Goal: Information Seeking & Learning: Learn about a topic

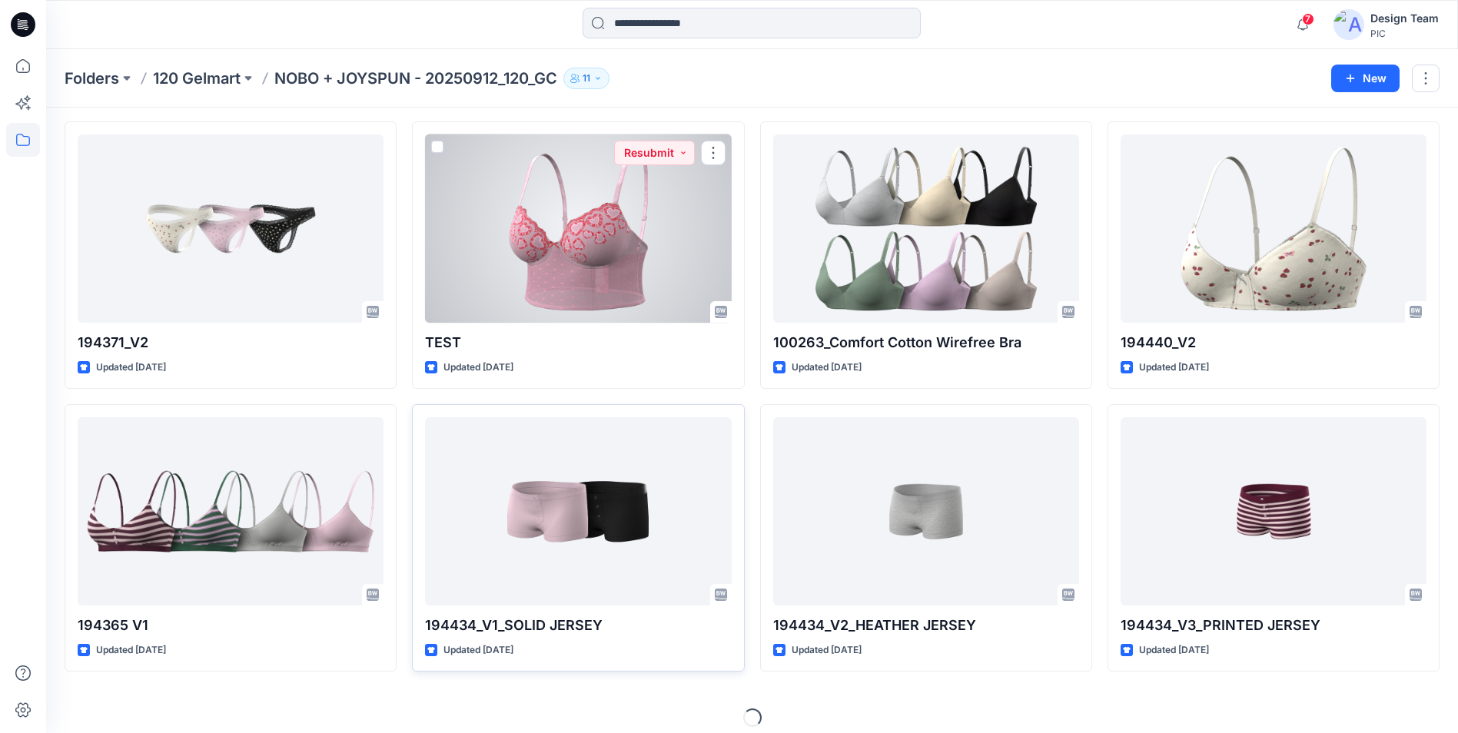
scroll to position [4586, 0]
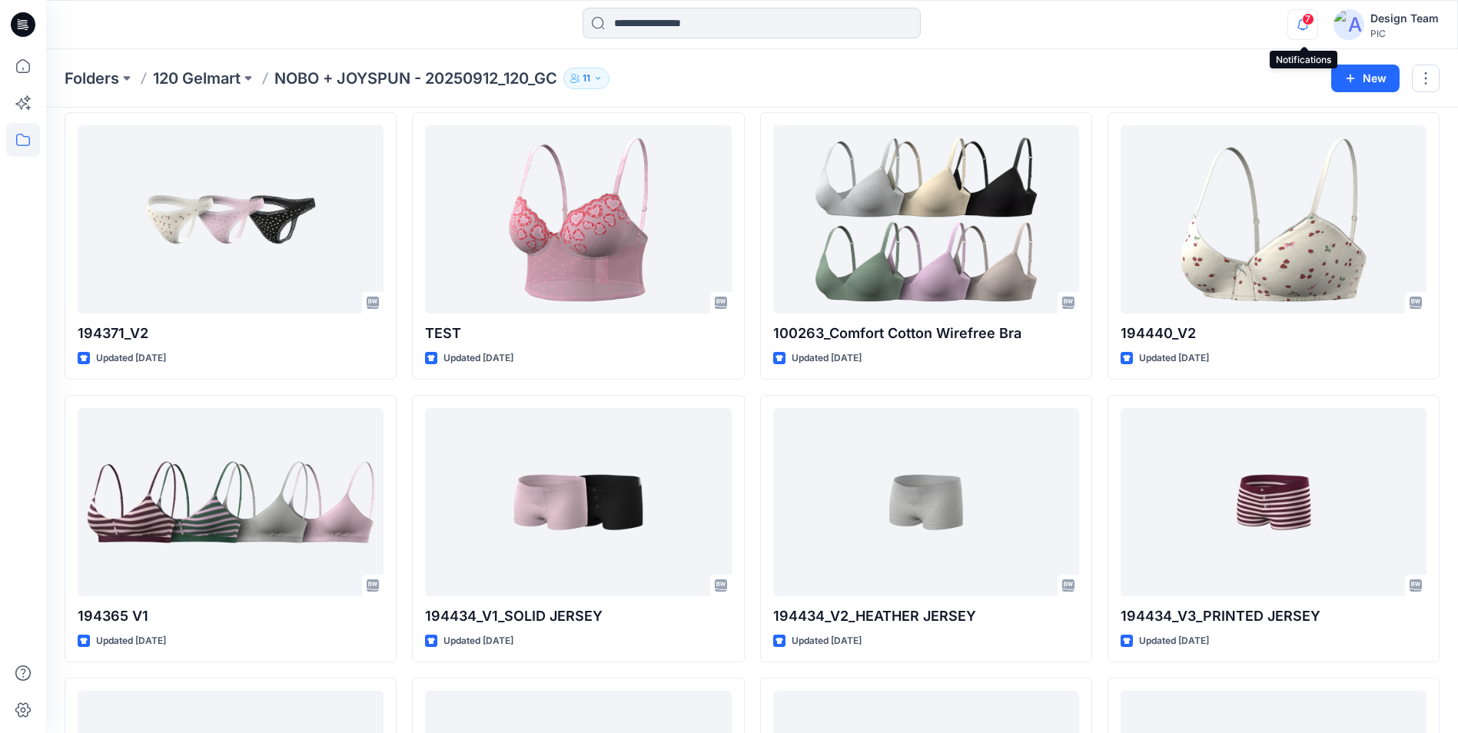
click at [1301, 25] on icon "button" at bounding box center [1302, 24] width 11 height 10
click at [1145, 18] on div "Notifications Your style 194430 has been updated with 194430 V4 version 12 minu…" at bounding box center [751, 25] width 1411 height 34
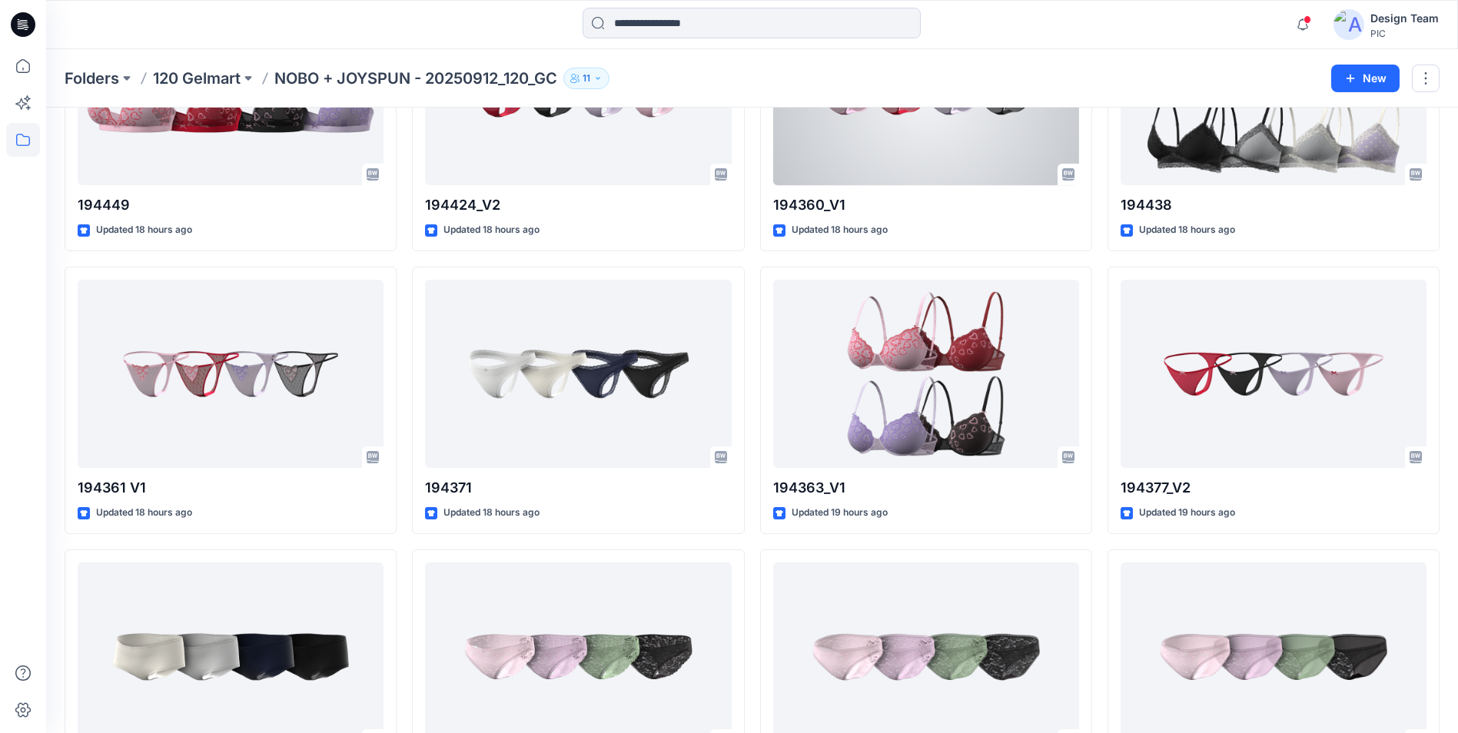
scroll to position [2460, 0]
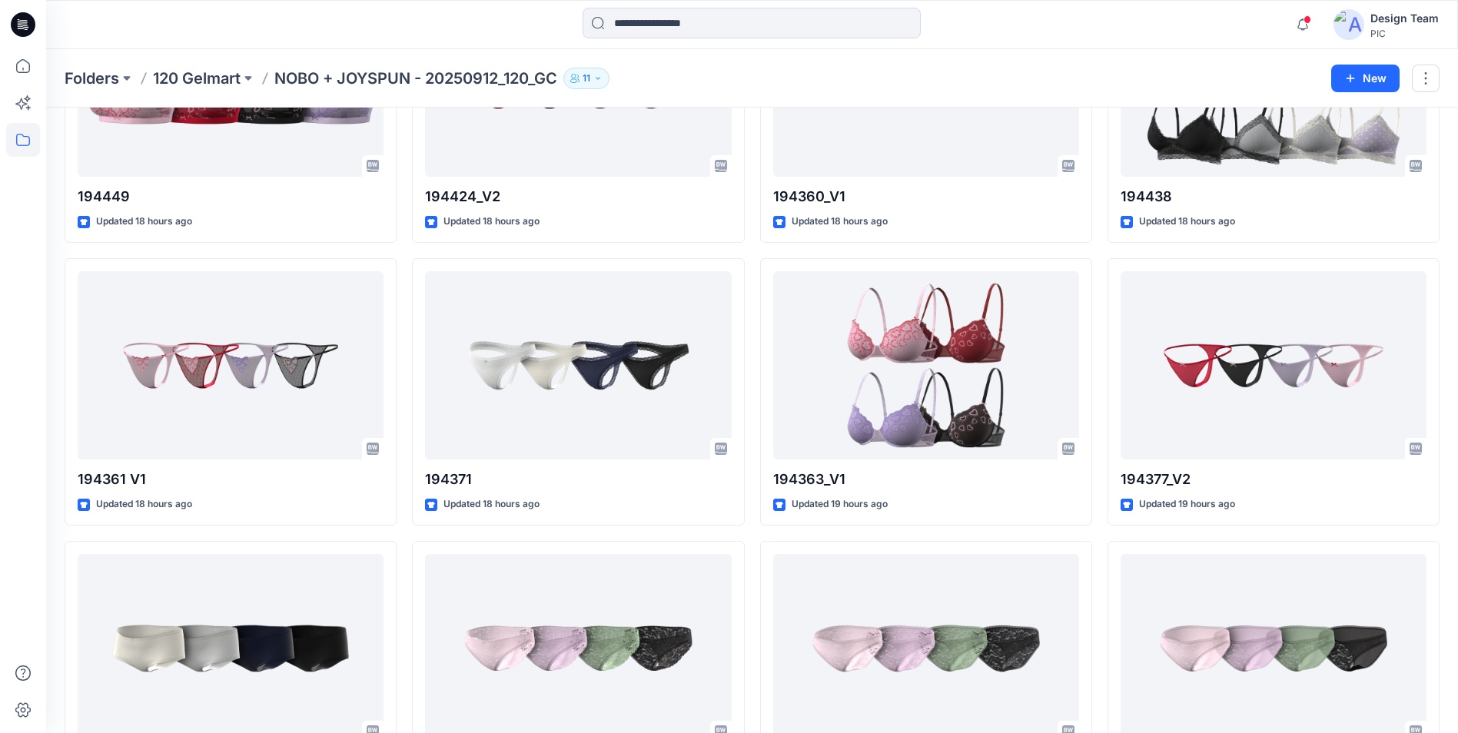
click at [1179, 28] on div "Notifications Your style 194430 has been updated with 194430 V4 version 12 minu…" at bounding box center [751, 25] width 1411 height 34
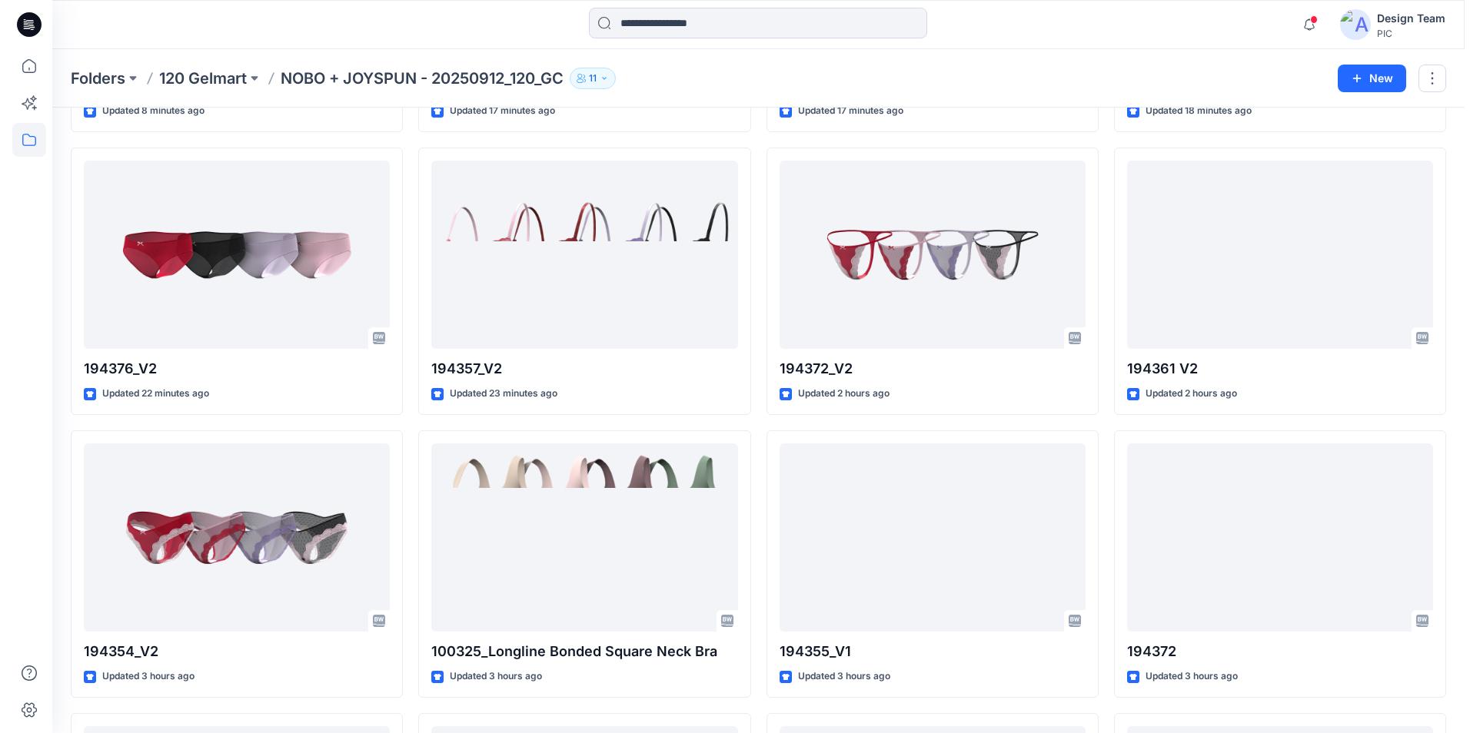
scroll to position [0, 0]
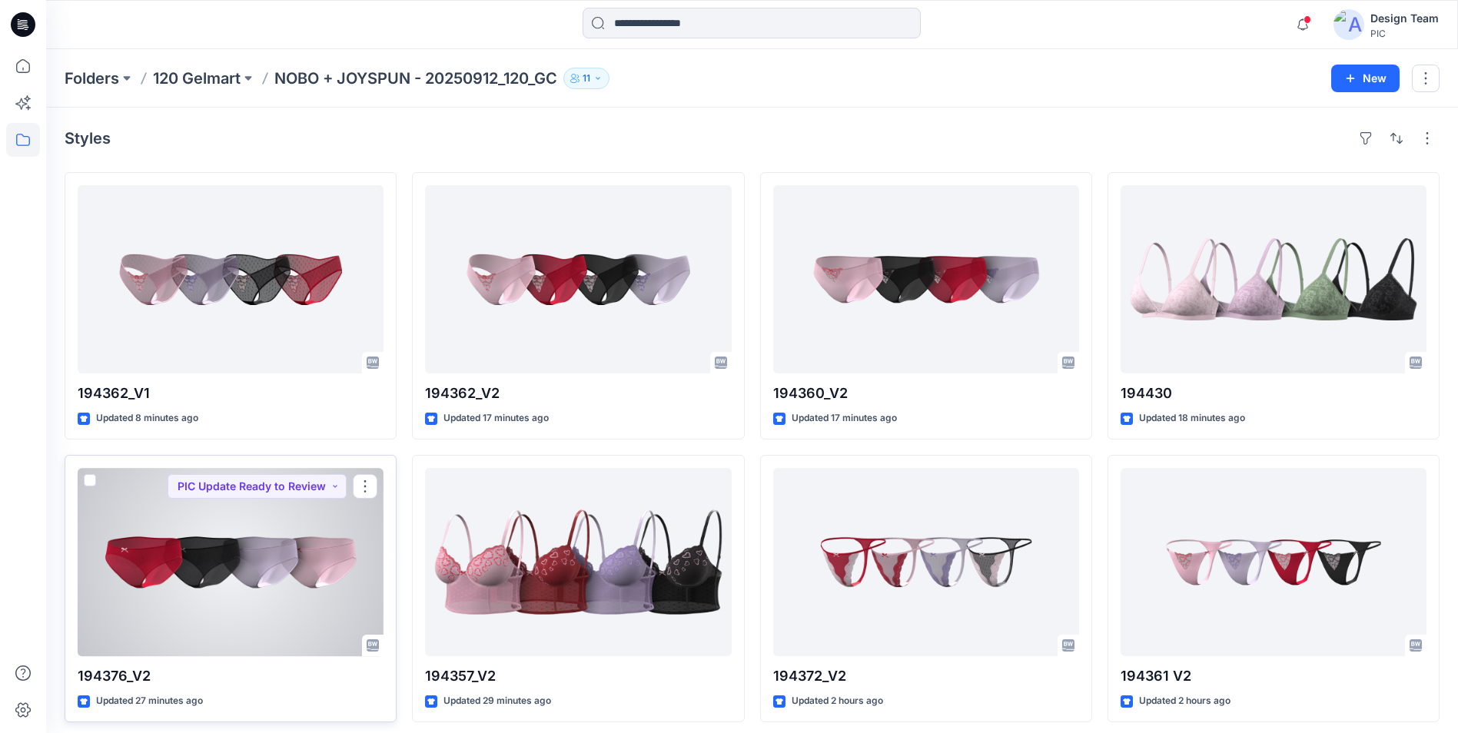
click at [203, 563] on div at bounding box center [231, 562] width 306 height 188
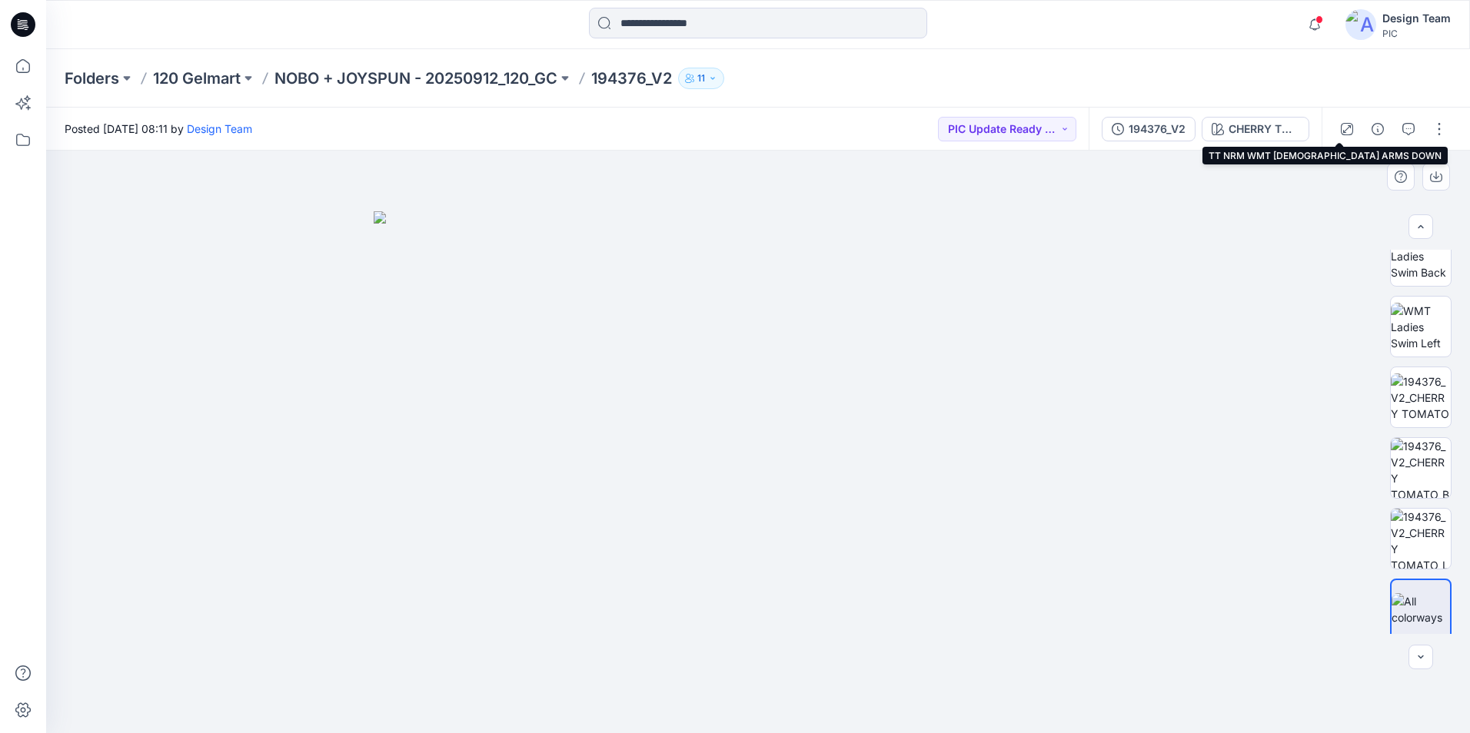
scroll to position [314, 0]
click at [1254, 128] on div "CHERRY TOMATO" at bounding box center [1263, 129] width 71 height 17
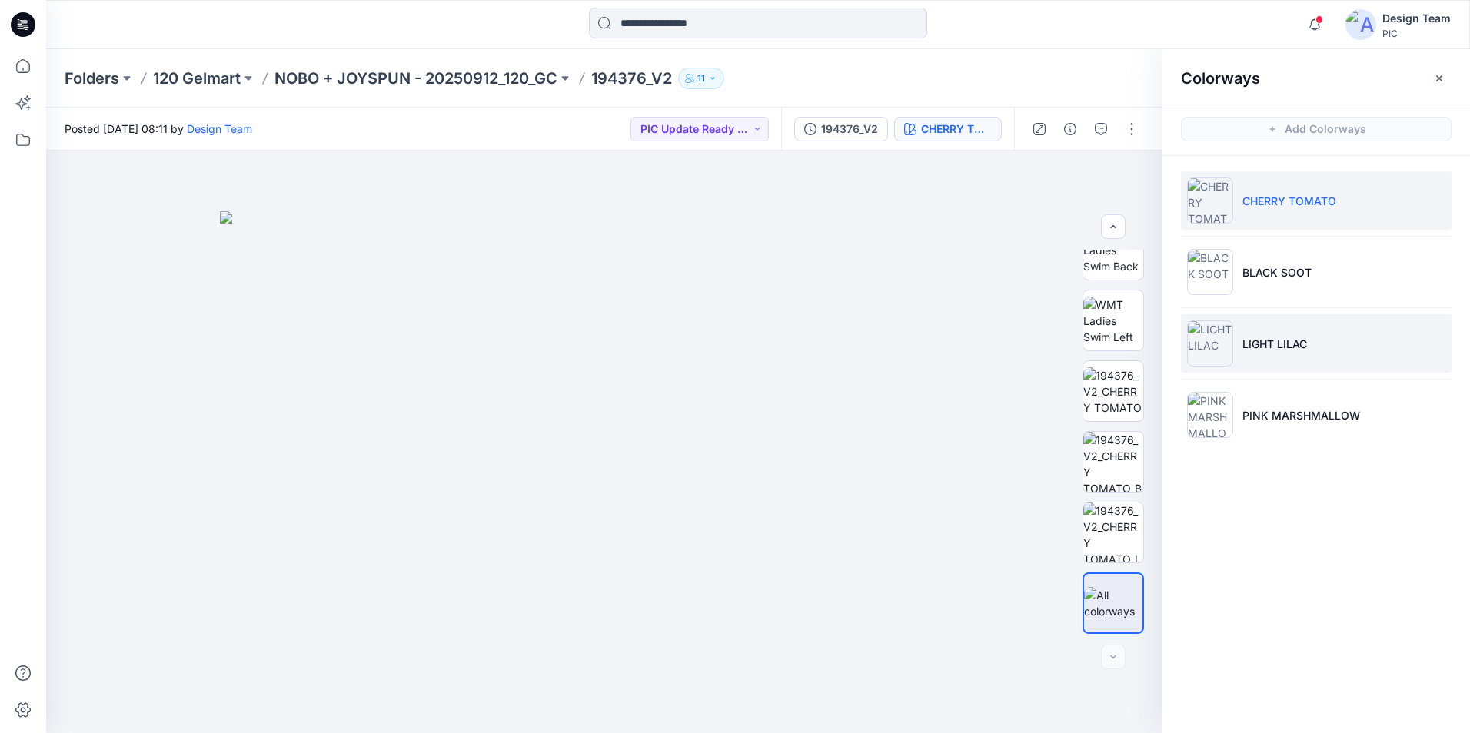
click at [1317, 346] on li "LIGHT LILAC" at bounding box center [1316, 343] width 271 height 58
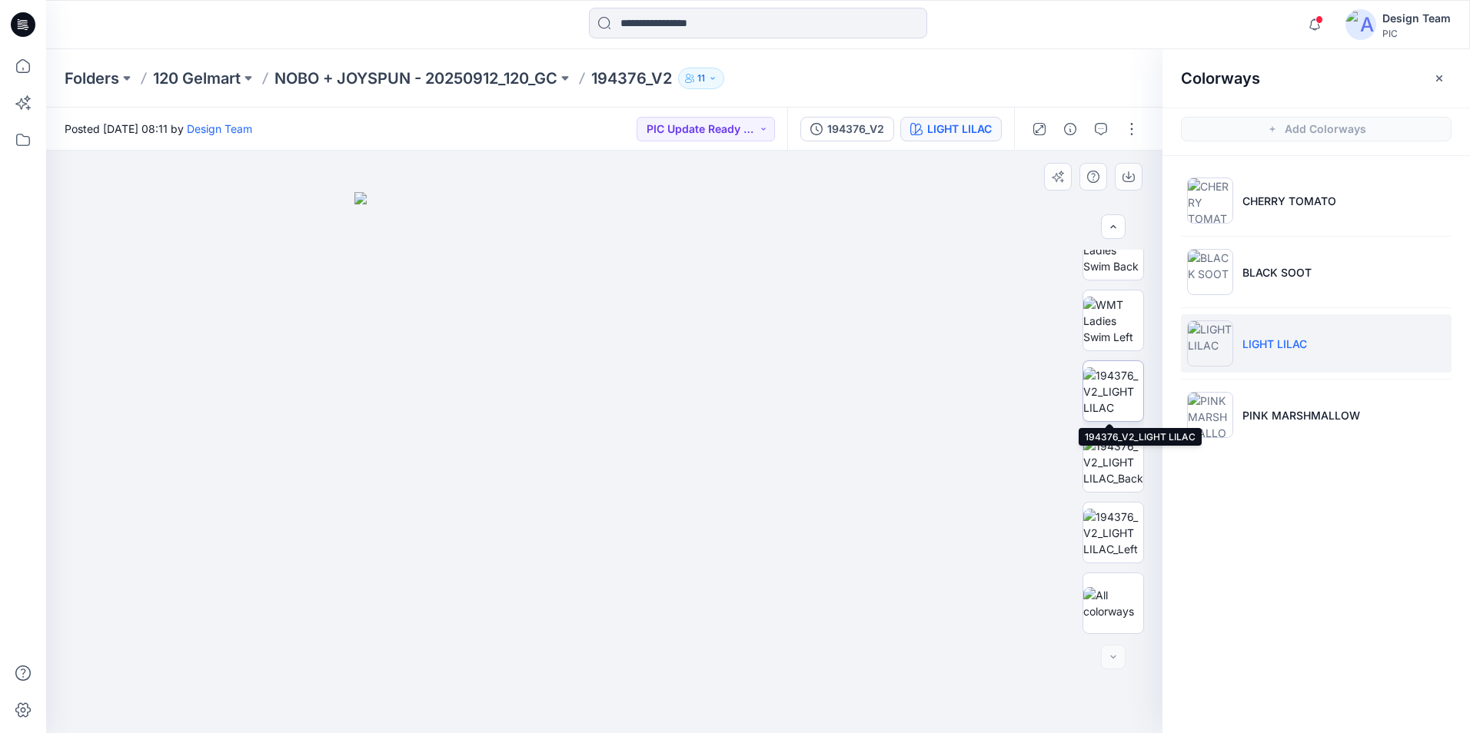
click at [1124, 394] on img at bounding box center [1113, 391] width 60 height 48
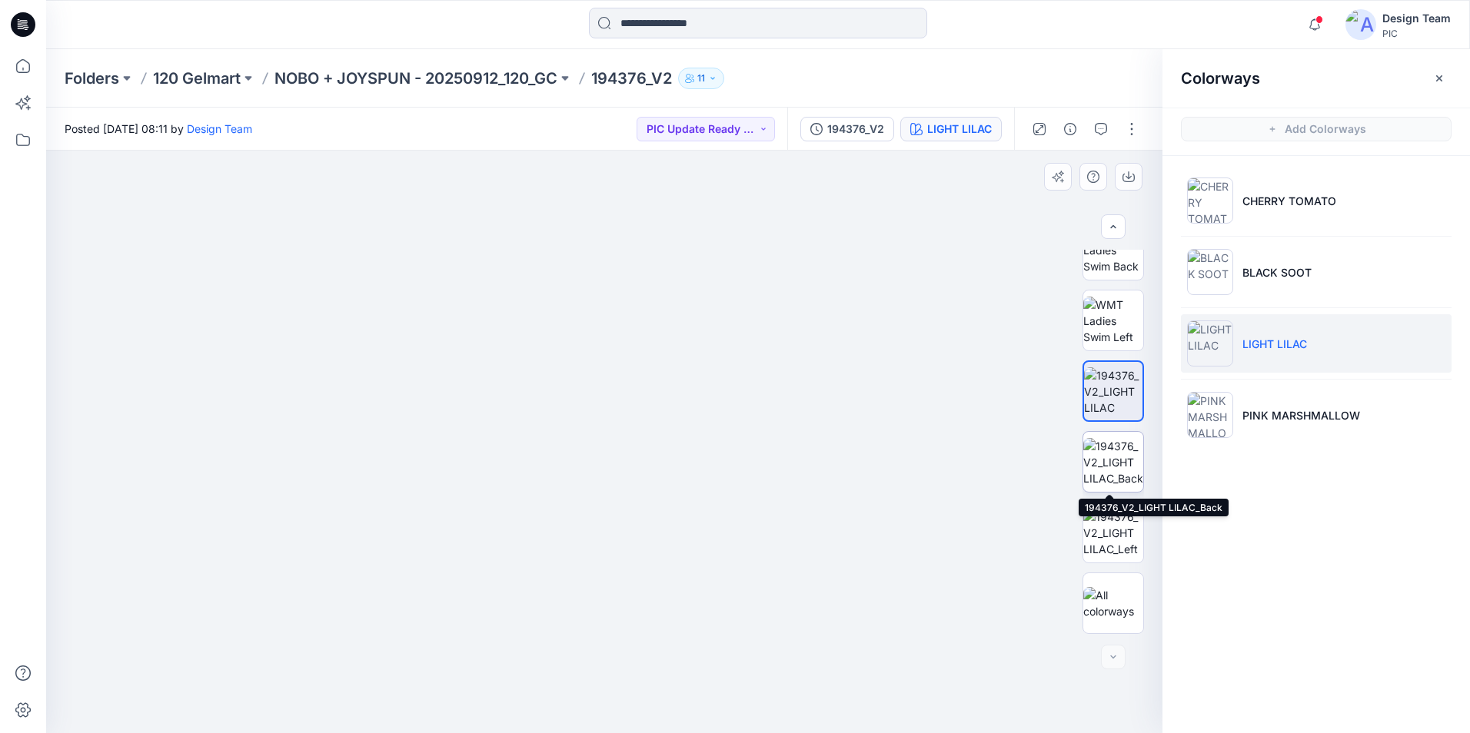
click at [1128, 463] on img at bounding box center [1113, 462] width 60 height 48
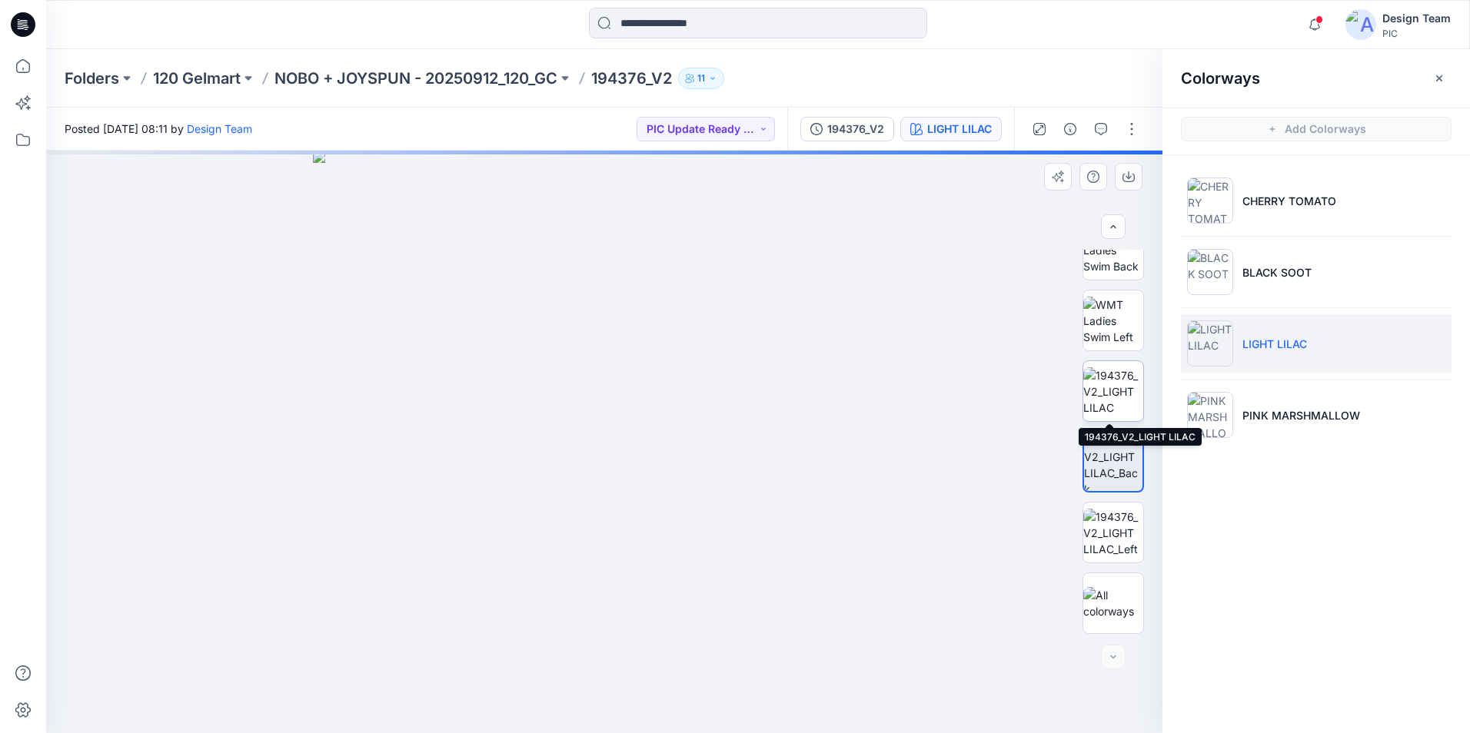
click at [1124, 400] on img at bounding box center [1113, 391] width 60 height 48
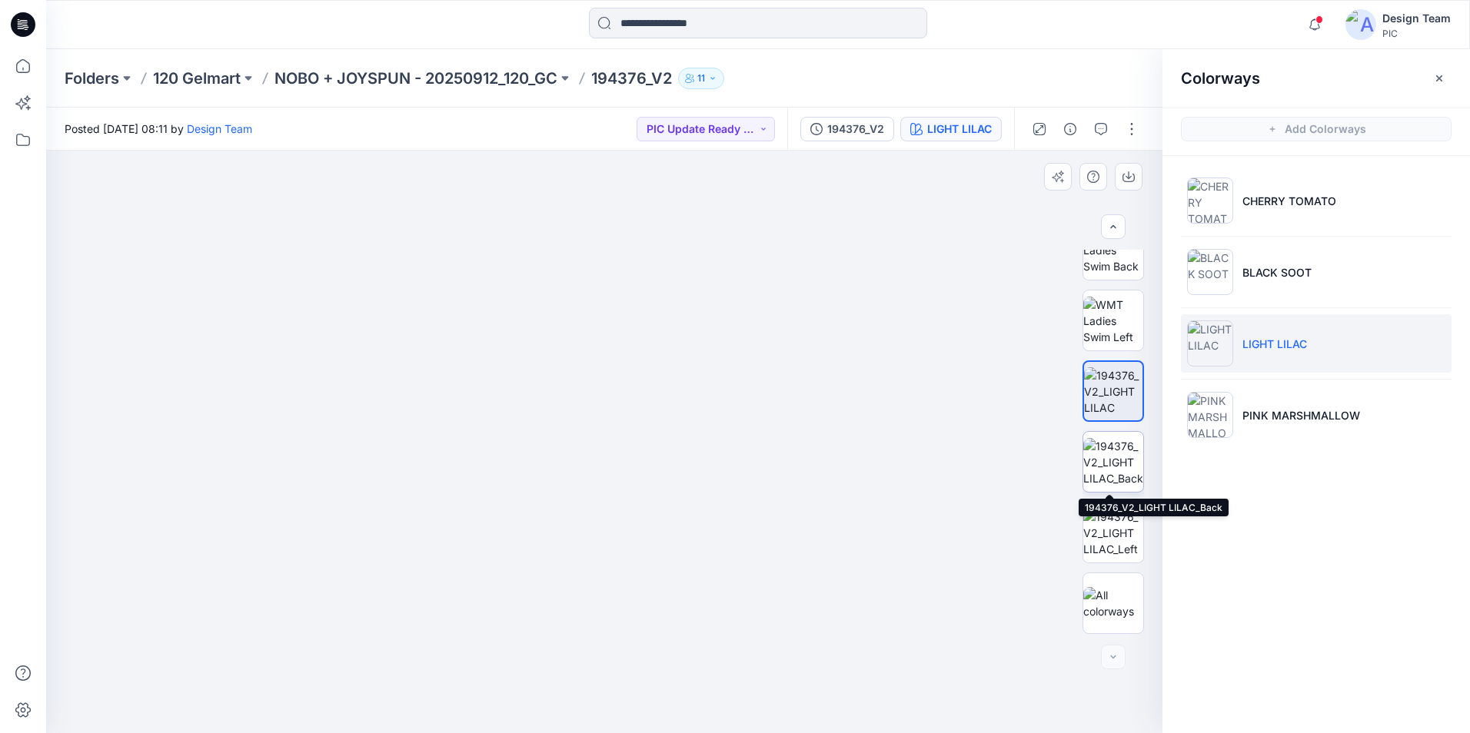
click at [1125, 467] on img at bounding box center [1113, 462] width 60 height 48
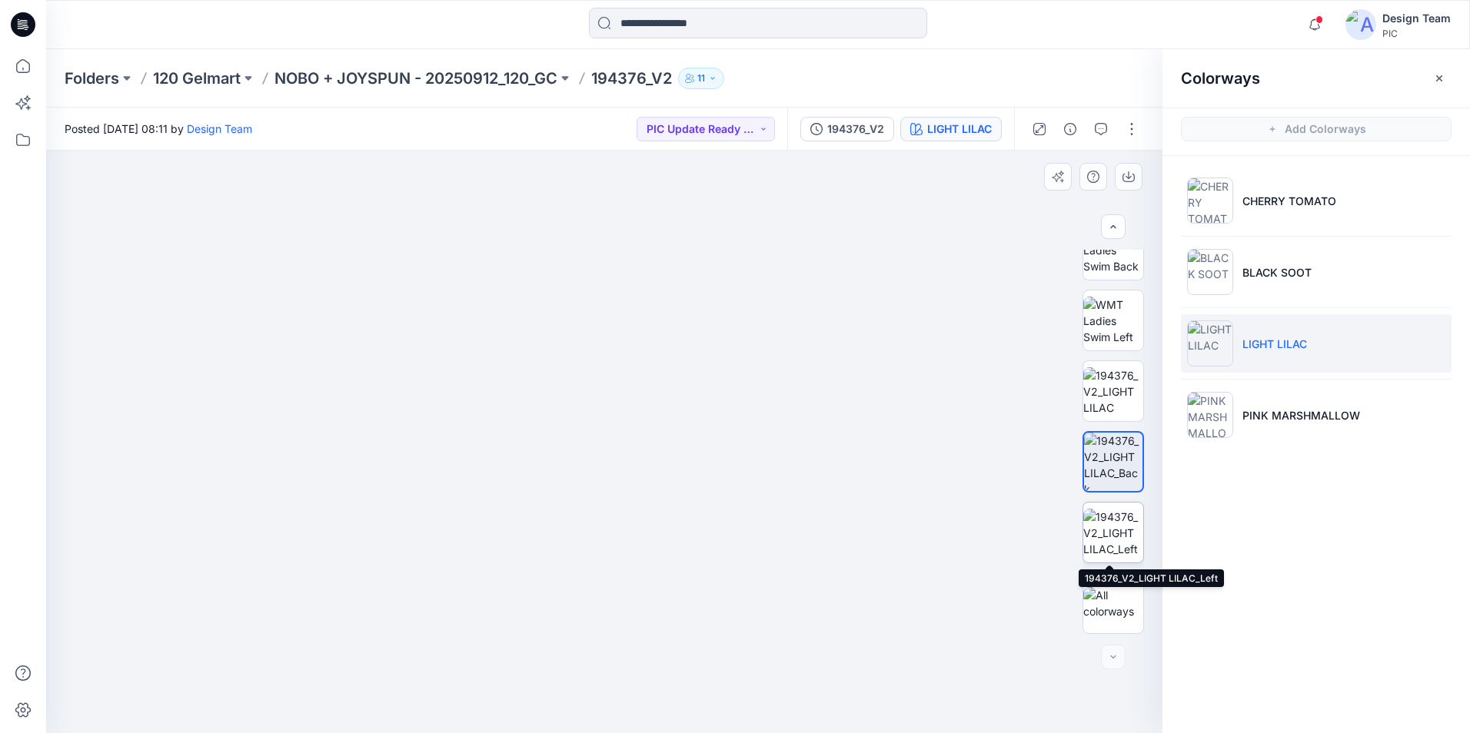
click at [1109, 536] on img at bounding box center [1113, 533] width 60 height 48
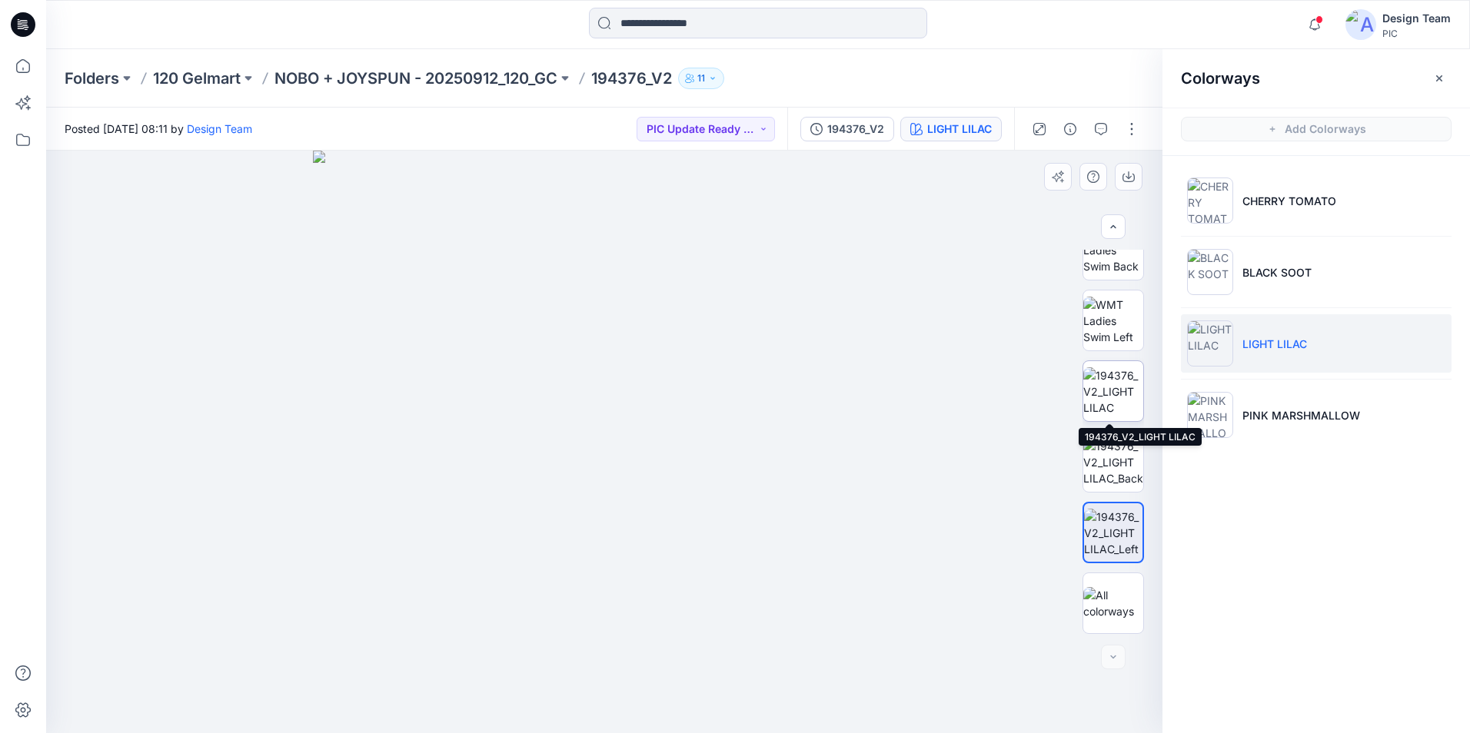
click at [1121, 395] on img at bounding box center [1113, 391] width 60 height 48
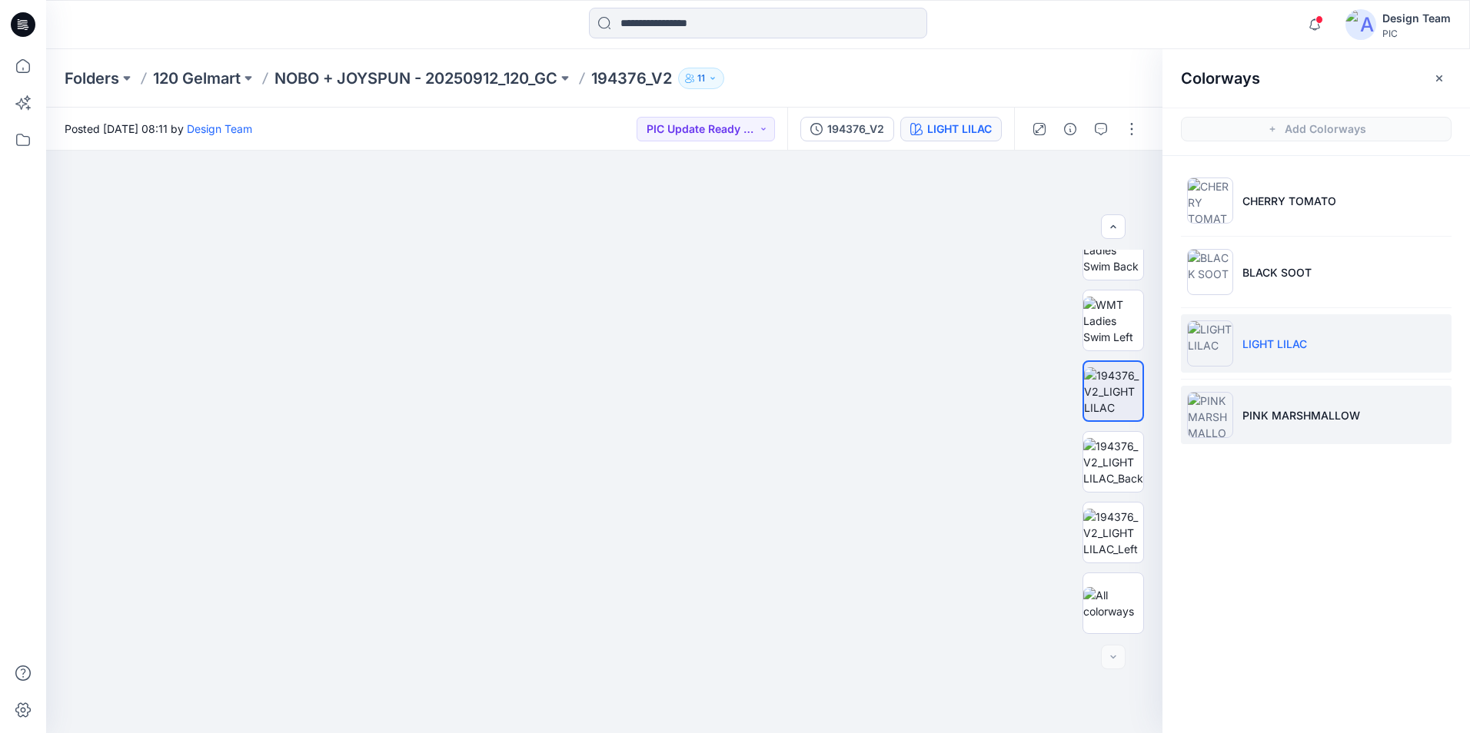
click at [1236, 411] on li "PINK MARSHMALLOW" at bounding box center [1316, 415] width 271 height 58
click at [1294, 417] on p "PINK MARSHMALLOW" at bounding box center [1301, 415] width 118 height 16
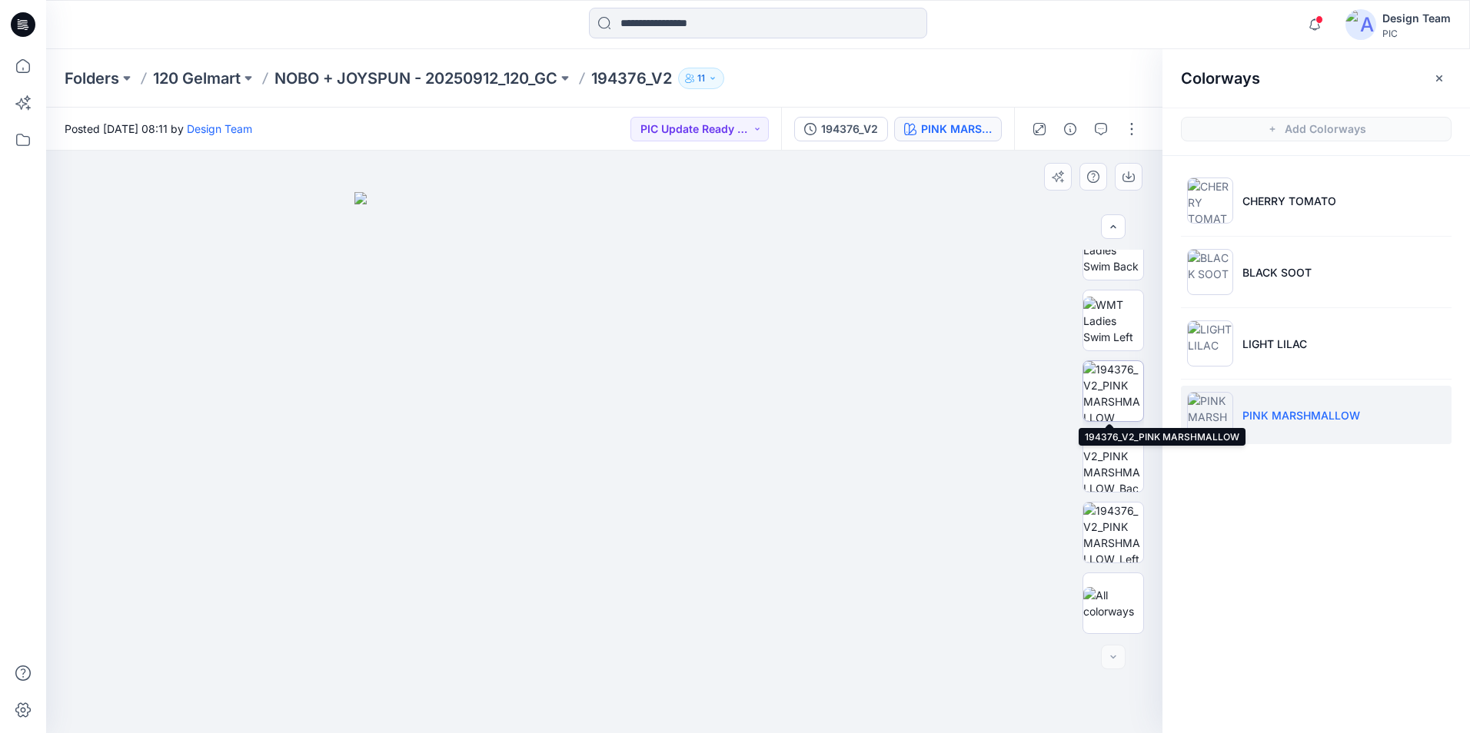
click at [1128, 398] on img at bounding box center [1113, 391] width 60 height 60
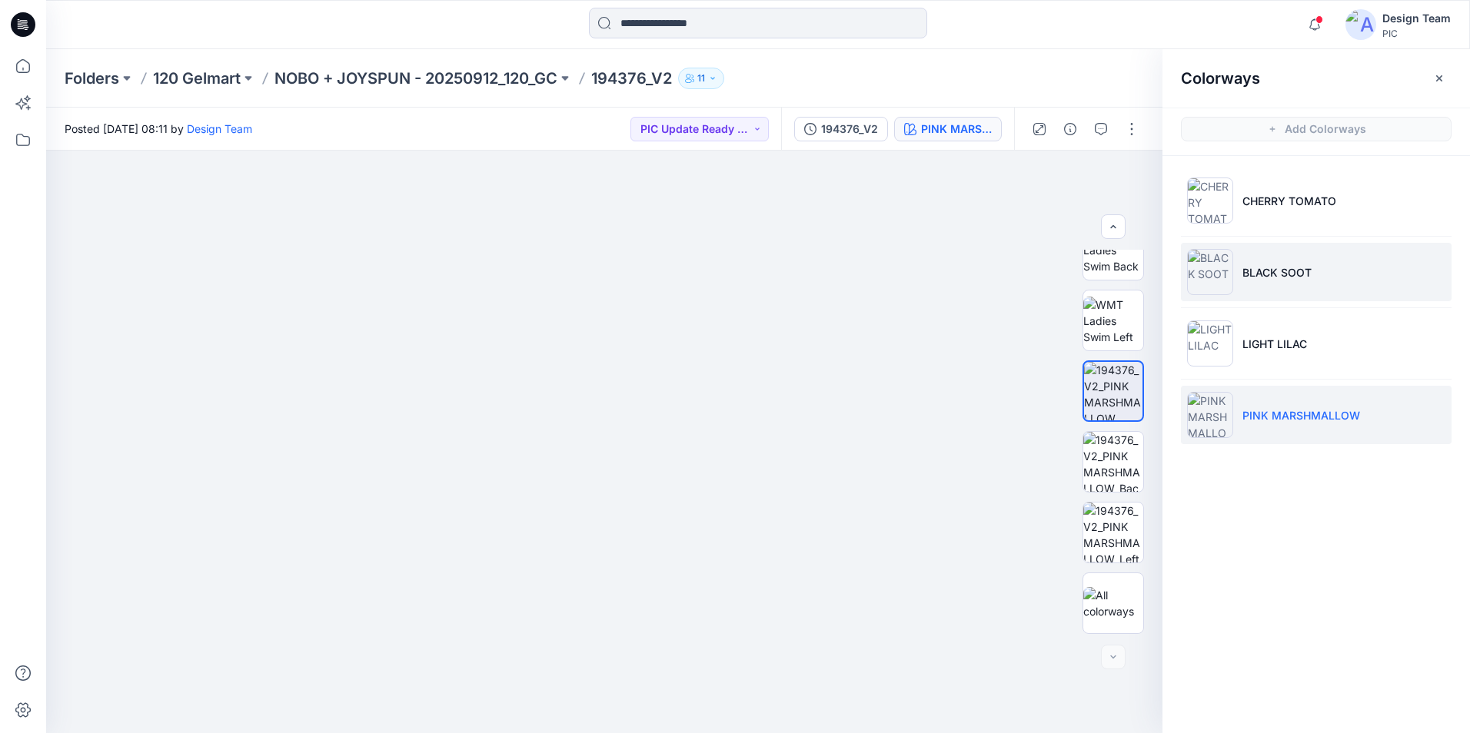
click at [1311, 284] on li "BLACK SOOT" at bounding box center [1316, 272] width 271 height 58
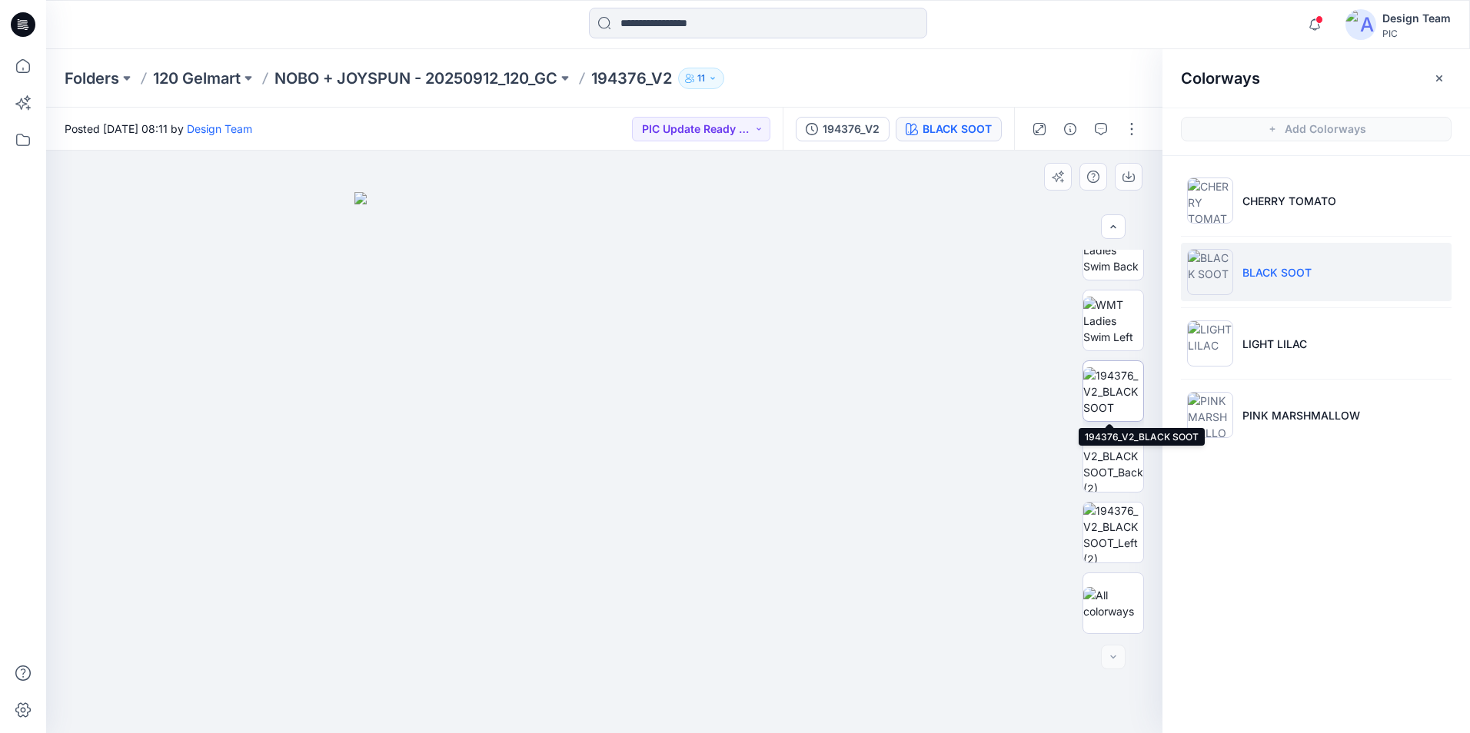
click at [1115, 381] on img at bounding box center [1113, 391] width 60 height 48
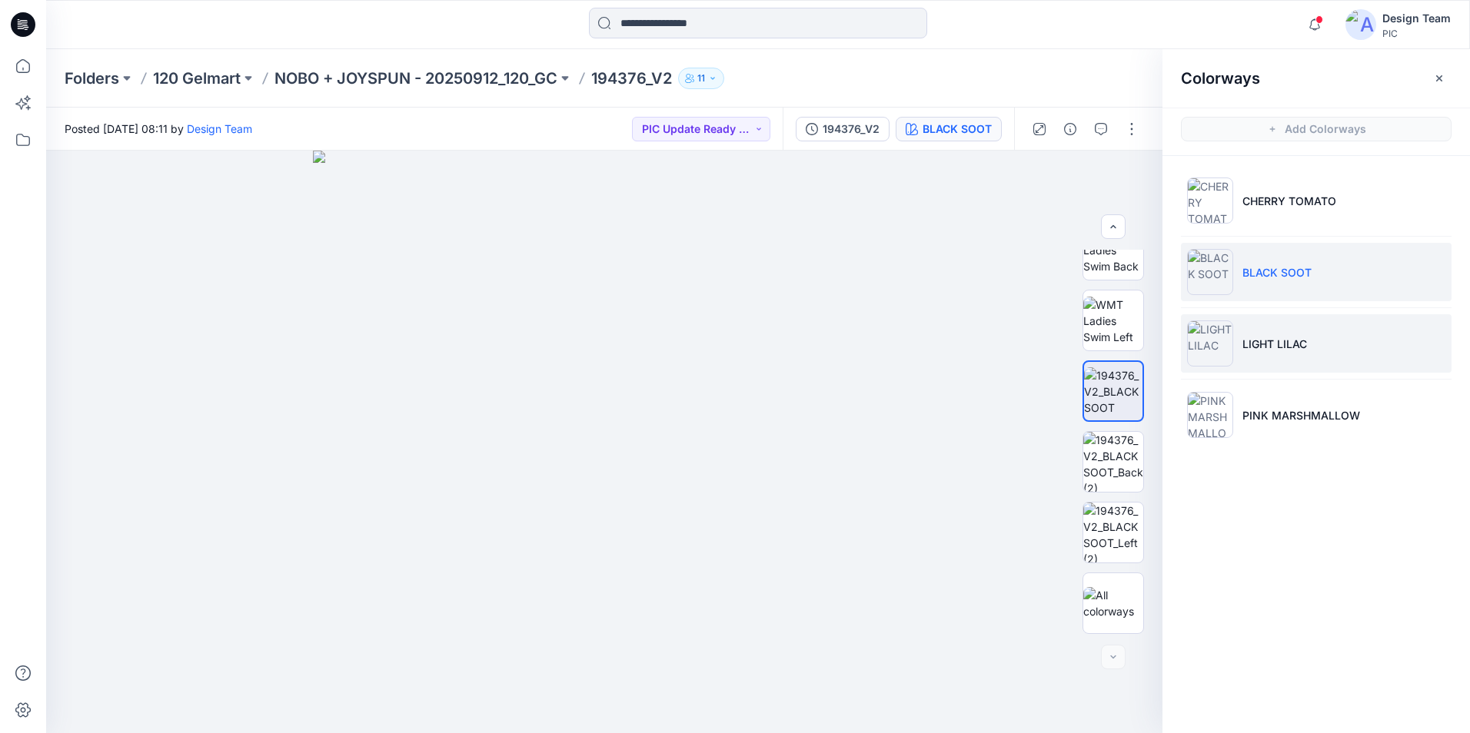
click at [1351, 353] on li "LIGHT LILAC" at bounding box center [1316, 343] width 271 height 58
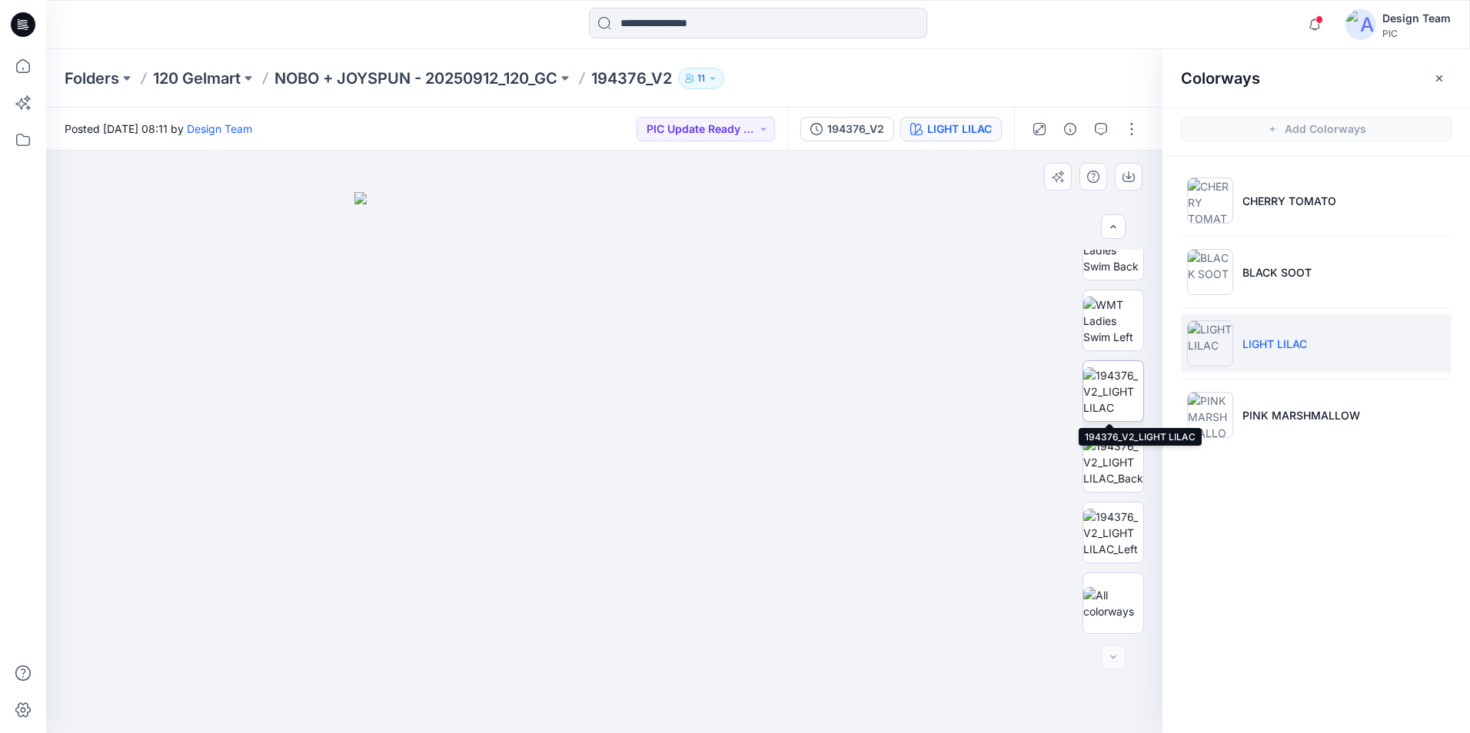
click at [1115, 410] on img at bounding box center [1113, 391] width 60 height 48
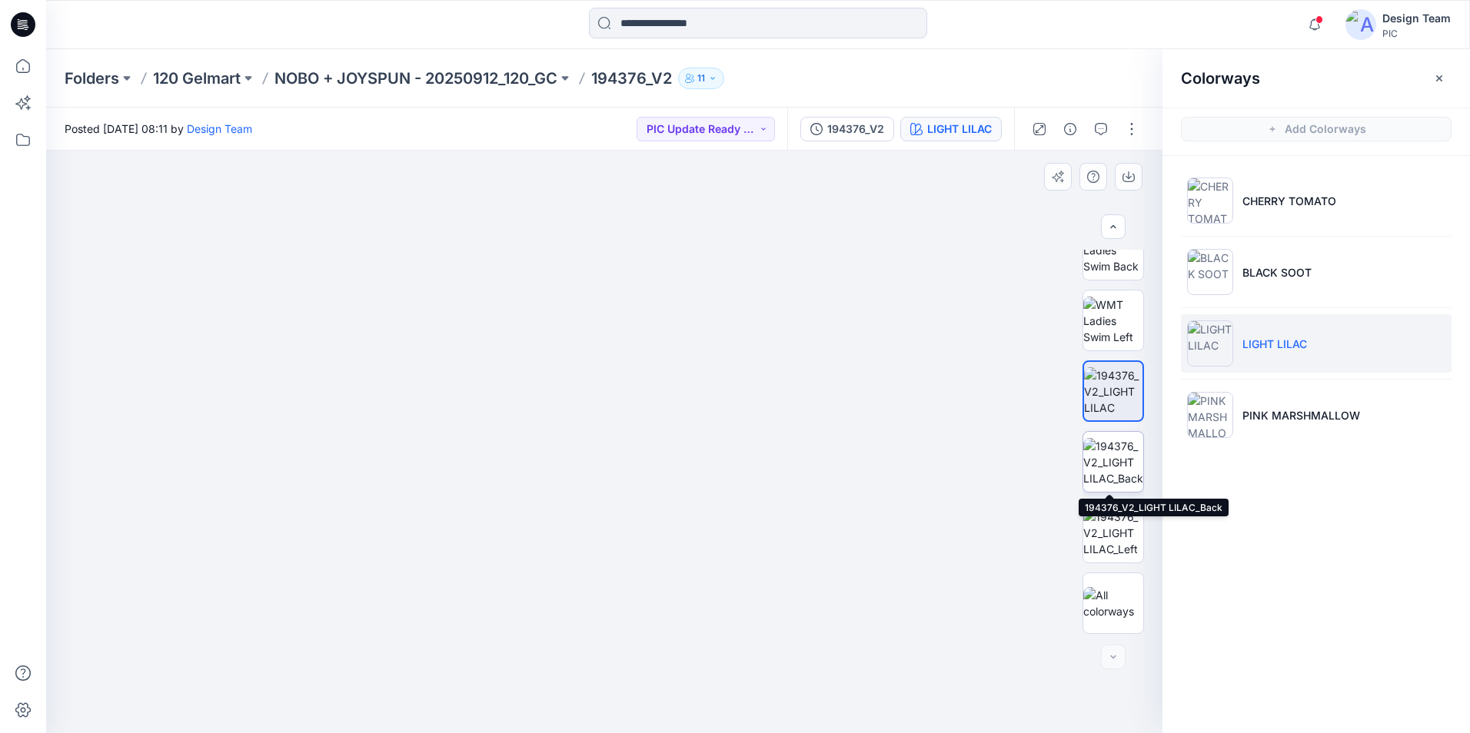
click at [1130, 476] on img at bounding box center [1113, 462] width 60 height 48
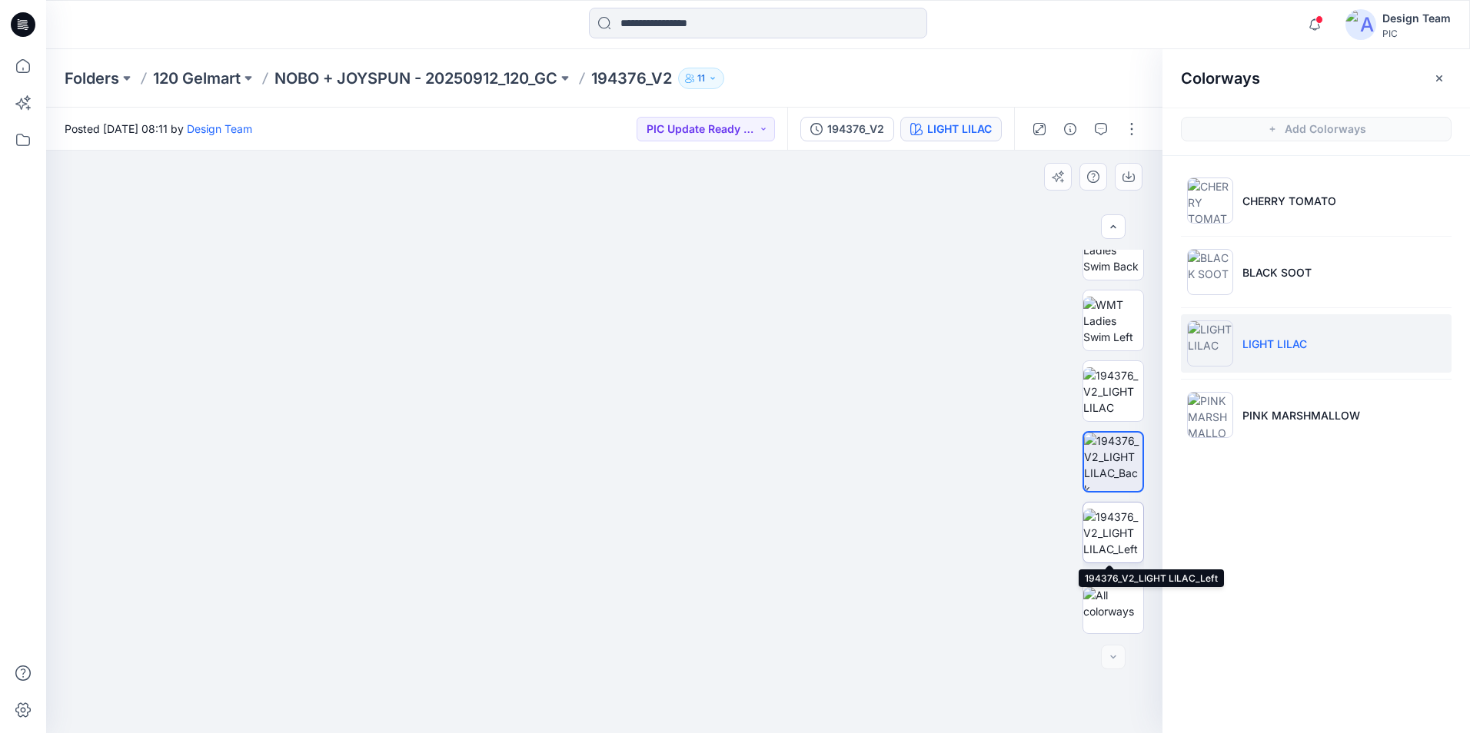
click at [1118, 543] on img at bounding box center [1113, 533] width 60 height 48
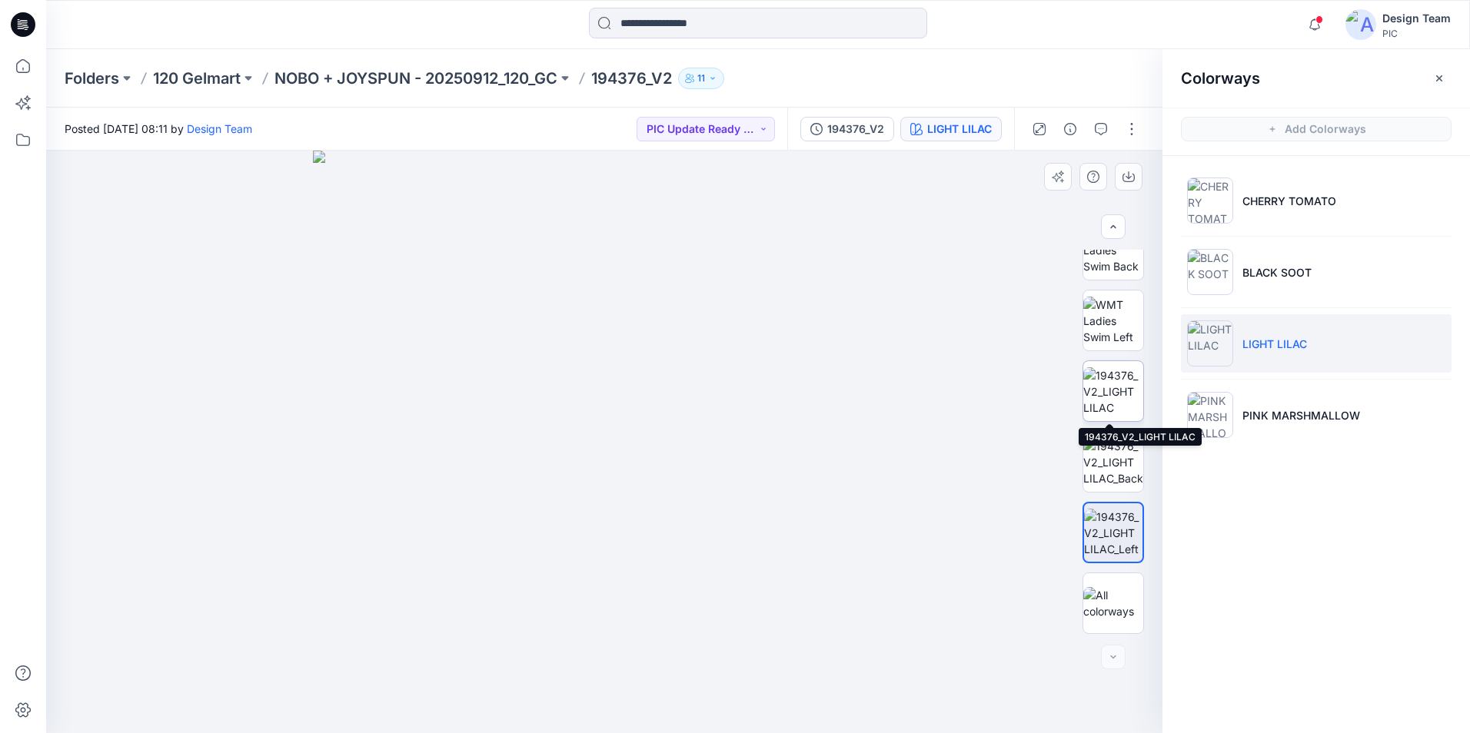
click at [1109, 405] on img at bounding box center [1113, 391] width 60 height 48
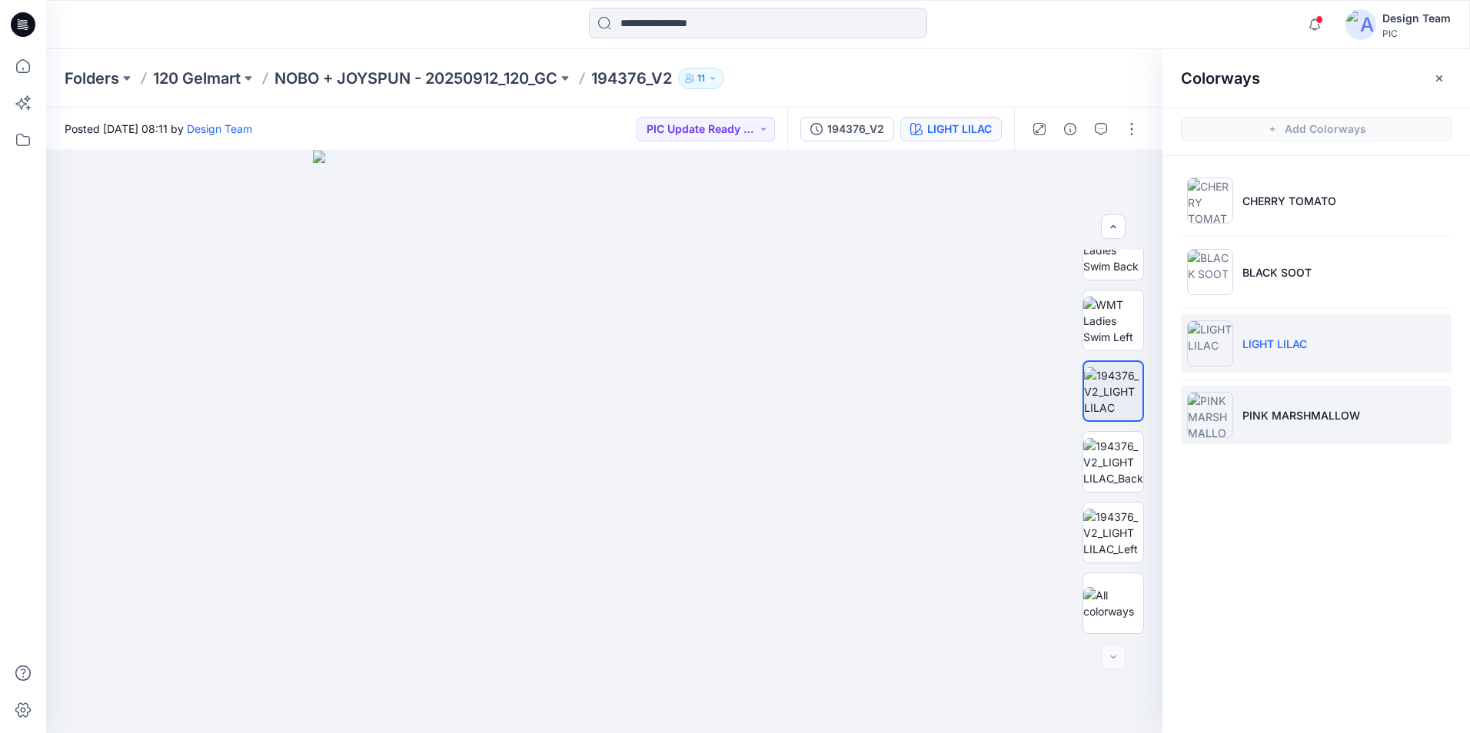
click at [1331, 417] on p "PINK MARSHMALLOW" at bounding box center [1301, 415] width 118 height 16
click at [1318, 342] on li "LIGHT LILAC" at bounding box center [1316, 343] width 271 height 58
click at [1300, 427] on li "PINK MARSHMALLOW" at bounding box center [1316, 415] width 271 height 58
click at [1379, 354] on li "LIGHT LILAC" at bounding box center [1316, 343] width 271 height 58
click at [1297, 347] on p "LIGHT LILAC" at bounding box center [1274, 344] width 65 height 16
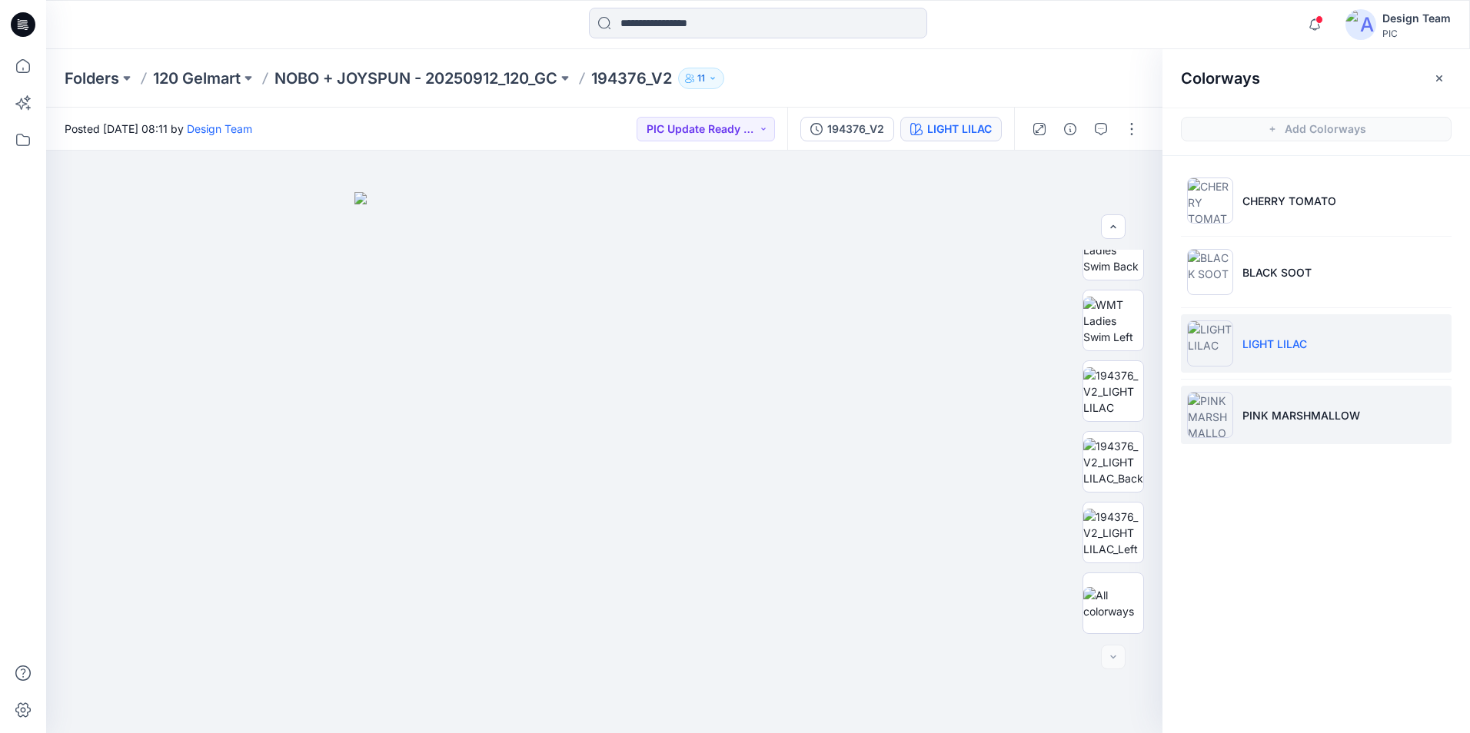
click at [1260, 402] on li "PINK MARSHMALLOW" at bounding box center [1316, 415] width 271 height 58
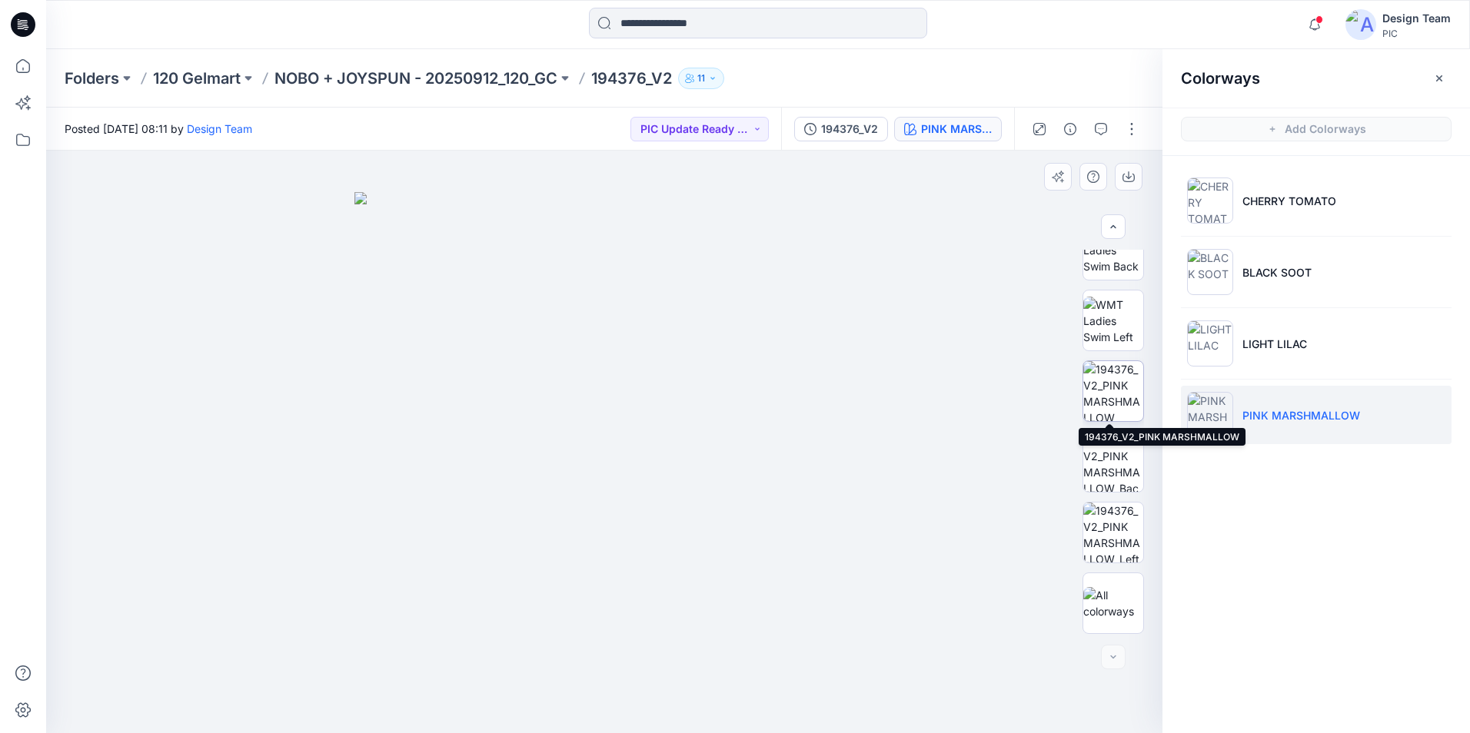
click at [1101, 394] on img at bounding box center [1113, 391] width 60 height 60
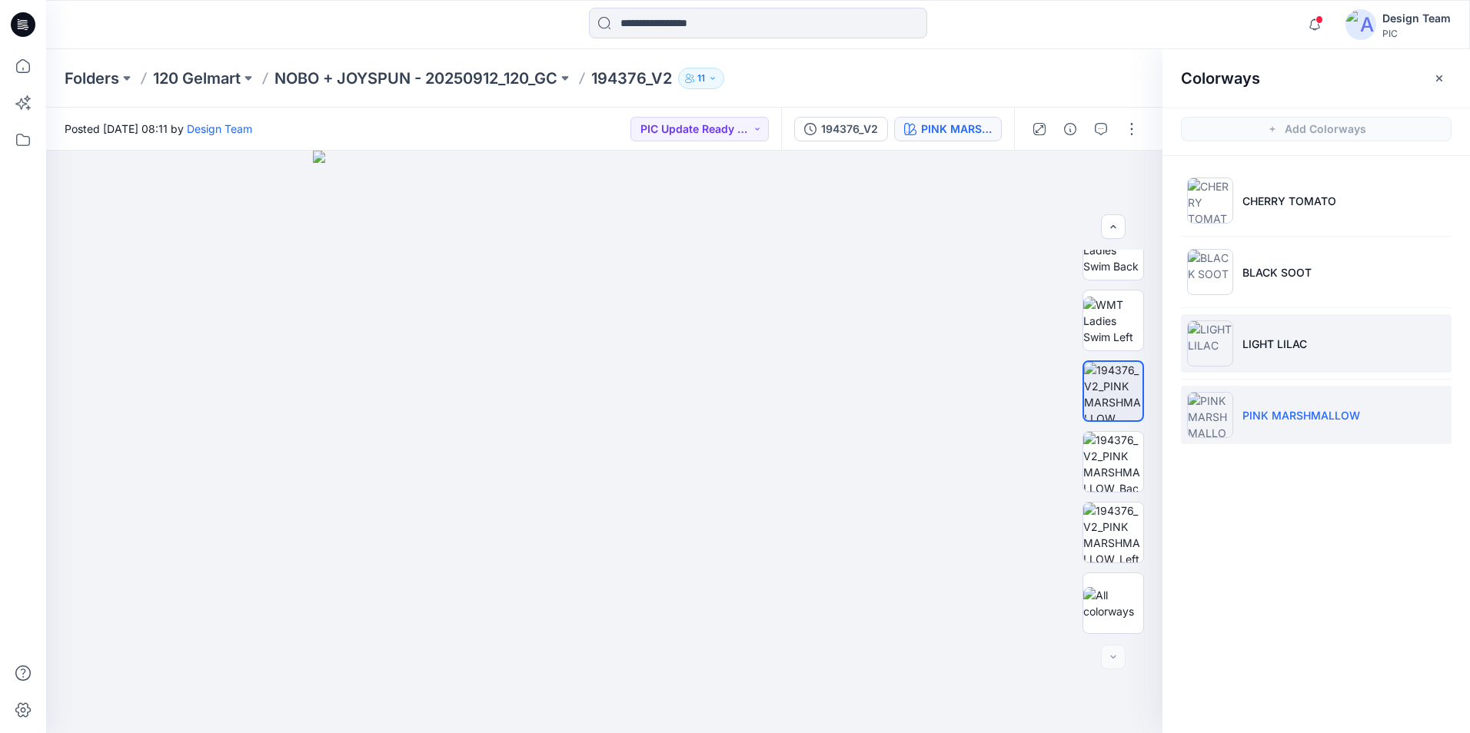
click at [1351, 344] on li "LIGHT LILAC" at bounding box center [1316, 343] width 271 height 58
click at [1227, 345] on img at bounding box center [1210, 344] width 46 height 46
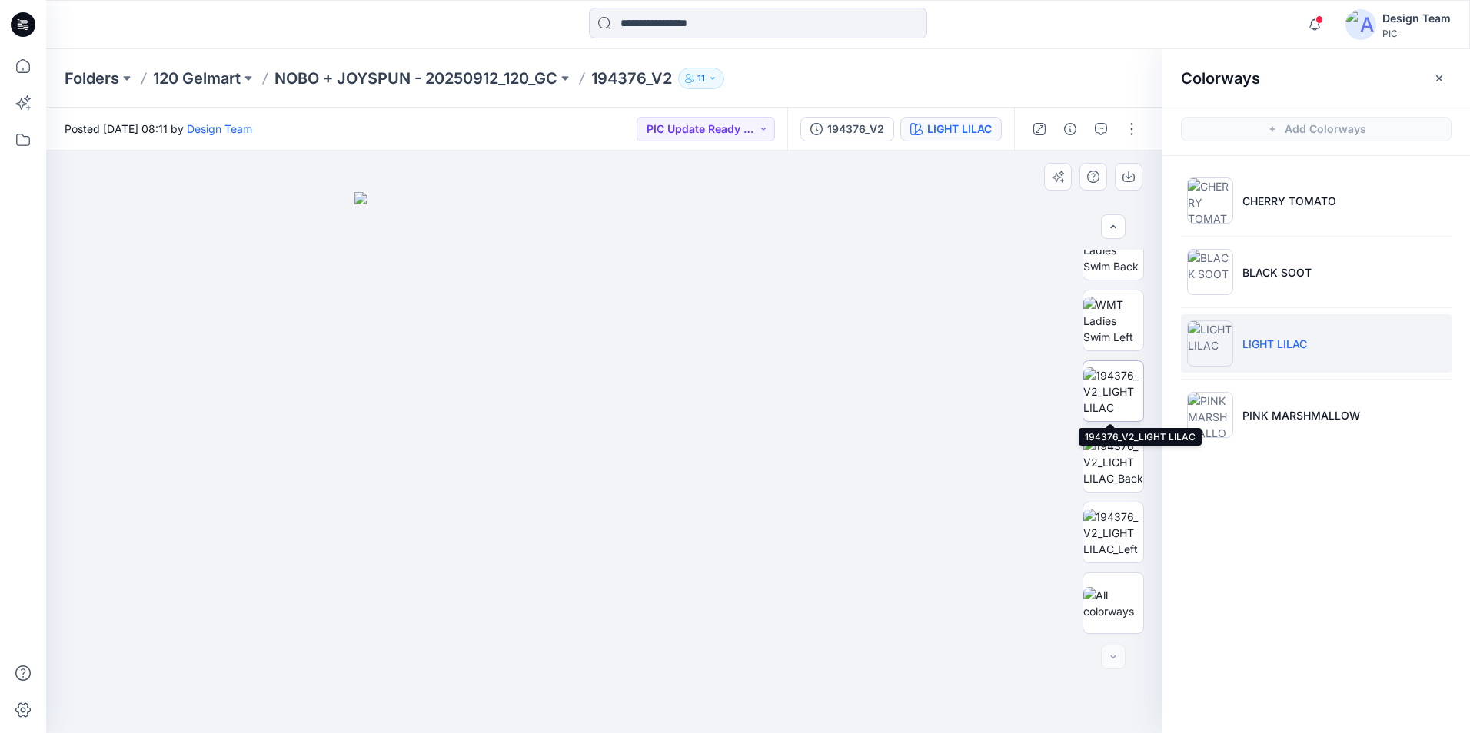
click at [1108, 401] on img at bounding box center [1113, 391] width 60 height 48
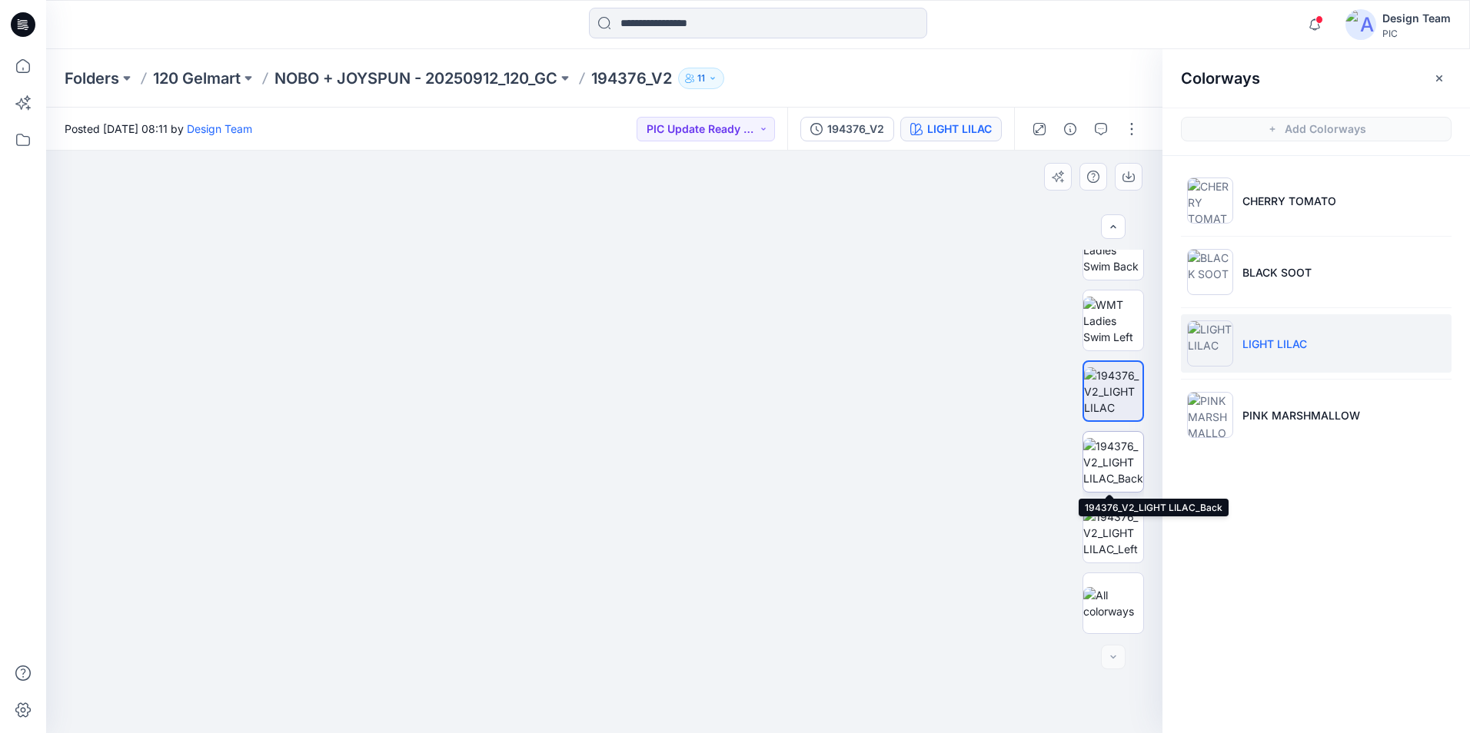
click at [1095, 465] on img at bounding box center [1113, 462] width 60 height 48
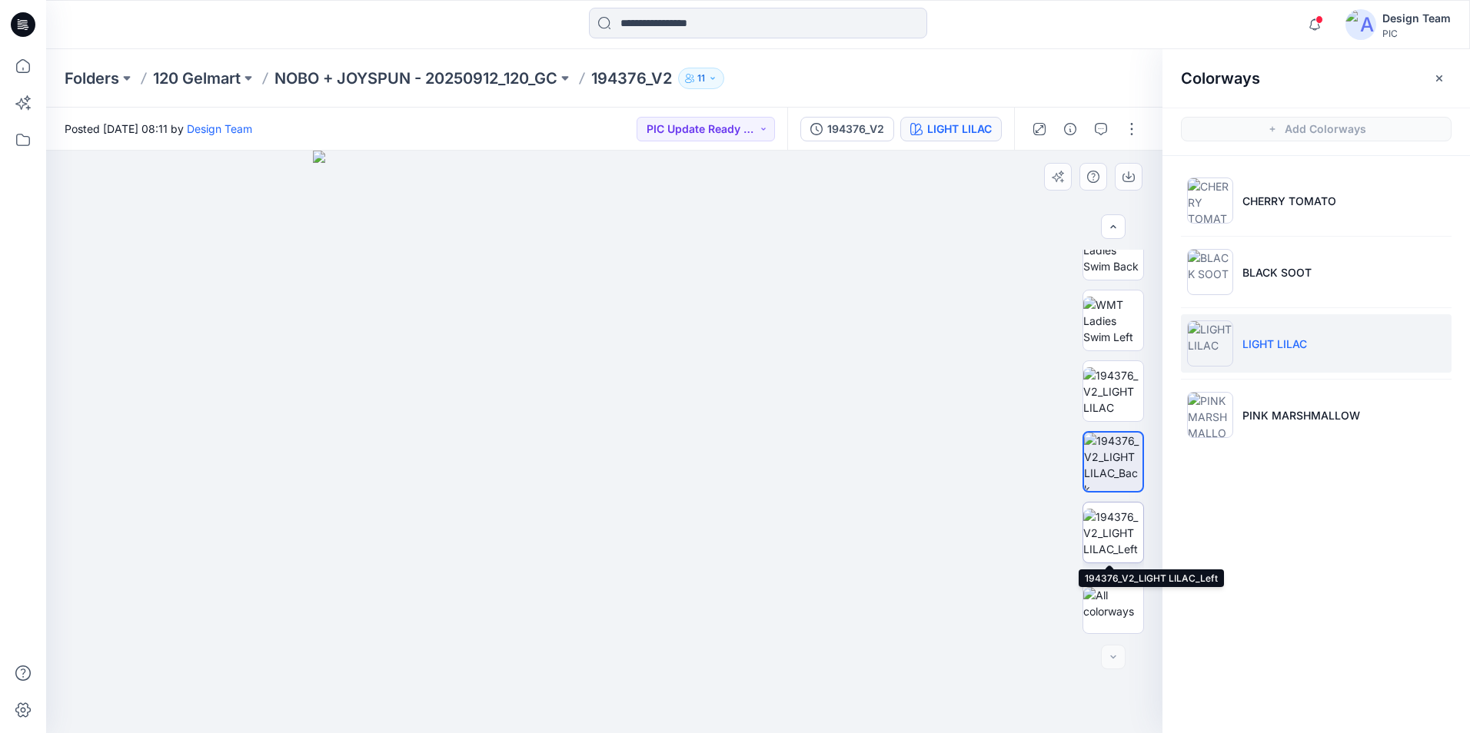
click at [1111, 526] on img at bounding box center [1113, 533] width 60 height 48
click at [1446, 71] on button "button" at bounding box center [1439, 78] width 25 height 25
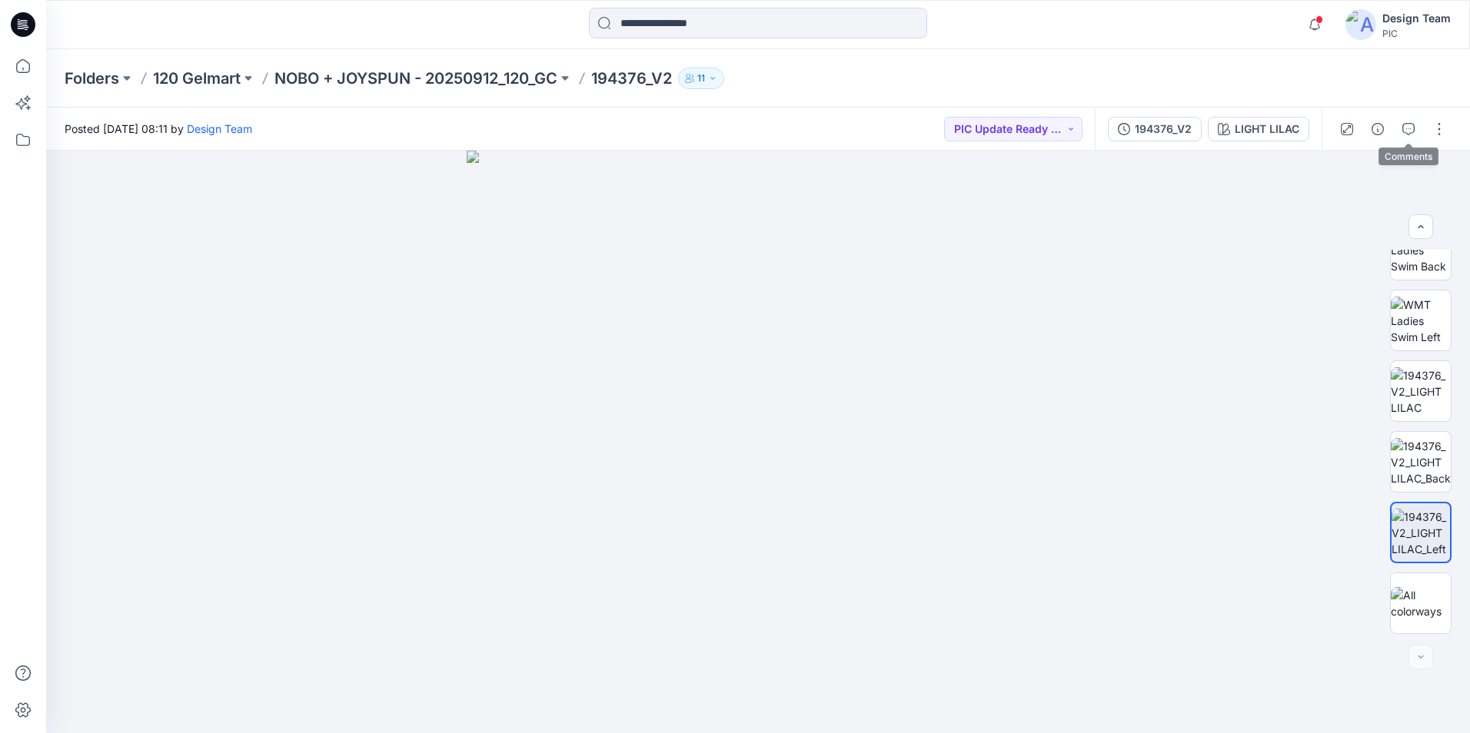
click at [1414, 128] on button "button" at bounding box center [1408, 129] width 25 height 25
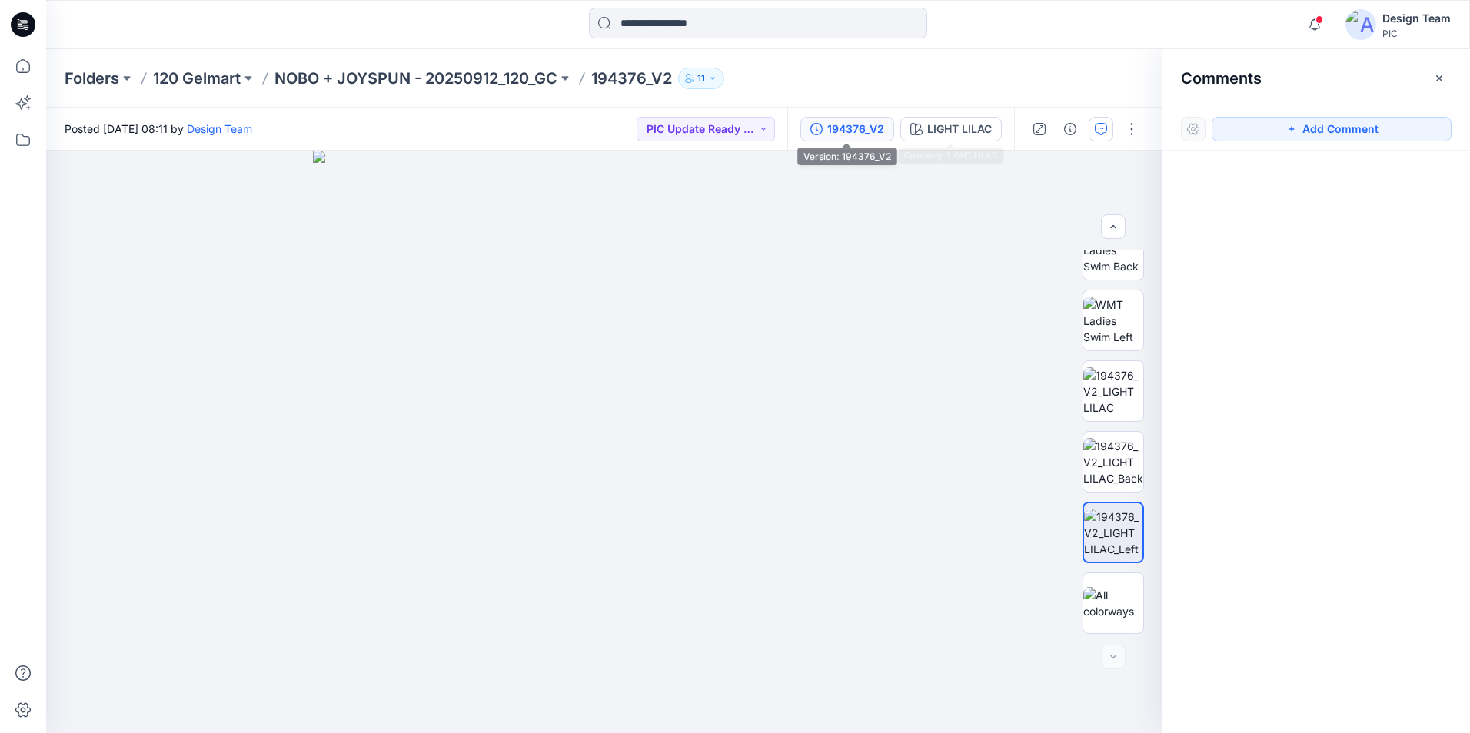
click at [862, 130] on div "194376_V2" at bounding box center [855, 129] width 57 height 17
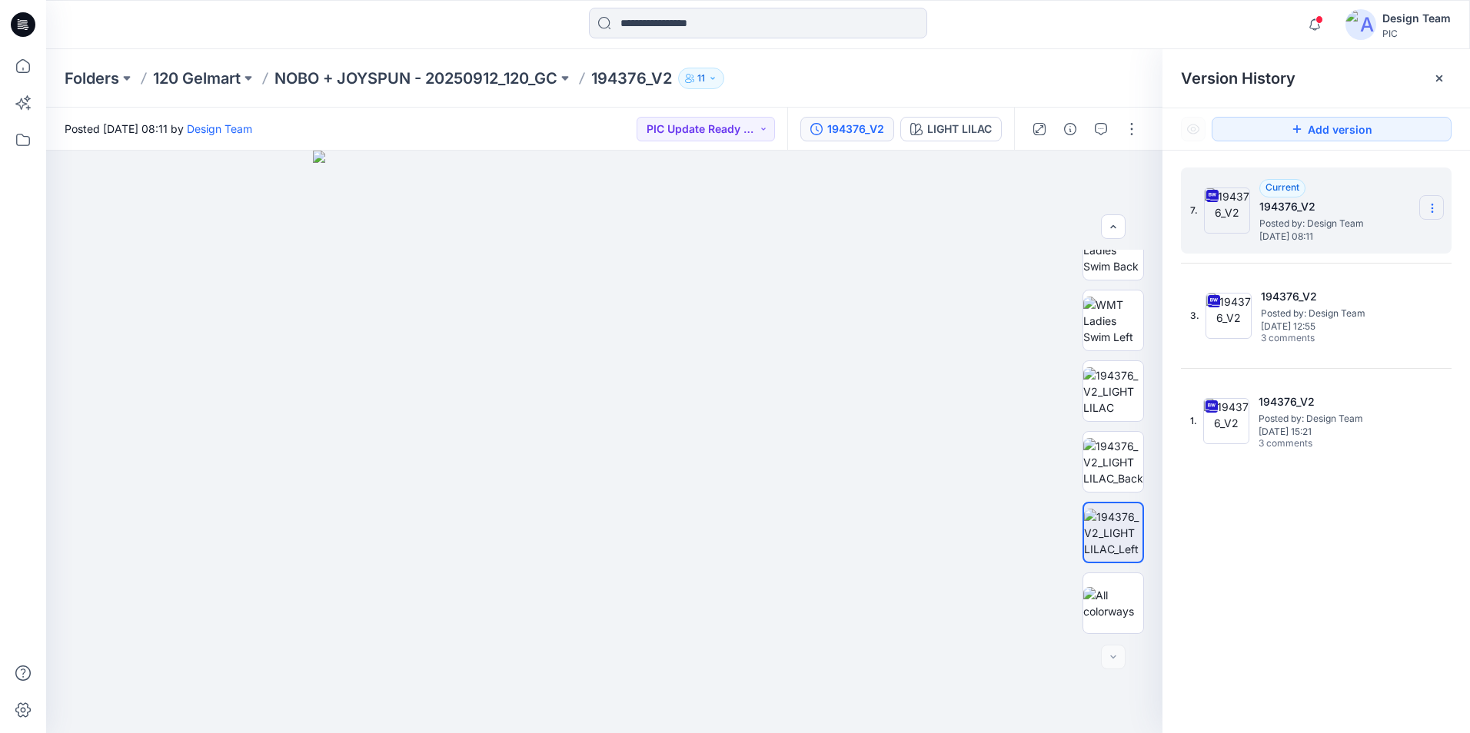
click at [1431, 212] on icon at bounding box center [1431, 211] width 1 height 1
click at [1371, 234] on span "Download Source BW File" at bounding box center [1354, 238] width 129 height 18
click at [20, 63] on icon at bounding box center [23, 66] width 34 height 34
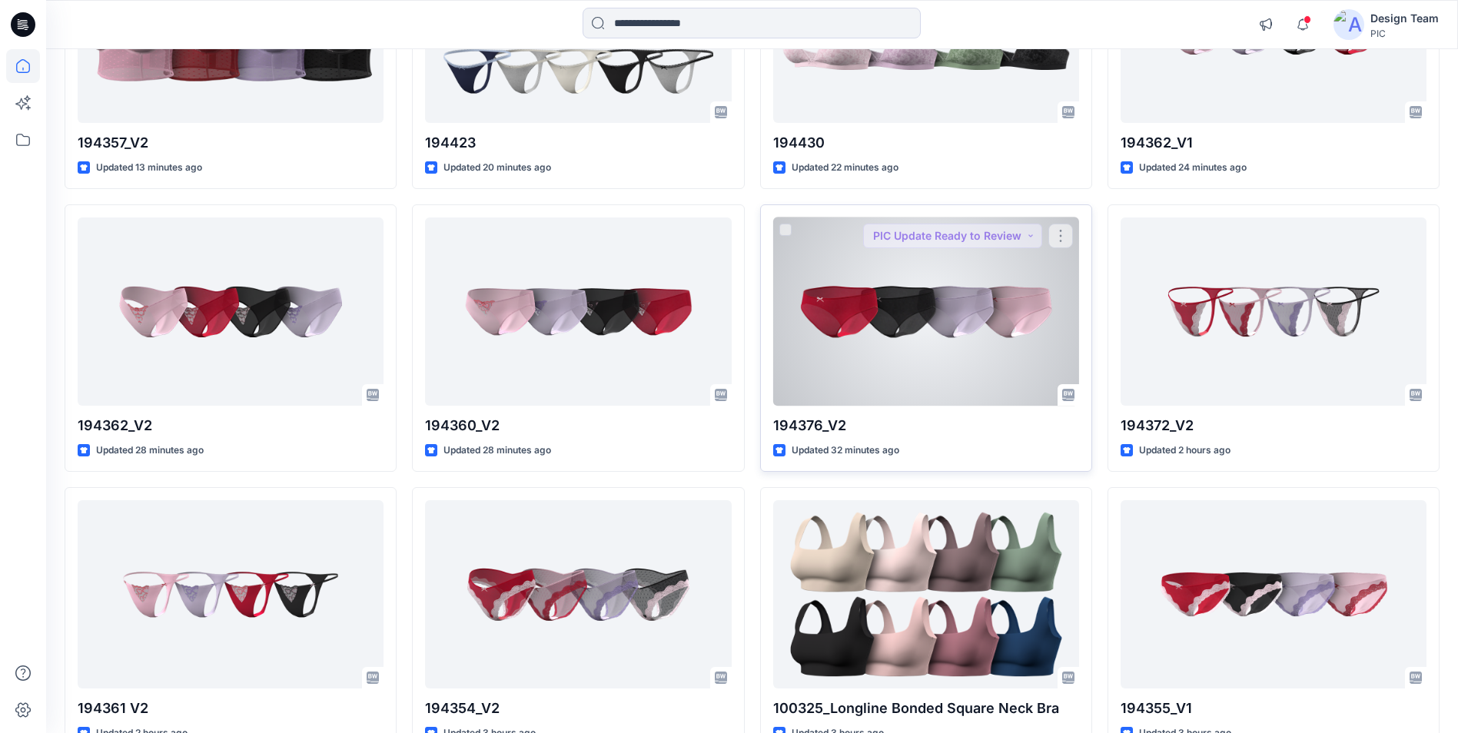
scroll to position [307, 0]
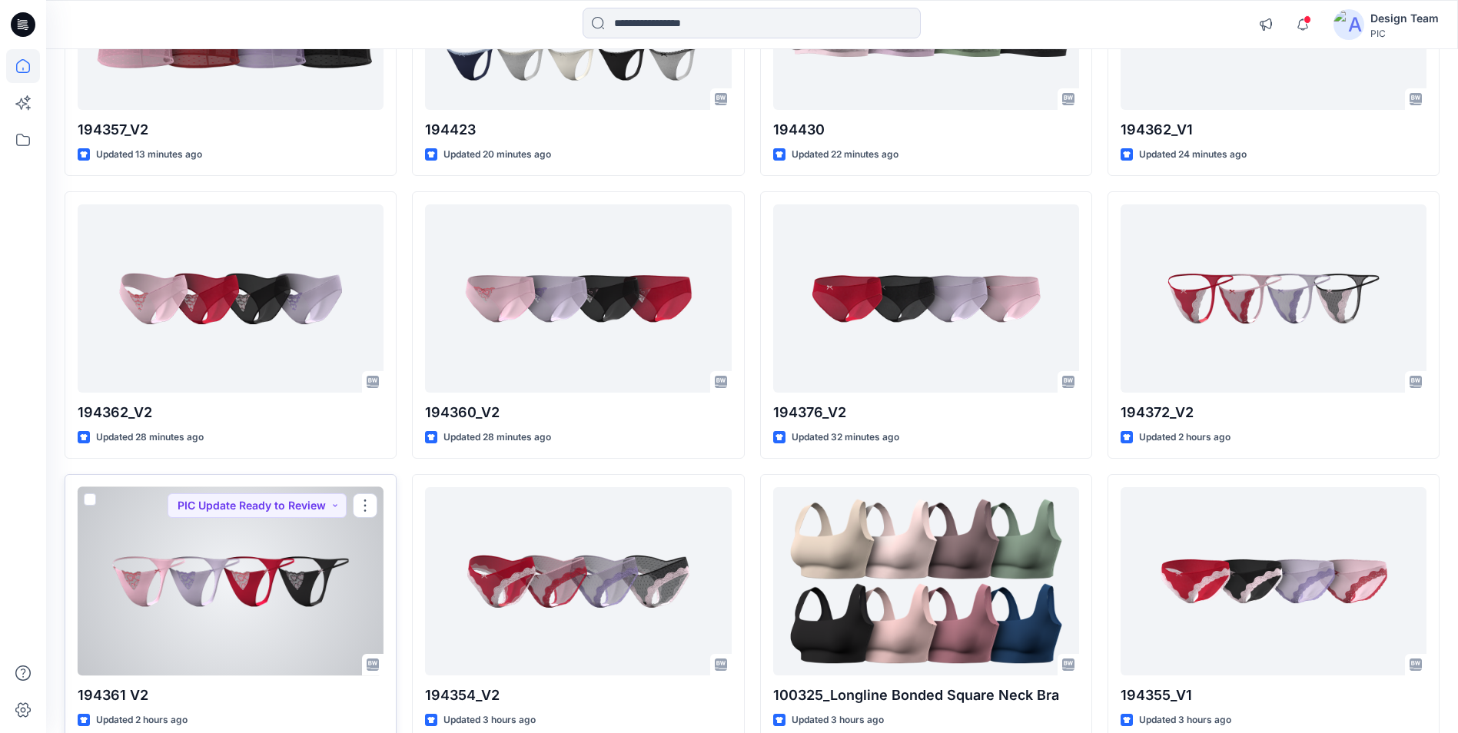
click at [168, 594] on div at bounding box center [231, 581] width 306 height 188
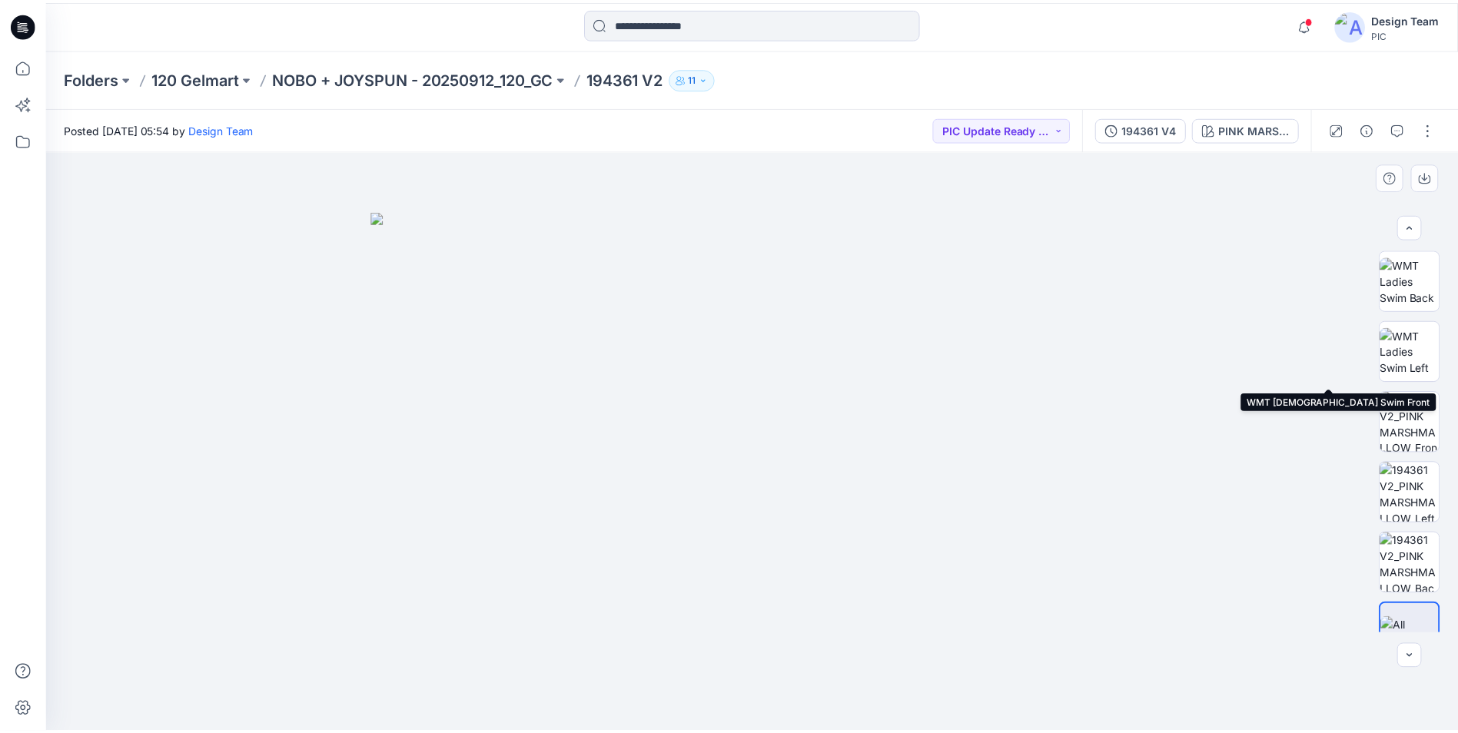
scroll to position [314, 0]
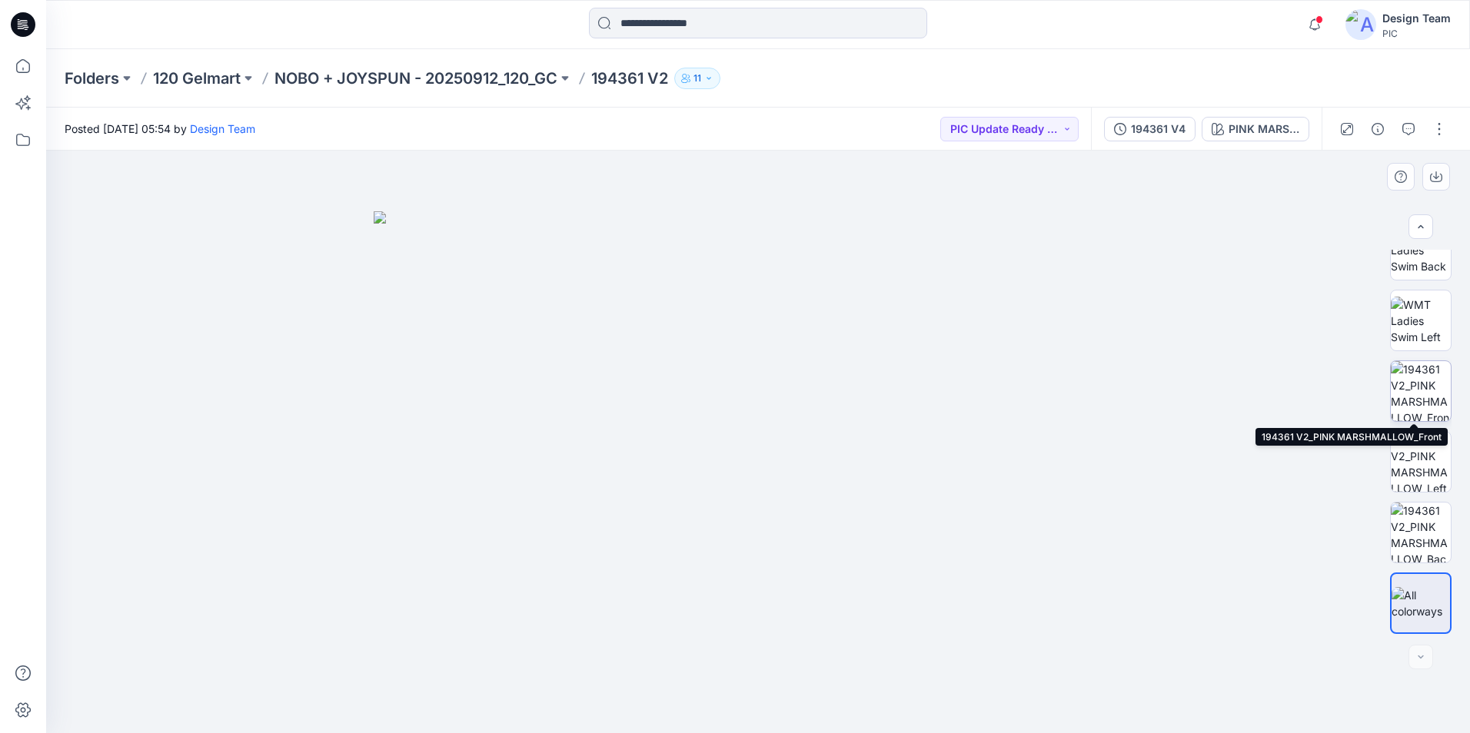
click at [1427, 404] on img at bounding box center [1420, 391] width 60 height 60
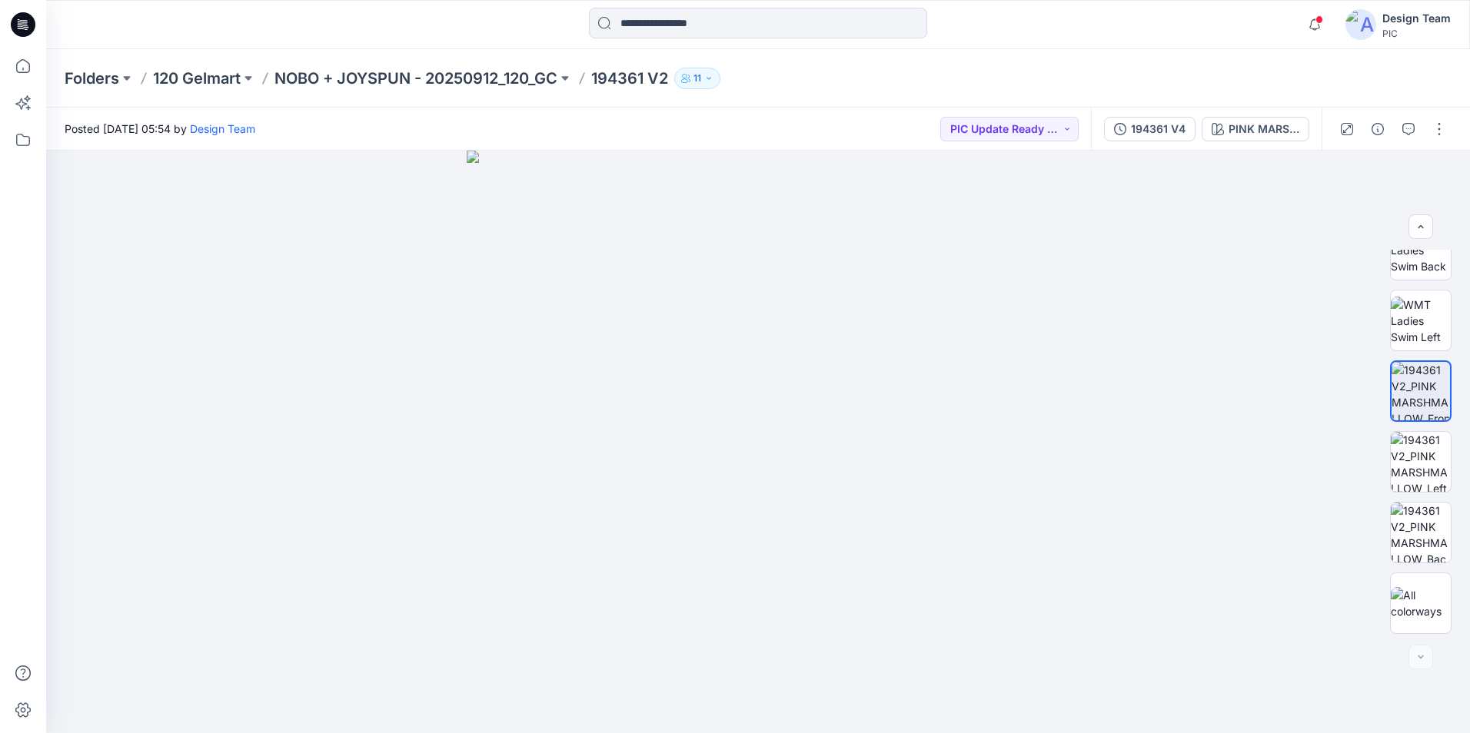
click at [841, 117] on div "Posted [DATE] 05:54 by Design Team PIC Update Ready to Review" at bounding box center [568, 129] width 1045 height 42
click at [460, 84] on p "NOBO + JOYSPUN - 20250912_120_GC" at bounding box center [415, 79] width 283 height 22
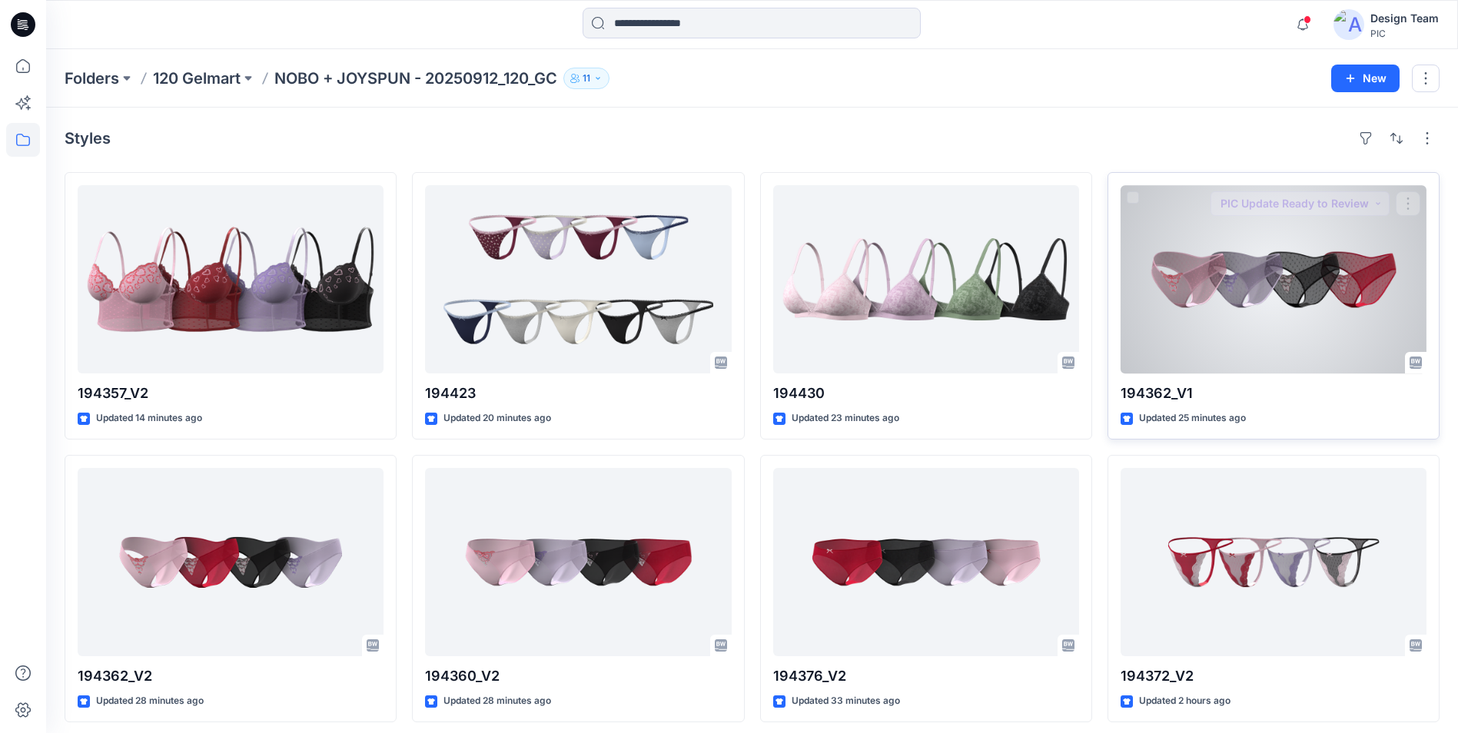
click at [1368, 438] on div "194362_V1 Updated 25 minutes ago PIC Update Ready to Review" at bounding box center [1274, 305] width 332 height 267
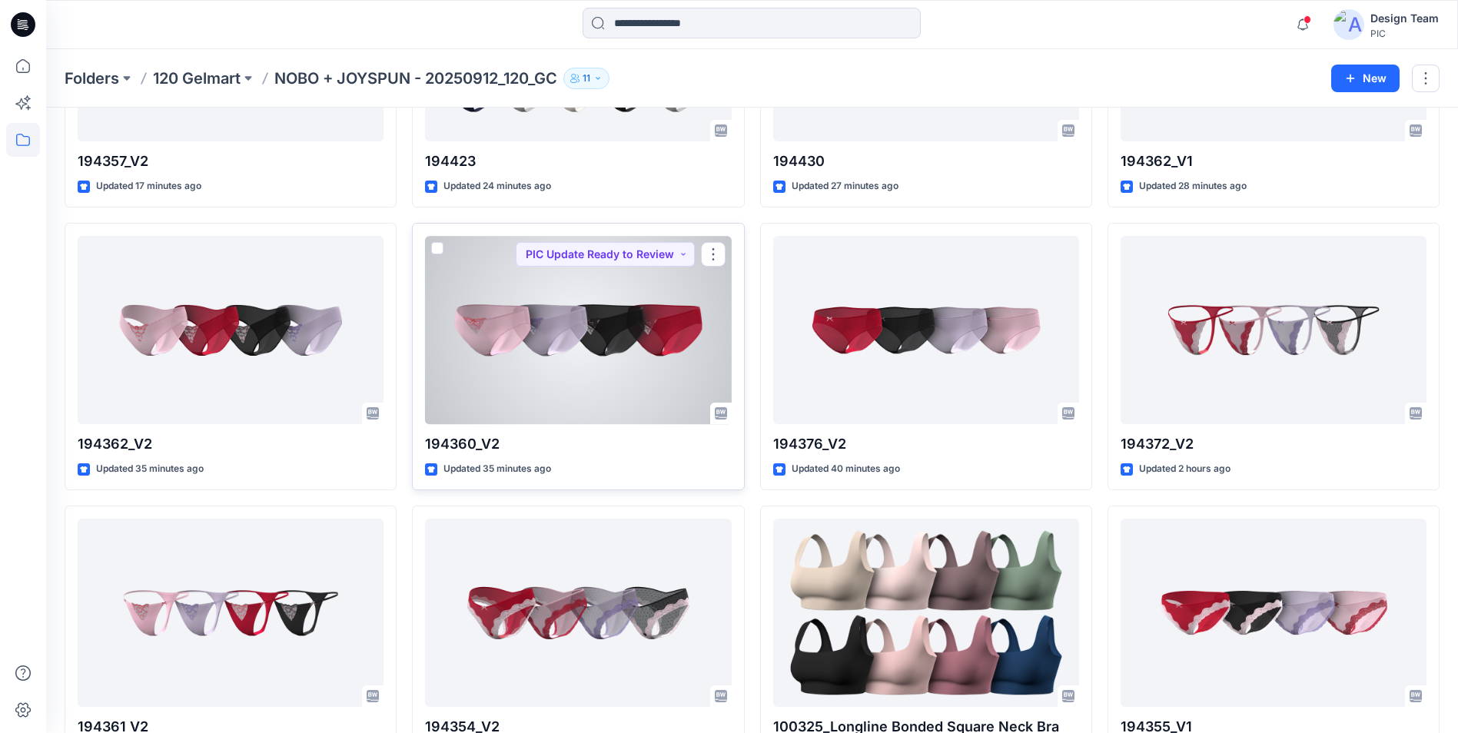
scroll to position [307, 0]
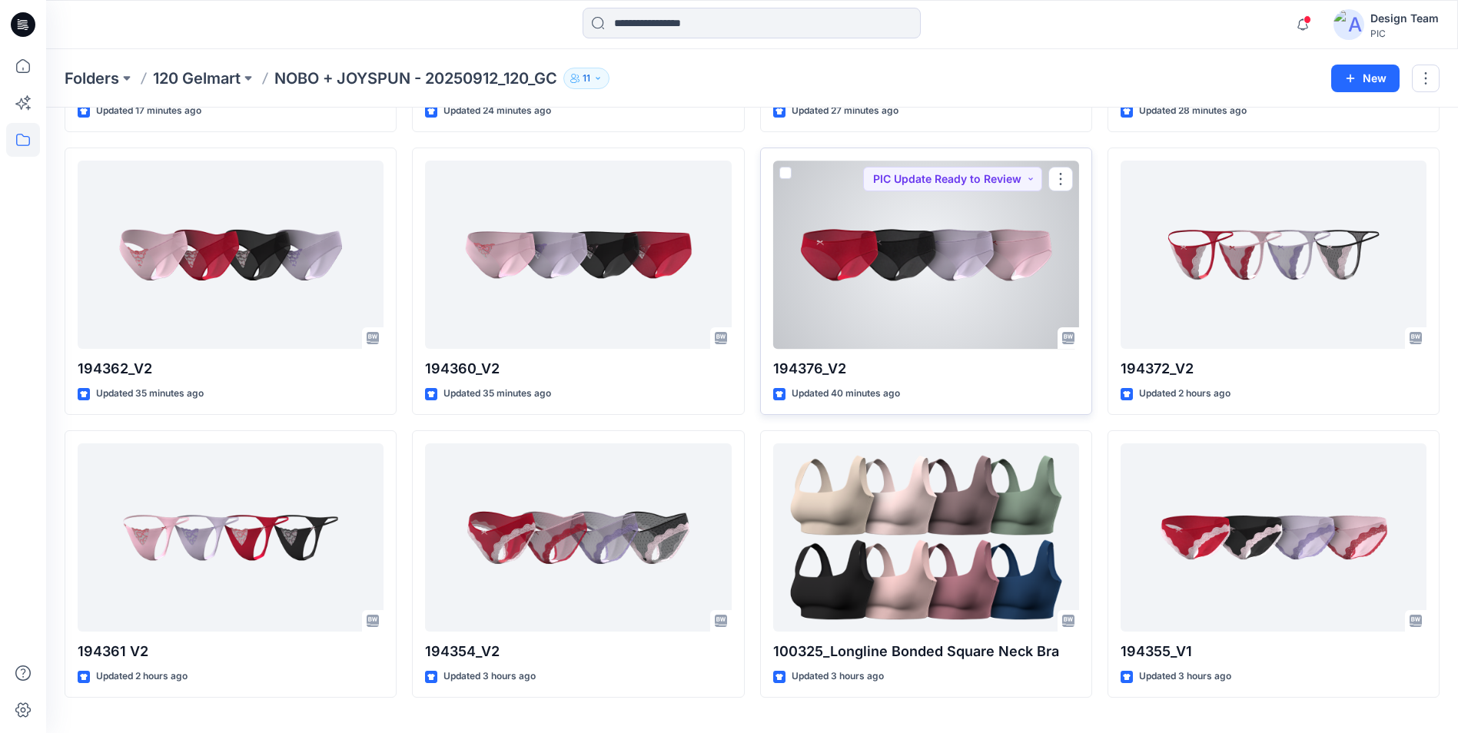
click at [862, 315] on div at bounding box center [926, 255] width 306 height 188
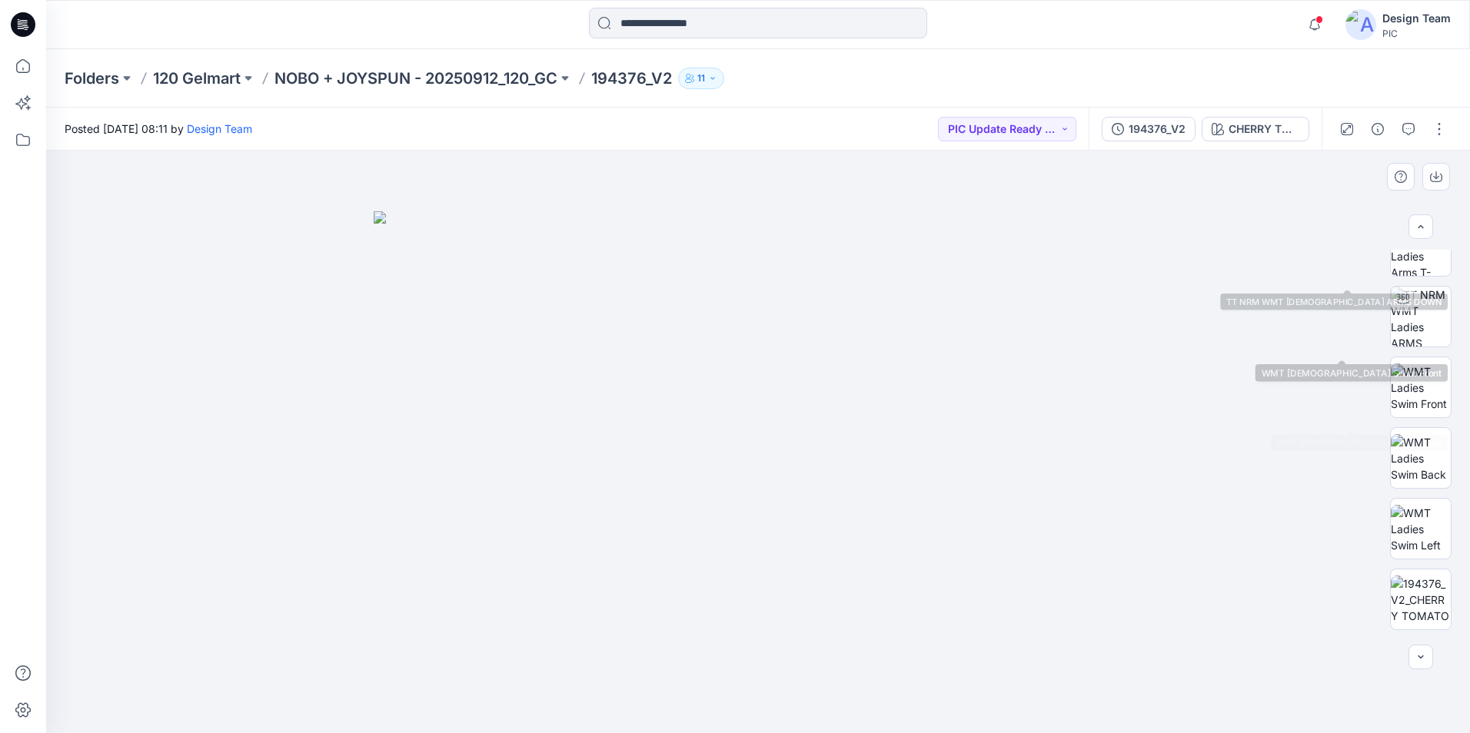
scroll to position [231, 0]
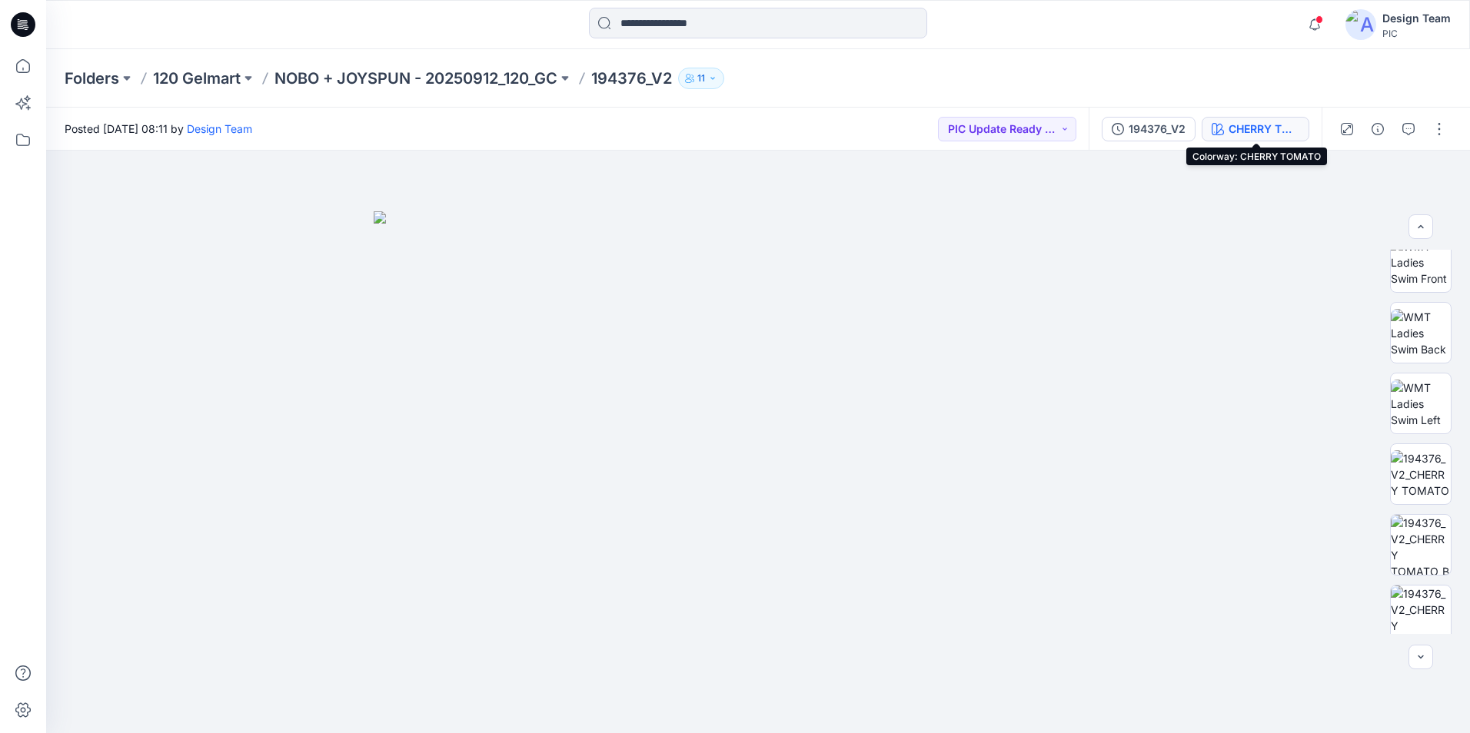
click at [1261, 133] on div "CHERRY TOMATO" at bounding box center [1263, 129] width 71 height 17
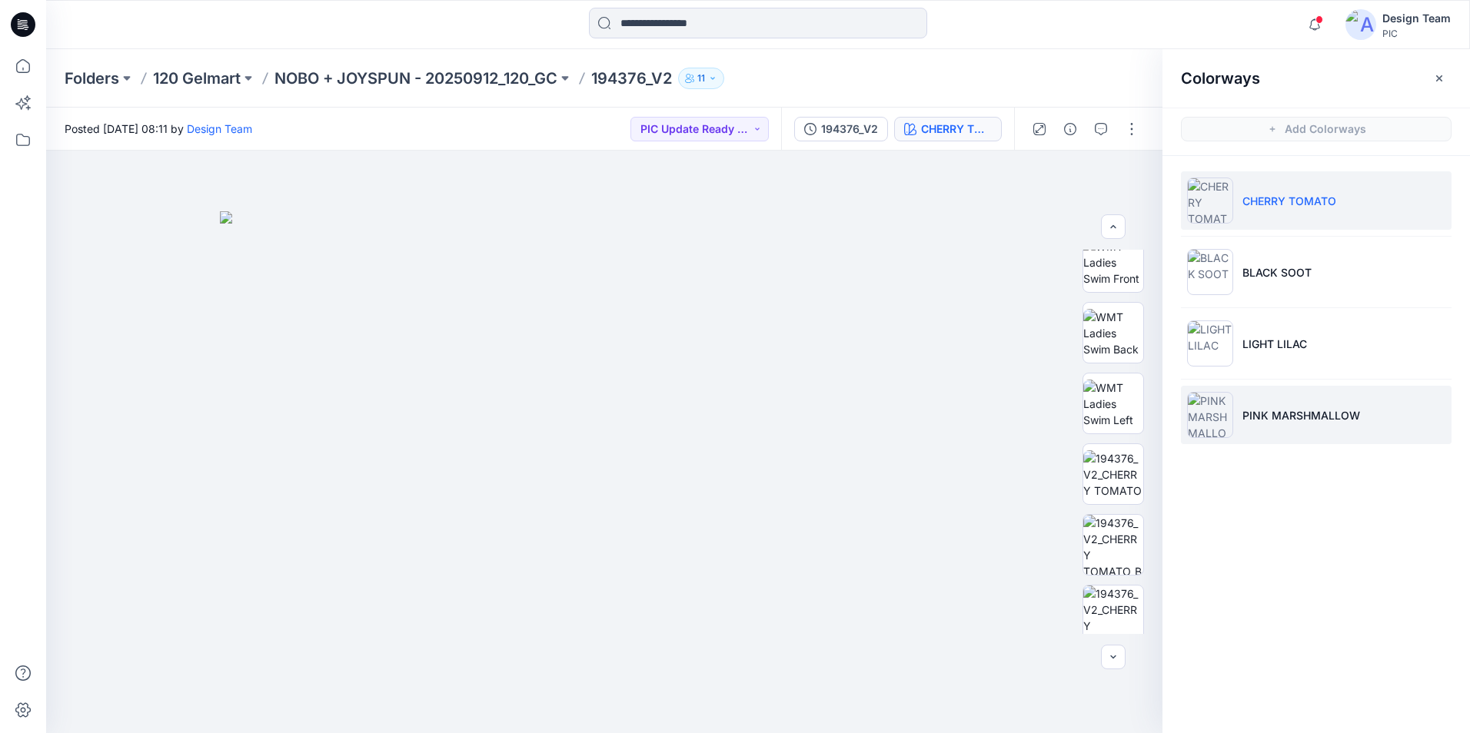
click at [1268, 424] on li "PINK MARSHMALLOW" at bounding box center [1316, 415] width 271 height 58
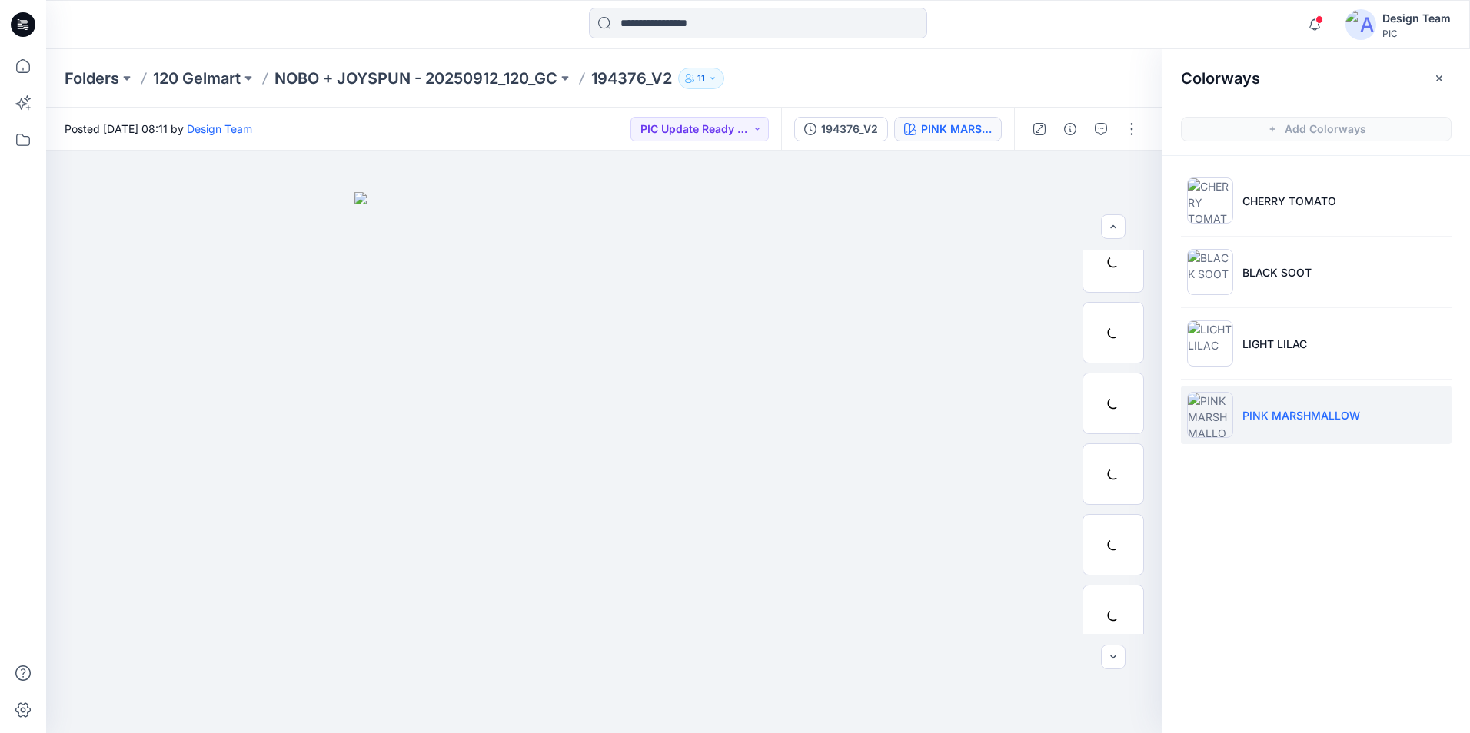
click at [1224, 417] on img at bounding box center [1210, 415] width 46 height 46
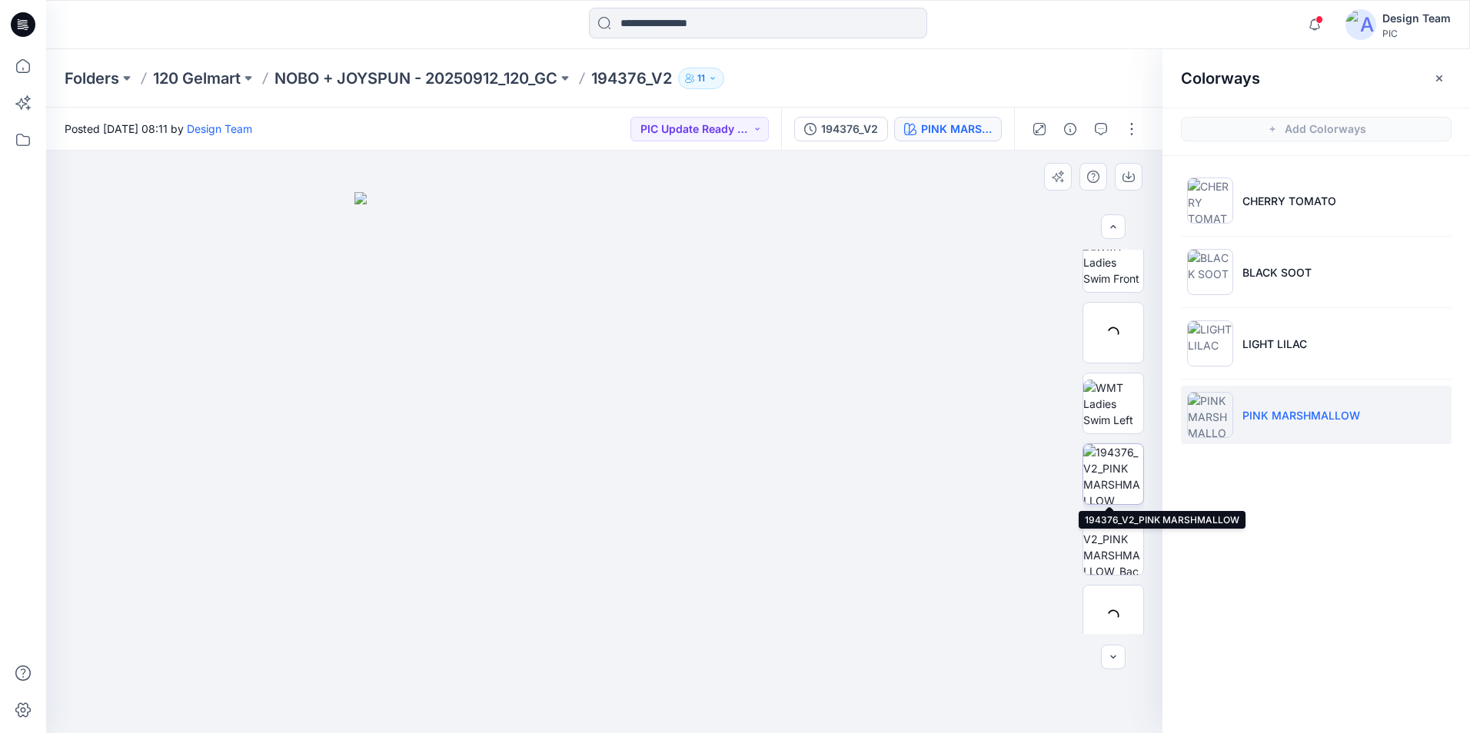
click at [1114, 482] on img at bounding box center [1113, 474] width 60 height 60
click at [1121, 482] on img at bounding box center [1113, 474] width 60 height 60
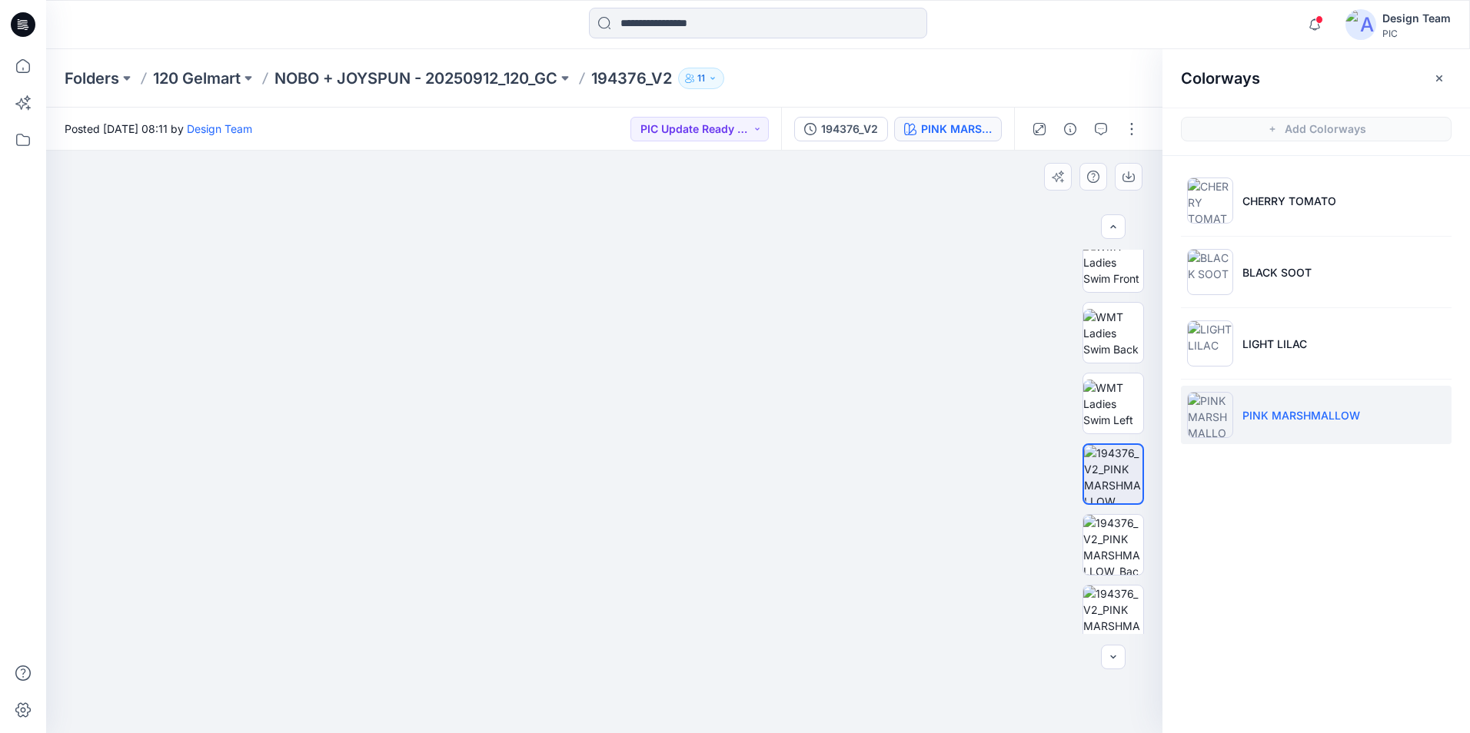
drag, startPoint x: 699, startPoint y: 609, endPoint x: 689, endPoint y: 417, distance: 192.5
drag, startPoint x: 691, startPoint y: 397, endPoint x: 689, endPoint y: 537, distance: 140.7
drag, startPoint x: 786, startPoint y: 523, endPoint x: 752, endPoint y: 576, distance: 63.6
drag, startPoint x: 604, startPoint y: 586, endPoint x: 763, endPoint y: 300, distance: 327.2
drag, startPoint x: 693, startPoint y: 350, endPoint x: 652, endPoint y: 479, distance: 135.4
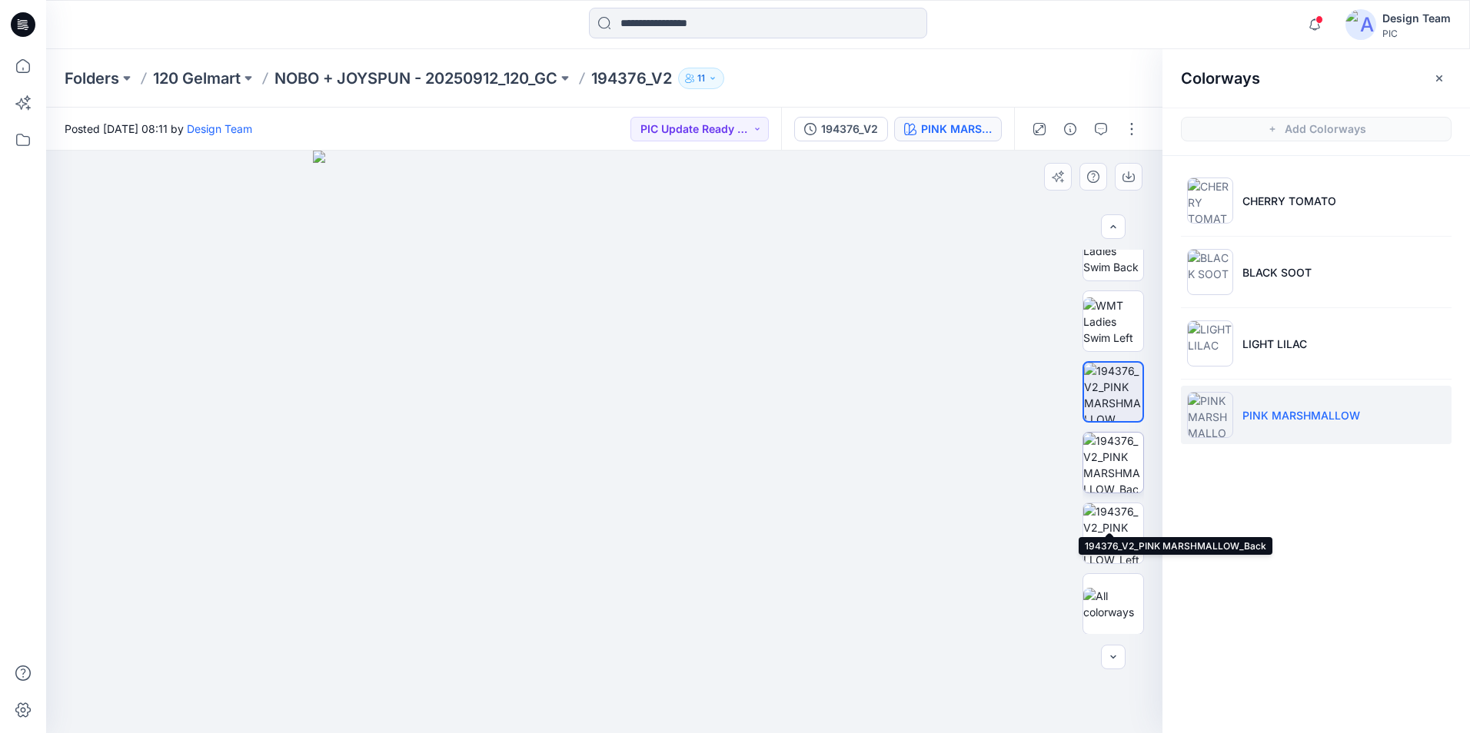
scroll to position [314, 0]
click at [1120, 476] on img at bounding box center [1113, 462] width 60 height 60
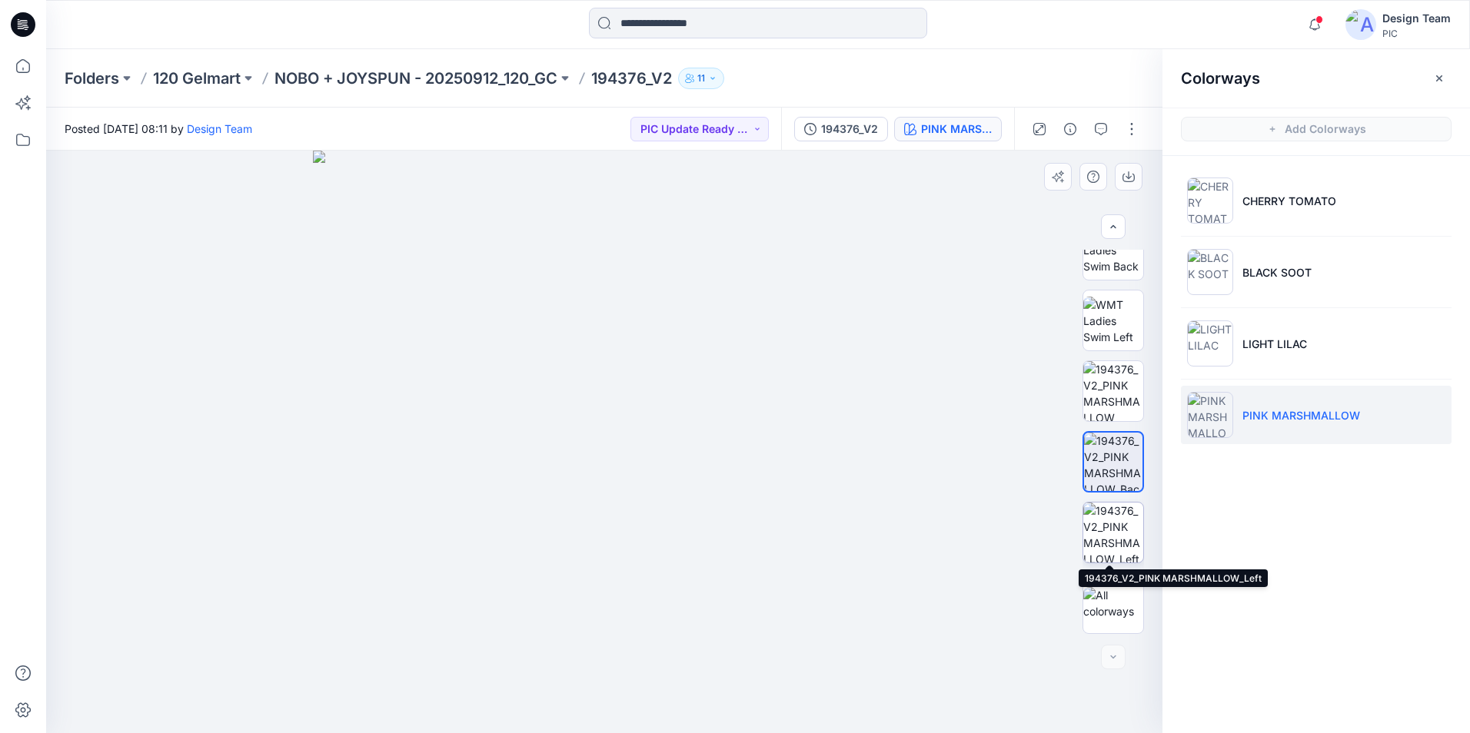
click at [1127, 533] on img at bounding box center [1113, 533] width 60 height 60
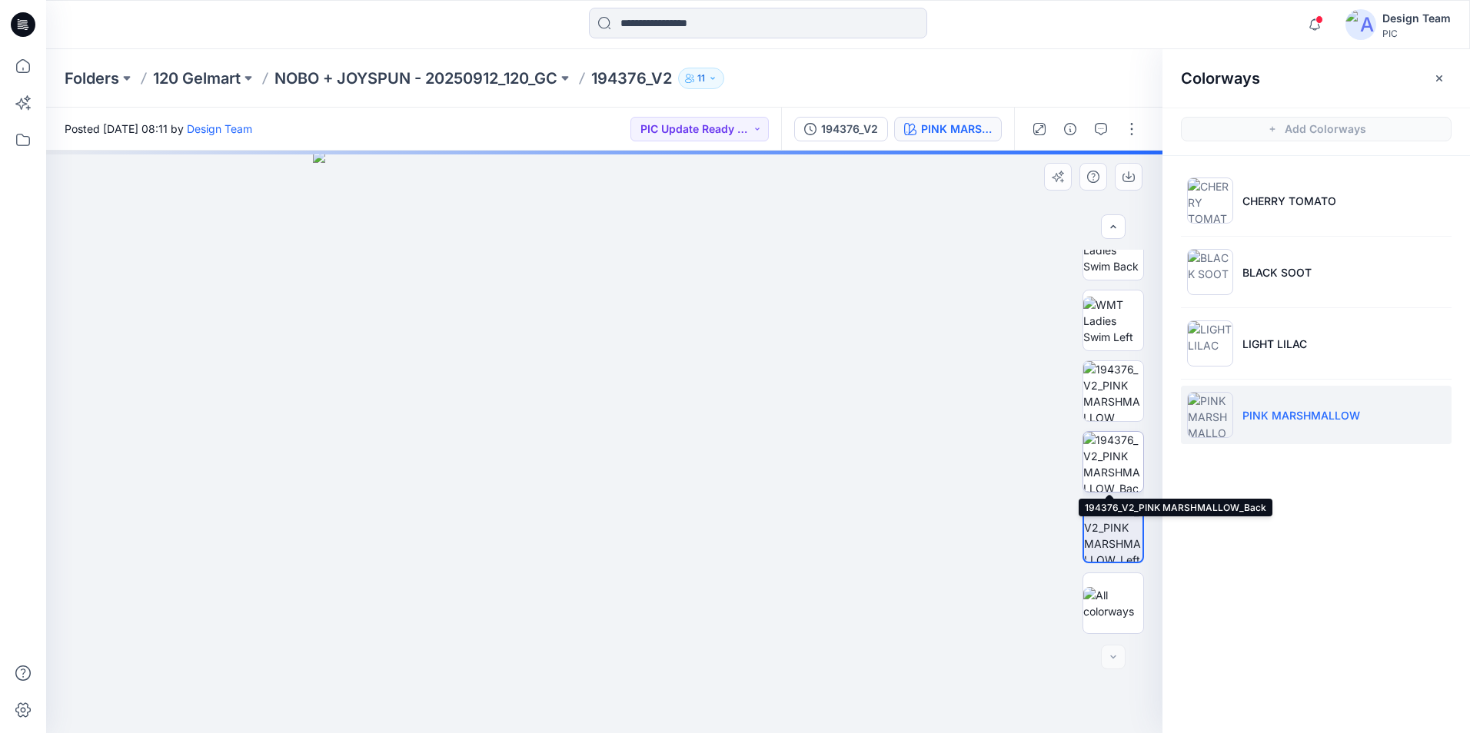
click at [1106, 468] on img at bounding box center [1113, 462] width 60 height 60
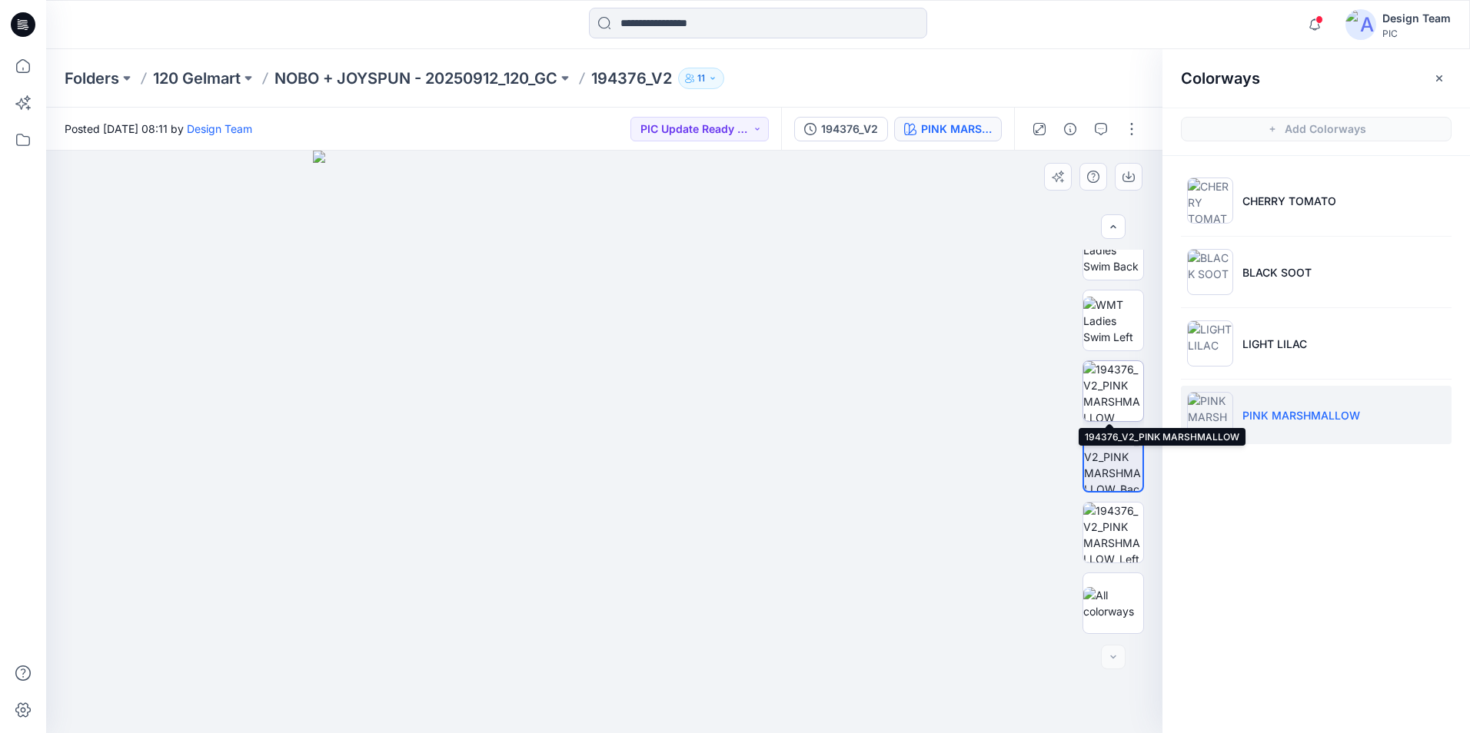
click at [1109, 402] on img at bounding box center [1113, 391] width 60 height 60
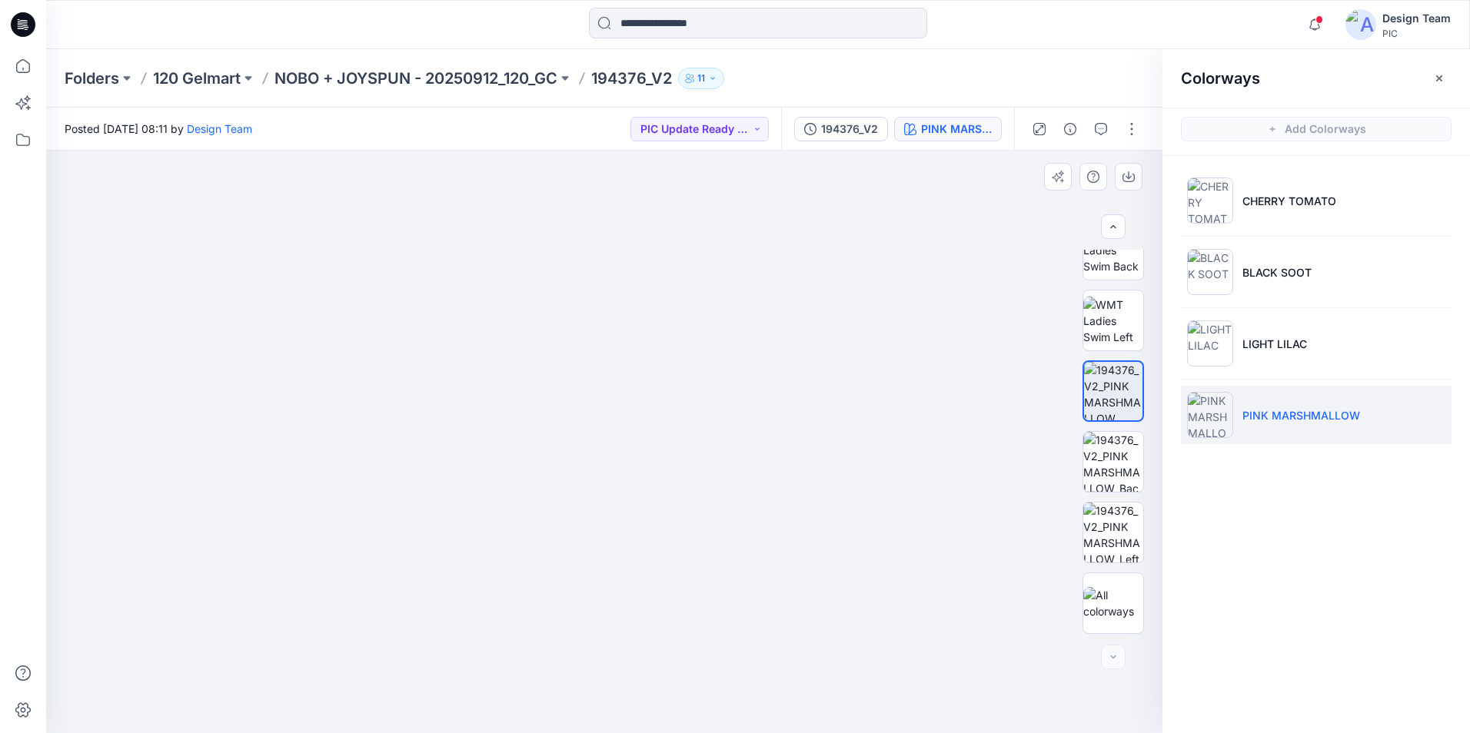
drag, startPoint x: 640, startPoint y: 483, endPoint x: 616, endPoint y: 534, distance: 56.4
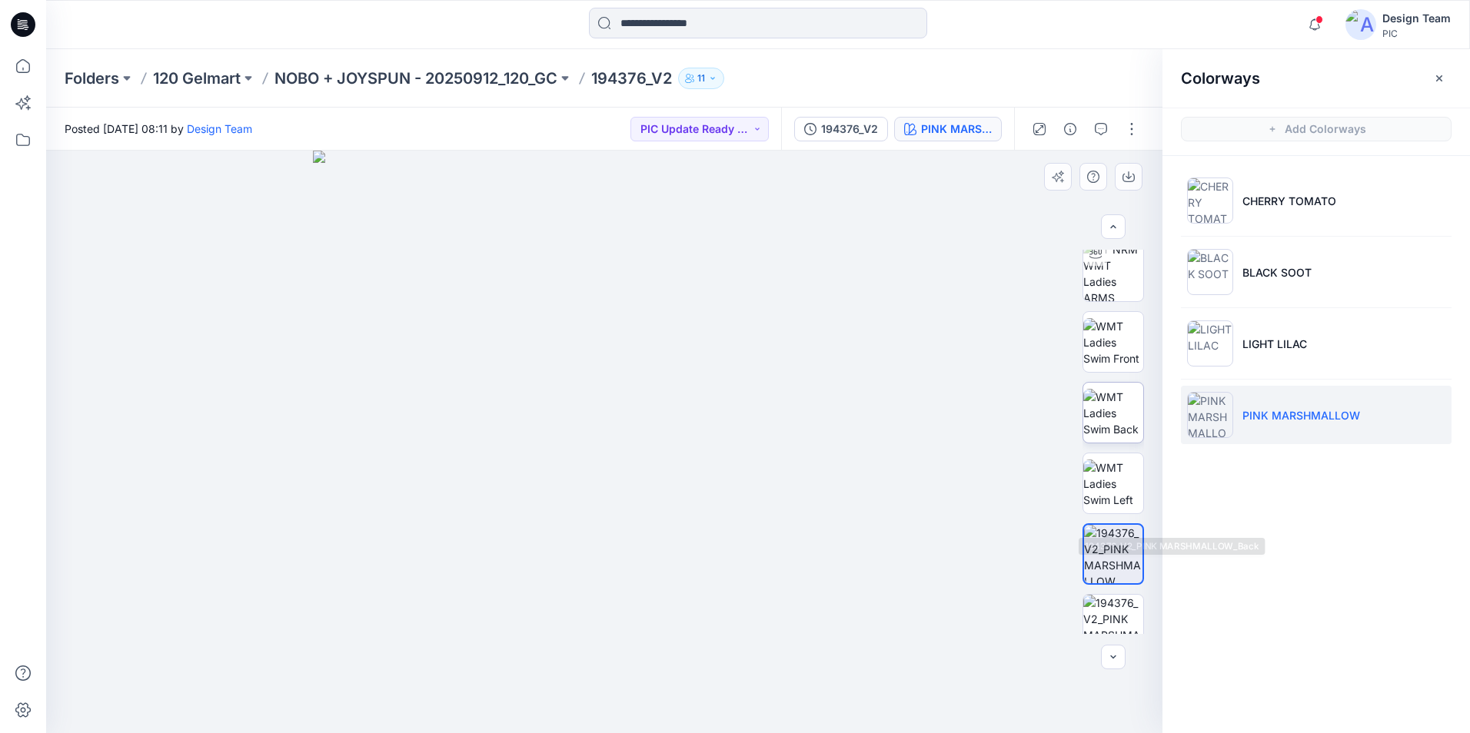
scroll to position [0, 0]
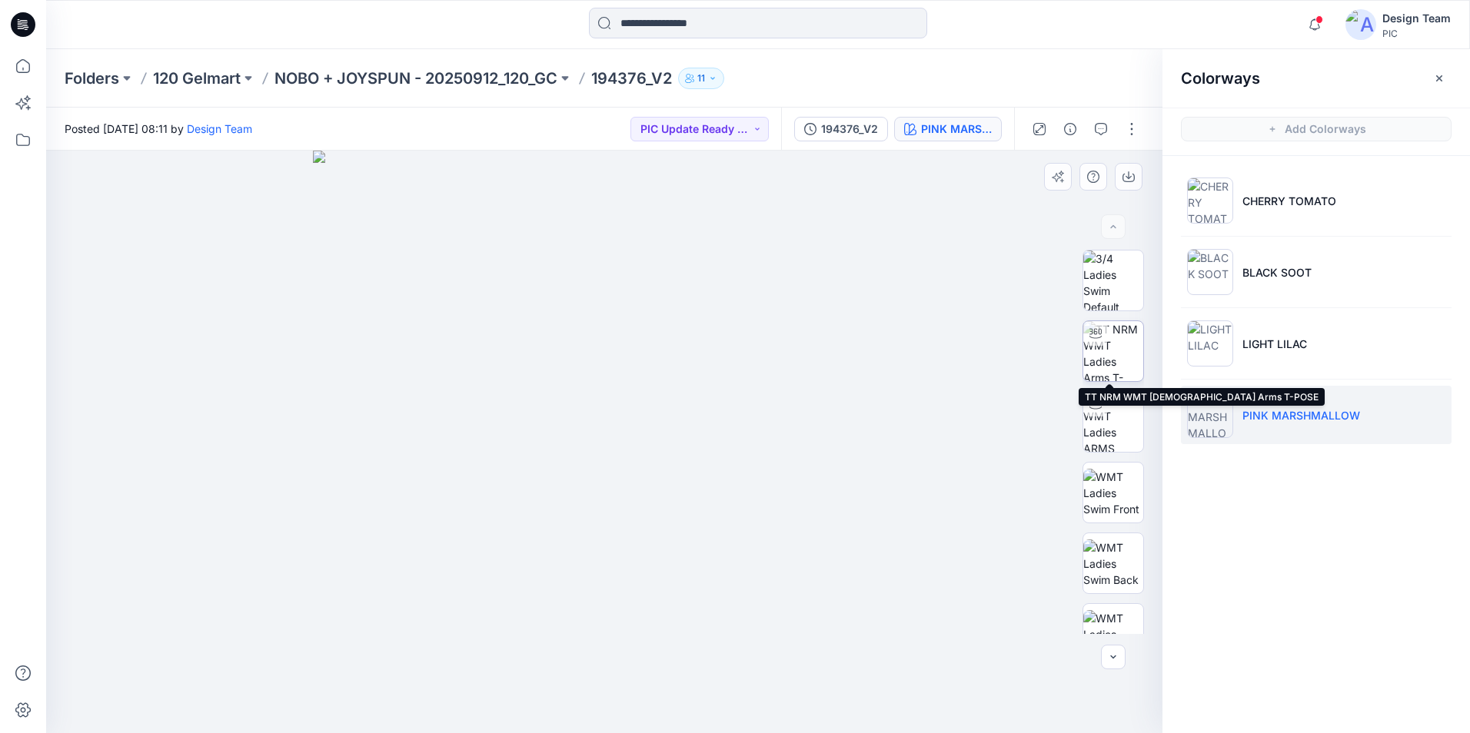
click at [1117, 359] on img at bounding box center [1113, 351] width 60 height 60
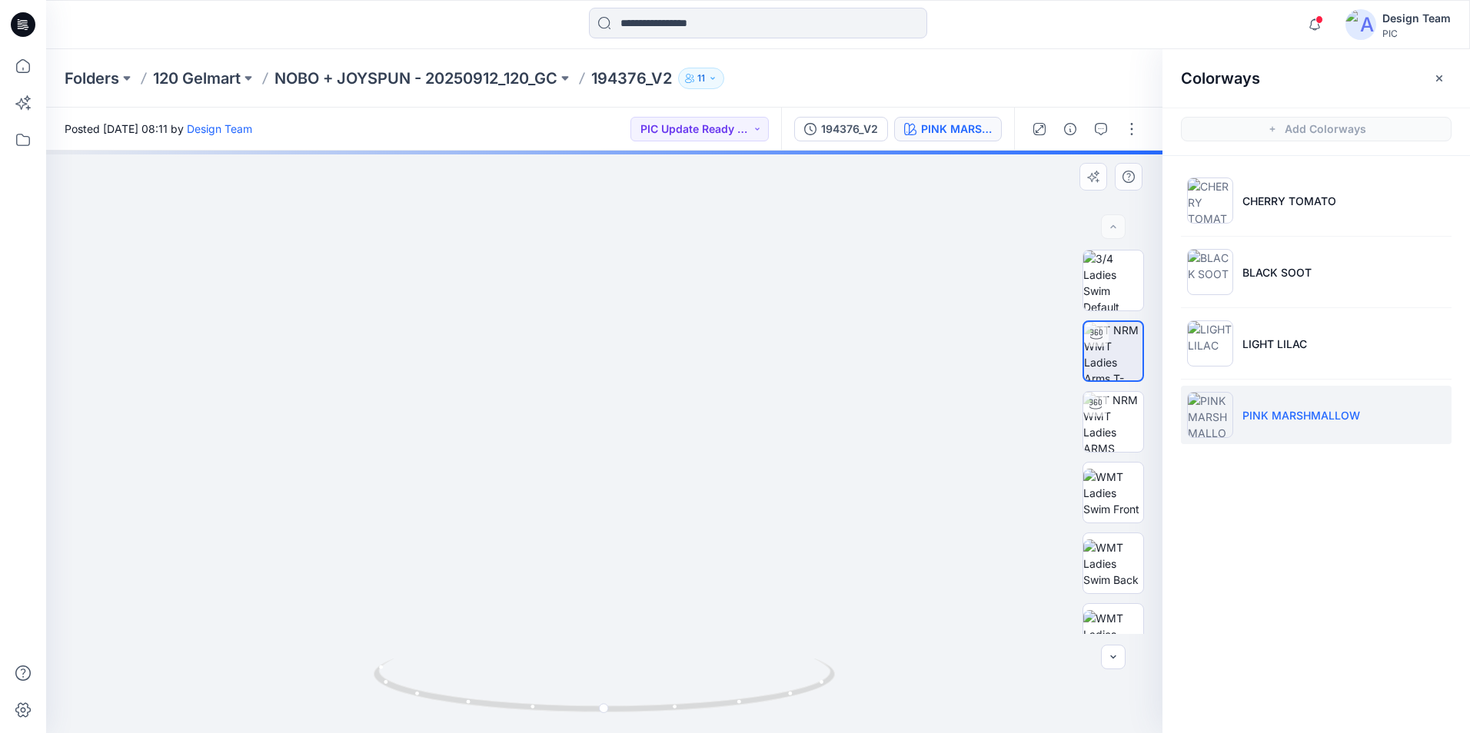
drag, startPoint x: 711, startPoint y: 462, endPoint x: 742, endPoint y: 327, distance: 138.7
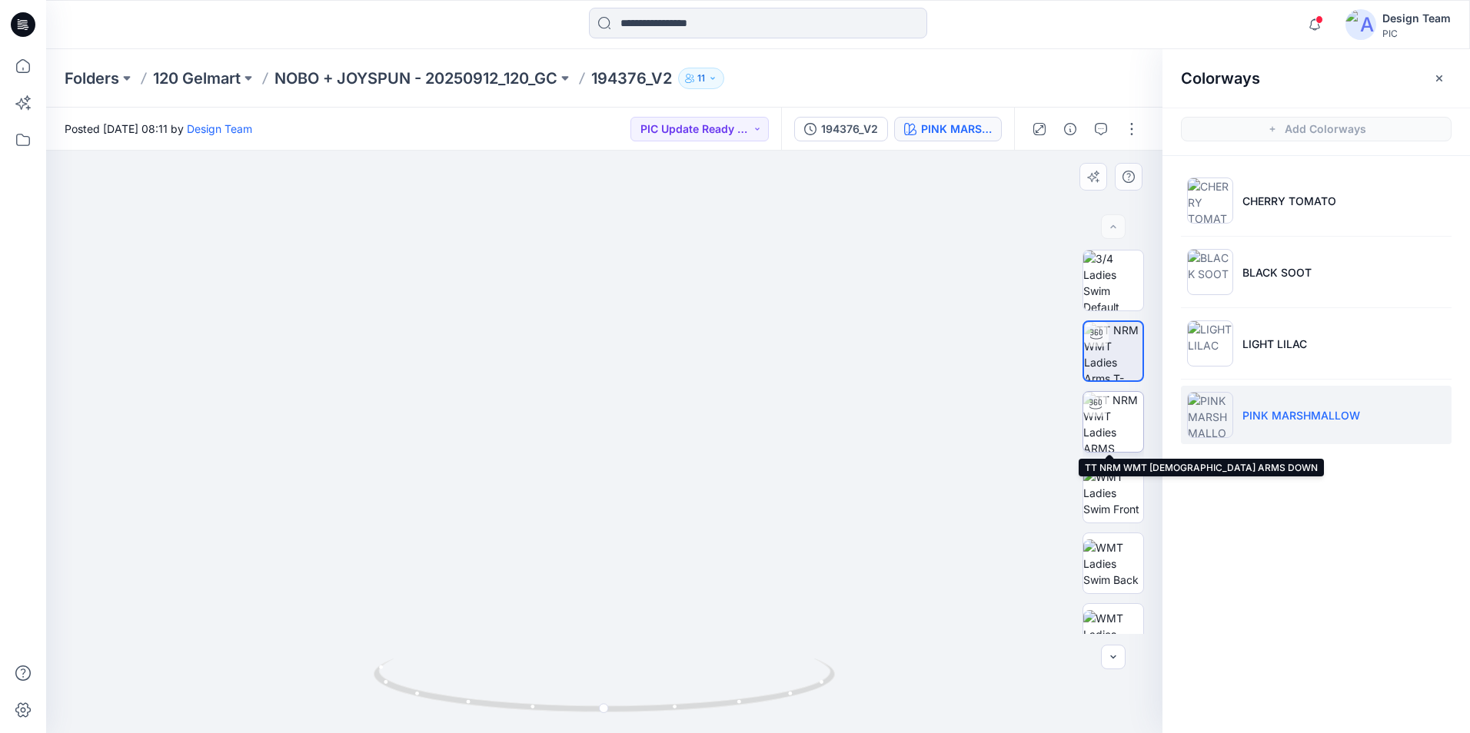
click at [1116, 421] on img at bounding box center [1113, 422] width 60 height 60
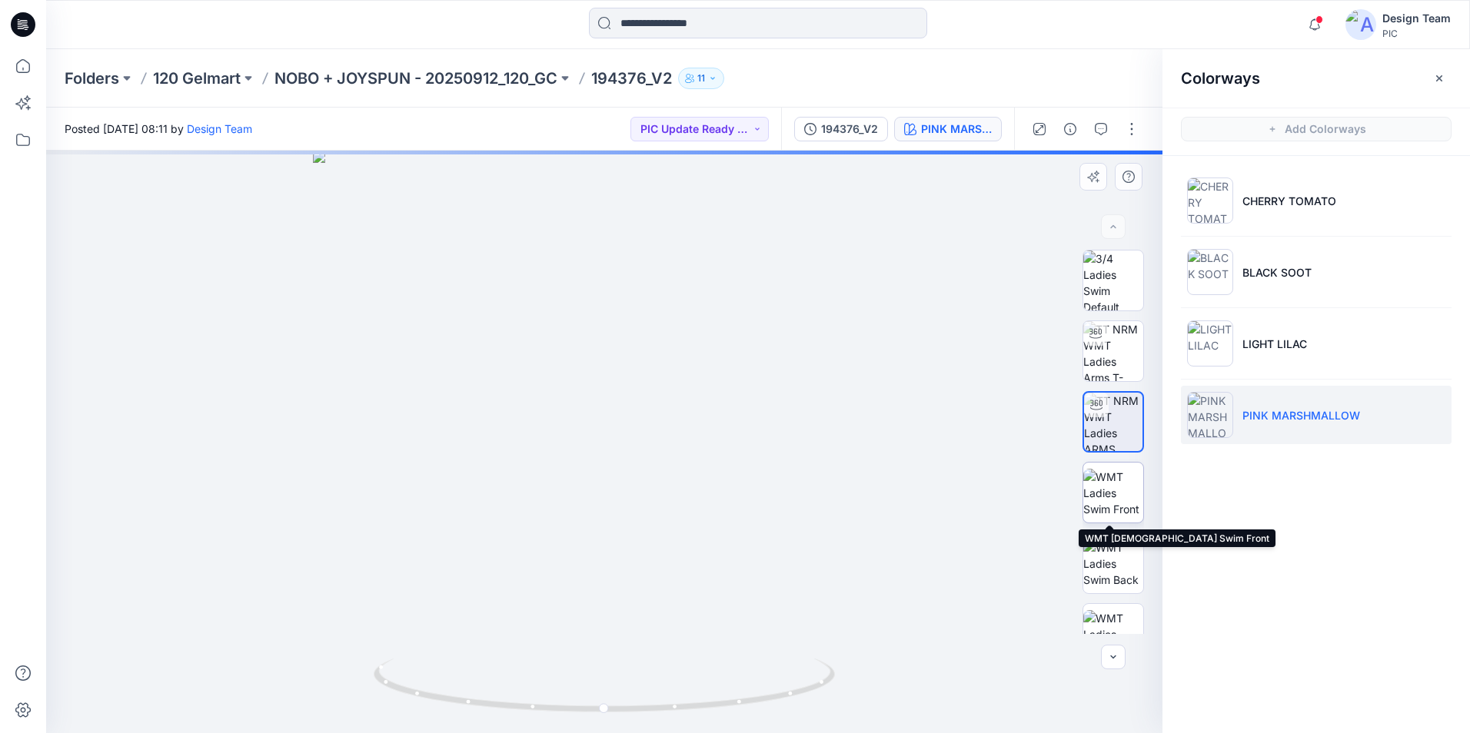
click at [1113, 502] on img at bounding box center [1113, 493] width 60 height 48
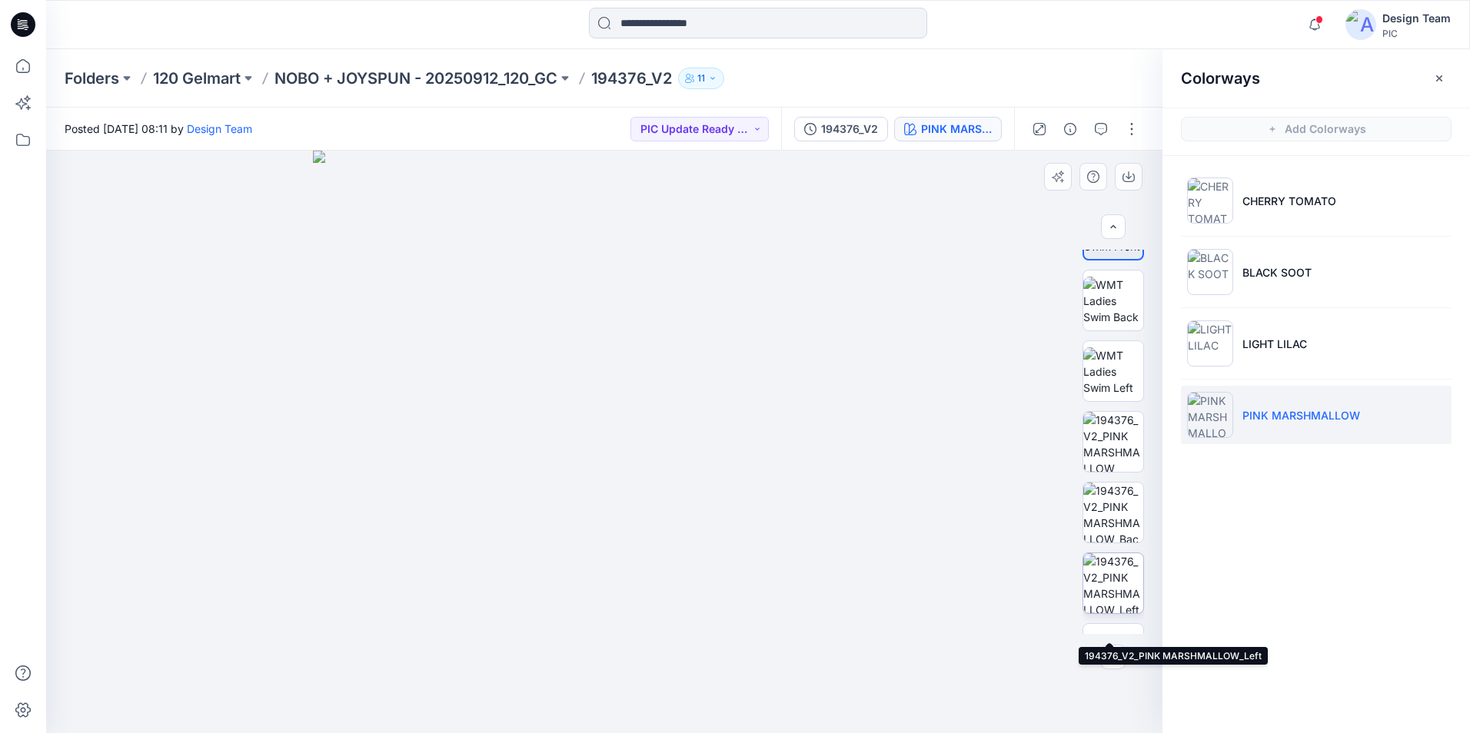
scroll to position [307, 0]
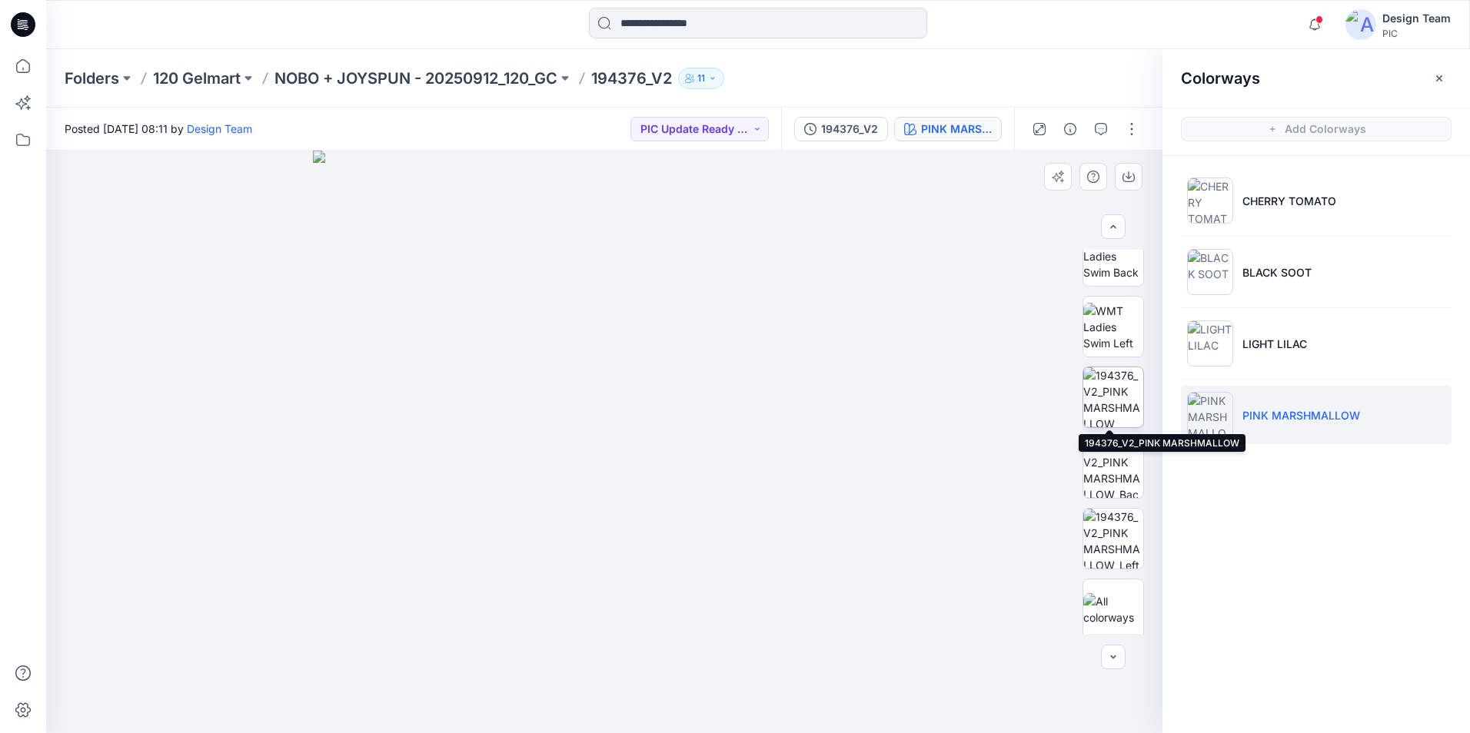
click at [1115, 398] on img at bounding box center [1113, 397] width 60 height 60
click at [397, 81] on p "NOBO + JOYSPUN - 20250912_120_GC" at bounding box center [415, 79] width 283 height 22
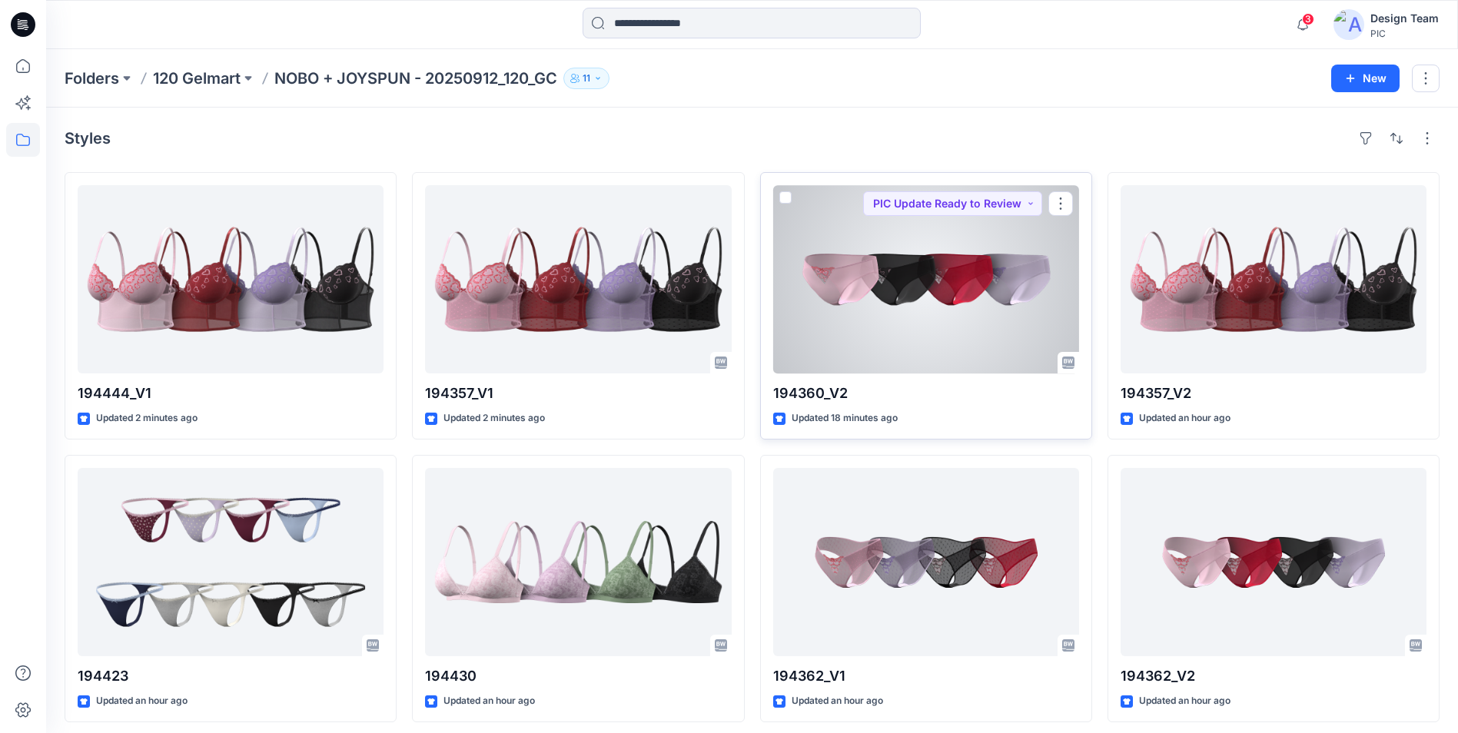
click at [924, 321] on div at bounding box center [926, 279] width 306 height 188
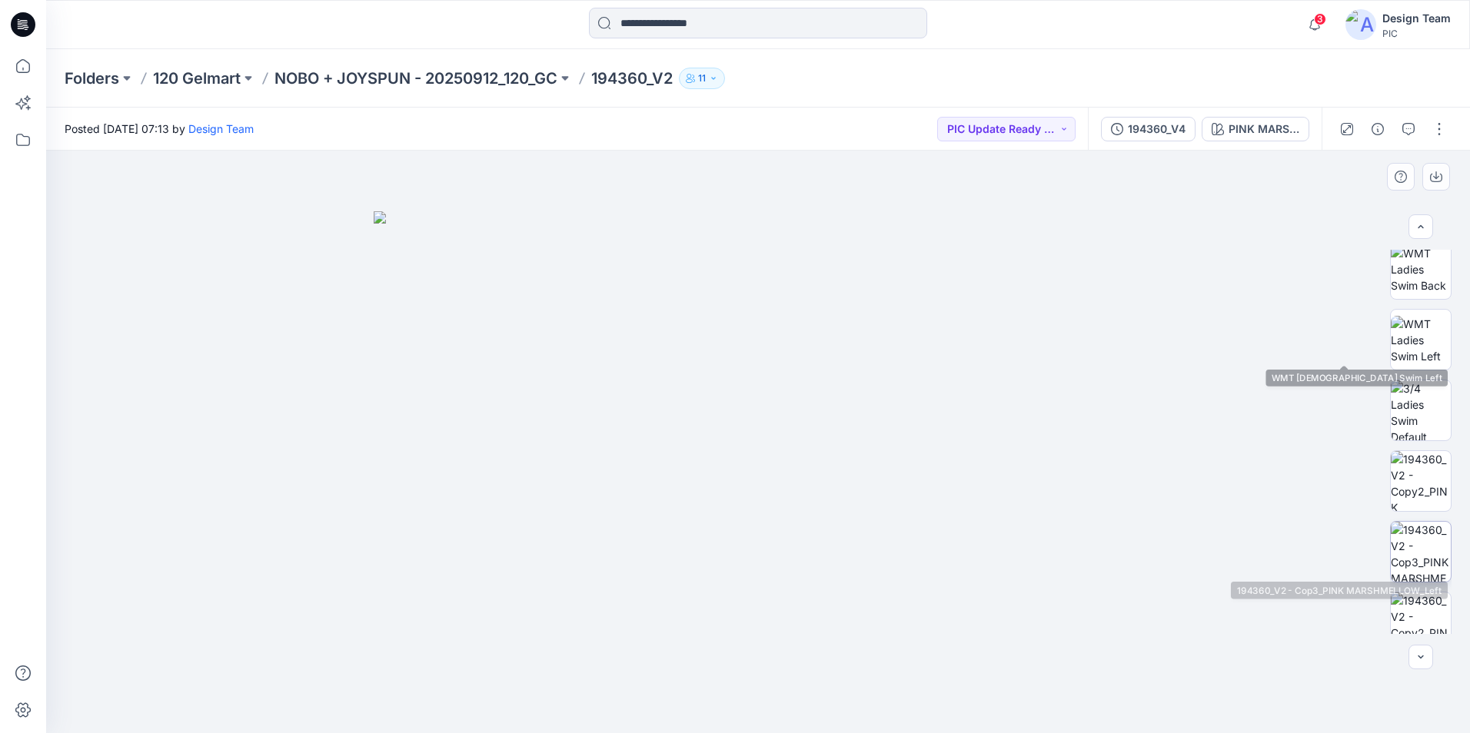
scroll to position [231, 0]
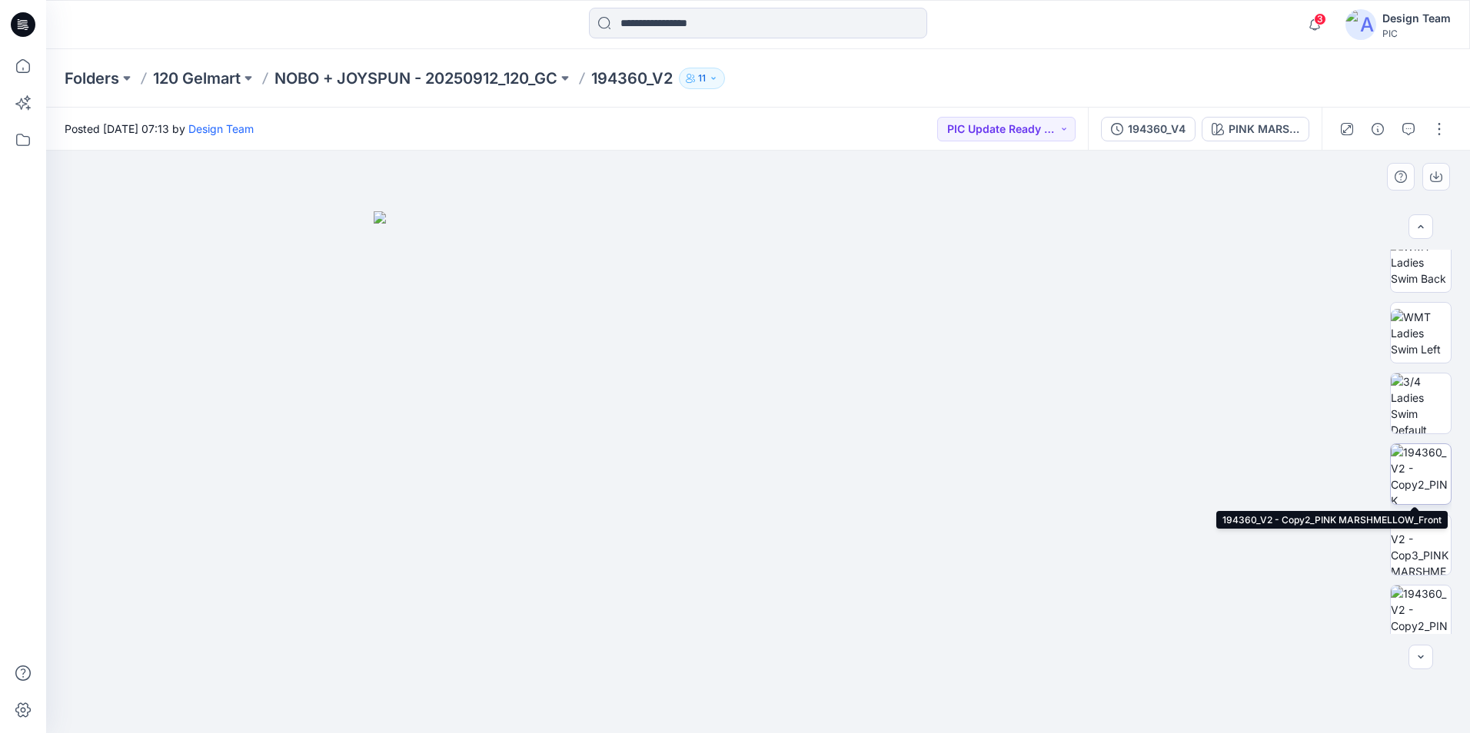
click at [1405, 470] on img at bounding box center [1420, 474] width 60 height 60
click at [1409, 127] on icon "button" at bounding box center [1408, 129] width 12 height 12
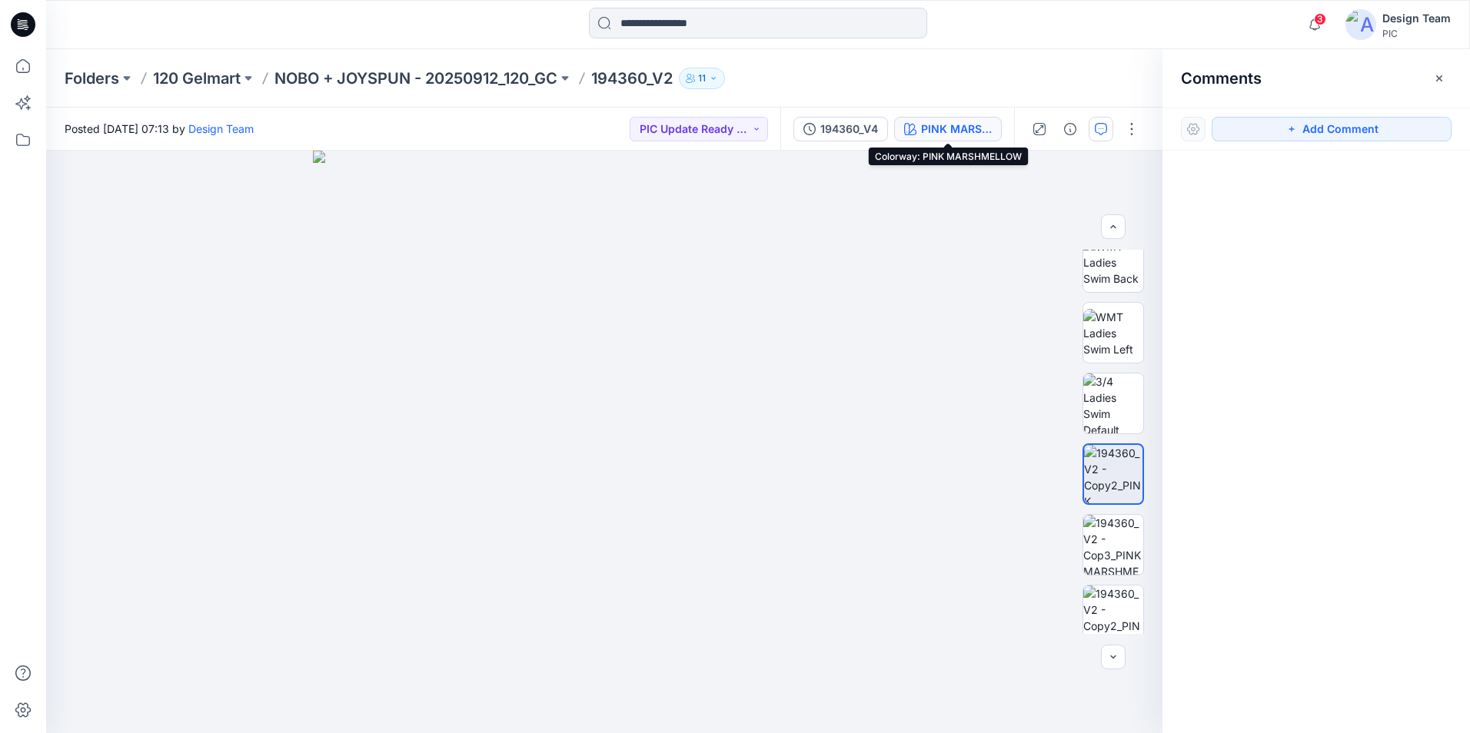
click at [972, 138] on button "PINK MARSHMELLOW" at bounding box center [948, 129] width 108 height 25
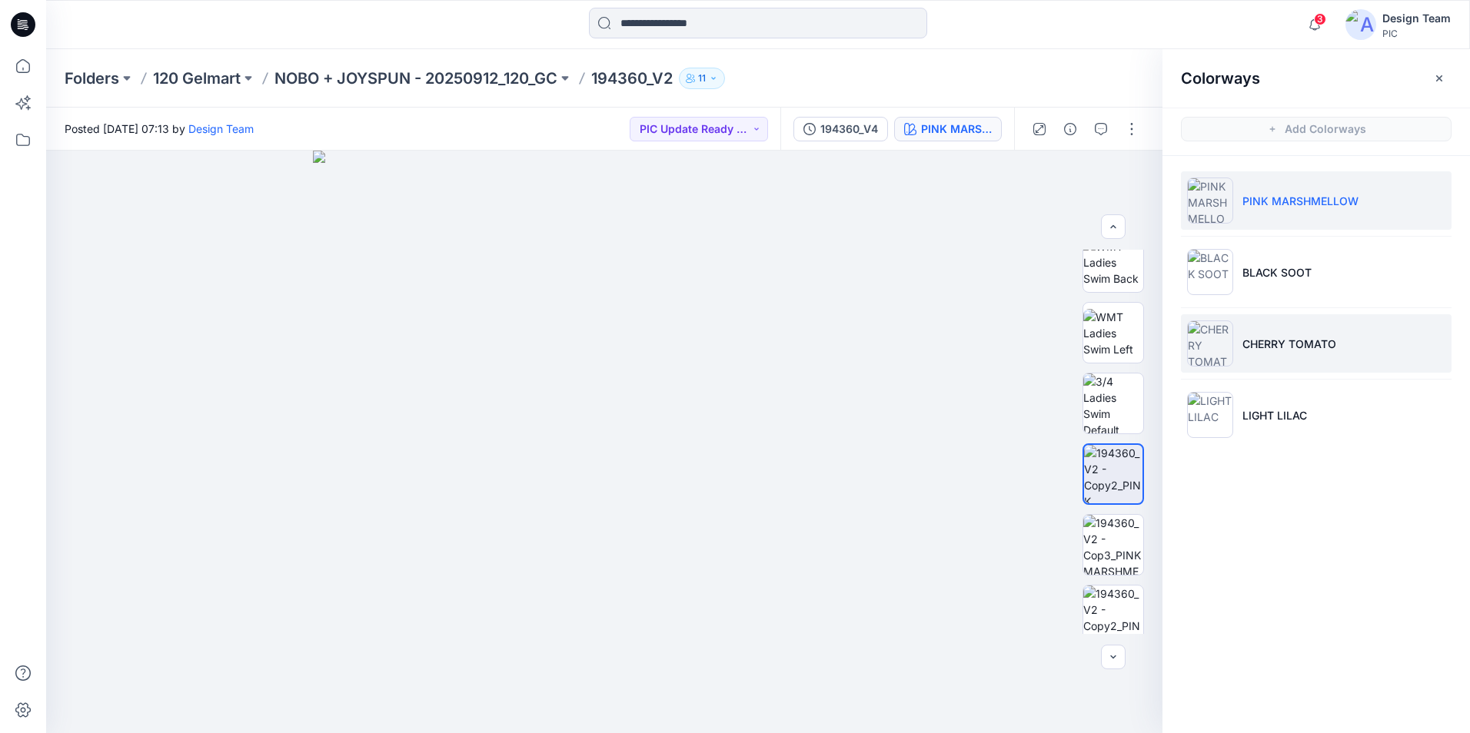
click at [1304, 356] on li "CHERRY TOMATO" at bounding box center [1316, 343] width 271 height 58
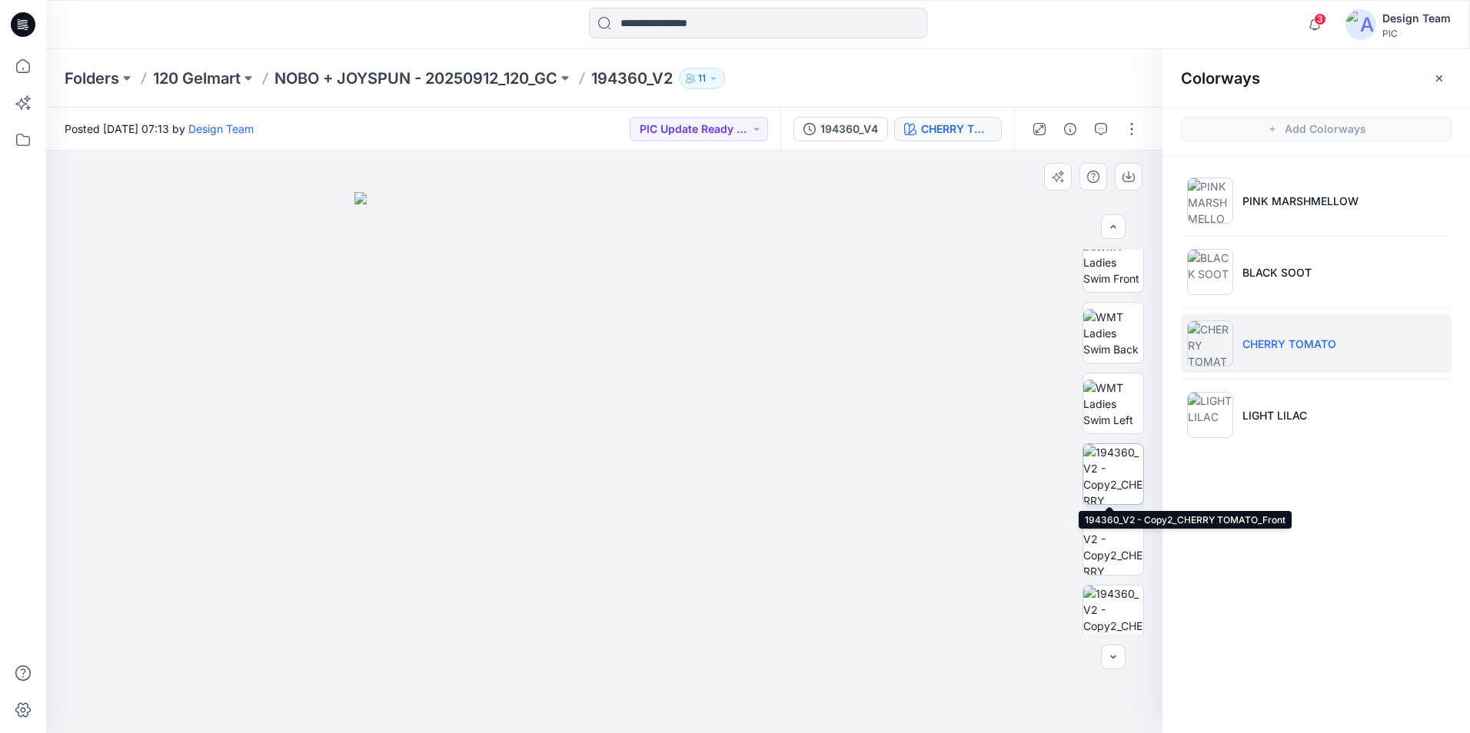
click at [1111, 471] on img at bounding box center [1113, 474] width 60 height 60
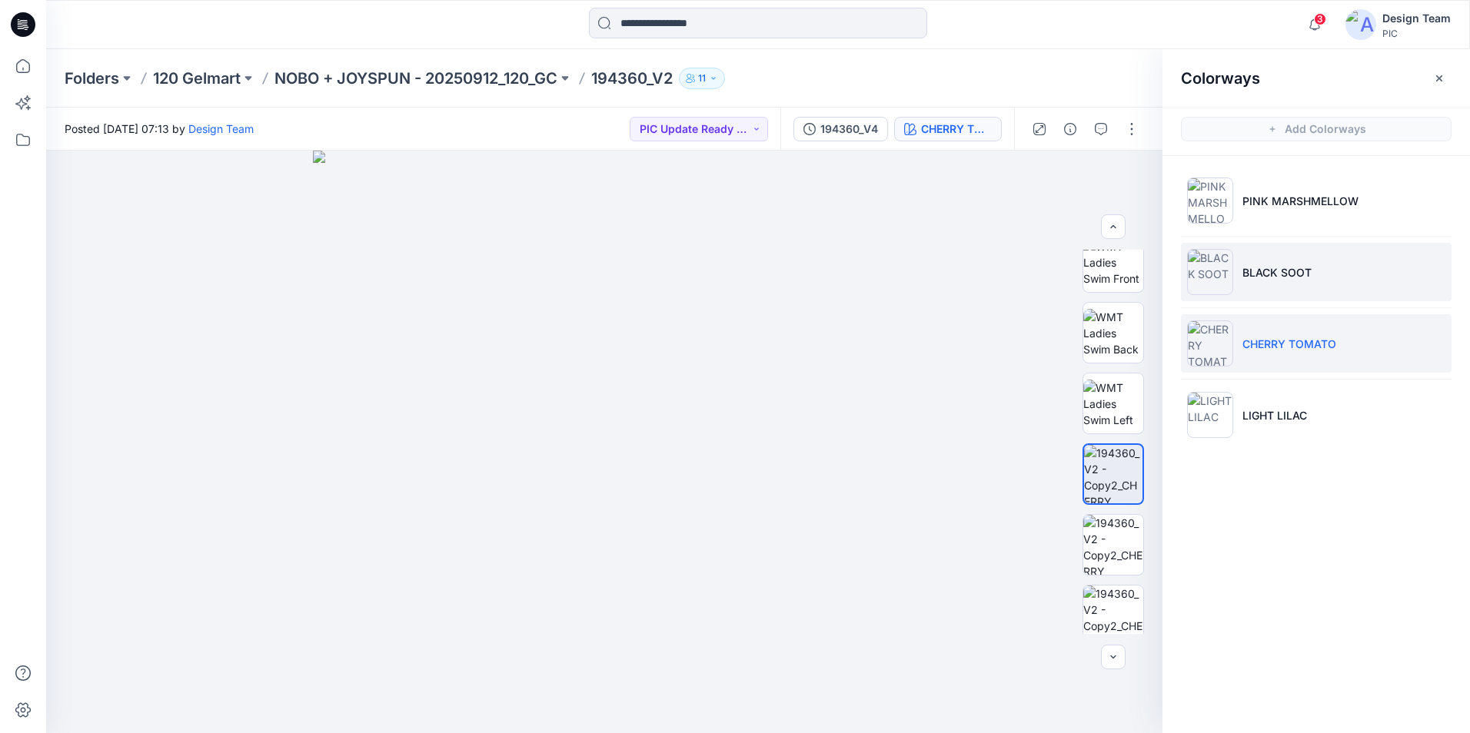
click at [1281, 280] on p "BLACK SOOT" at bounding box center [1276, 272] width 69 height 16
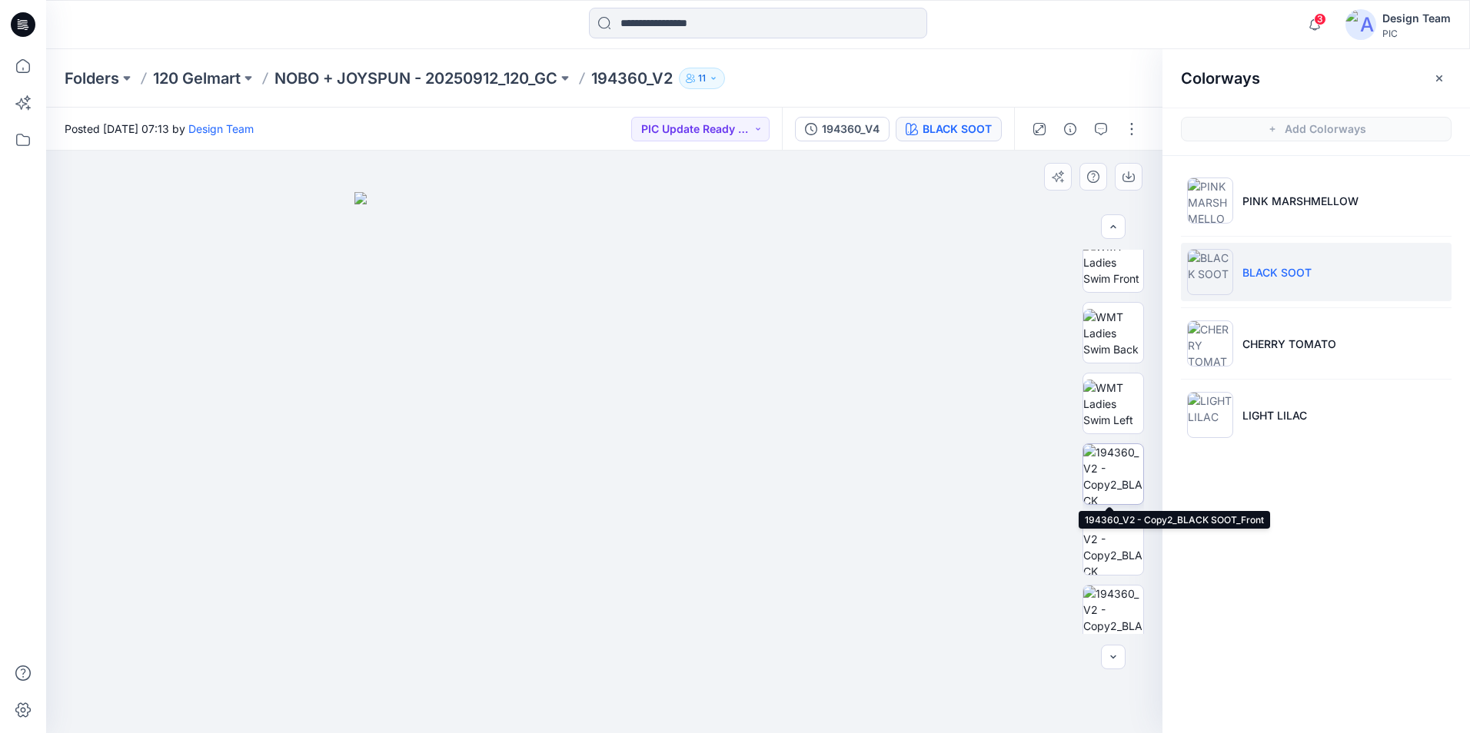
click at [1105, 493] on img at bounding box center [1113, 474] width 60 height 60
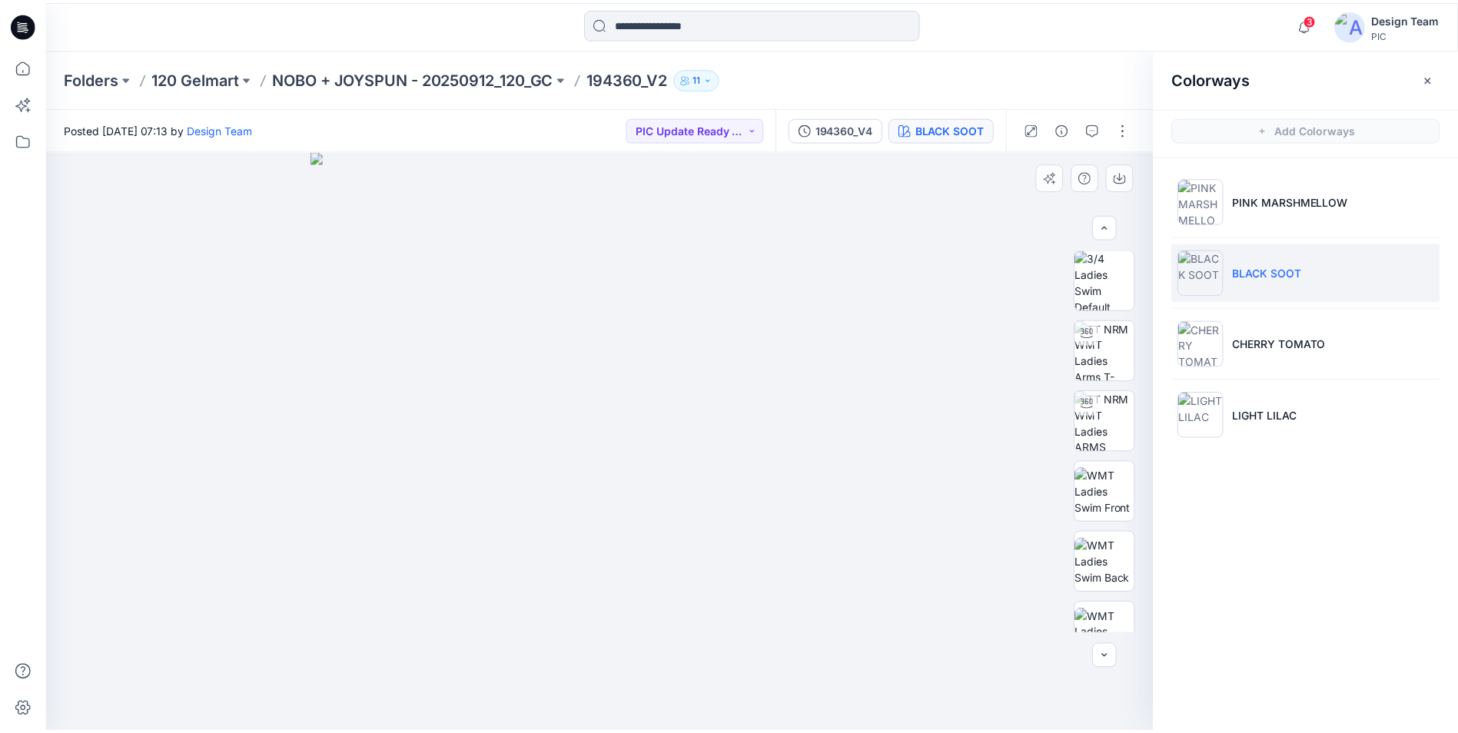
scroll to position [0, 0]
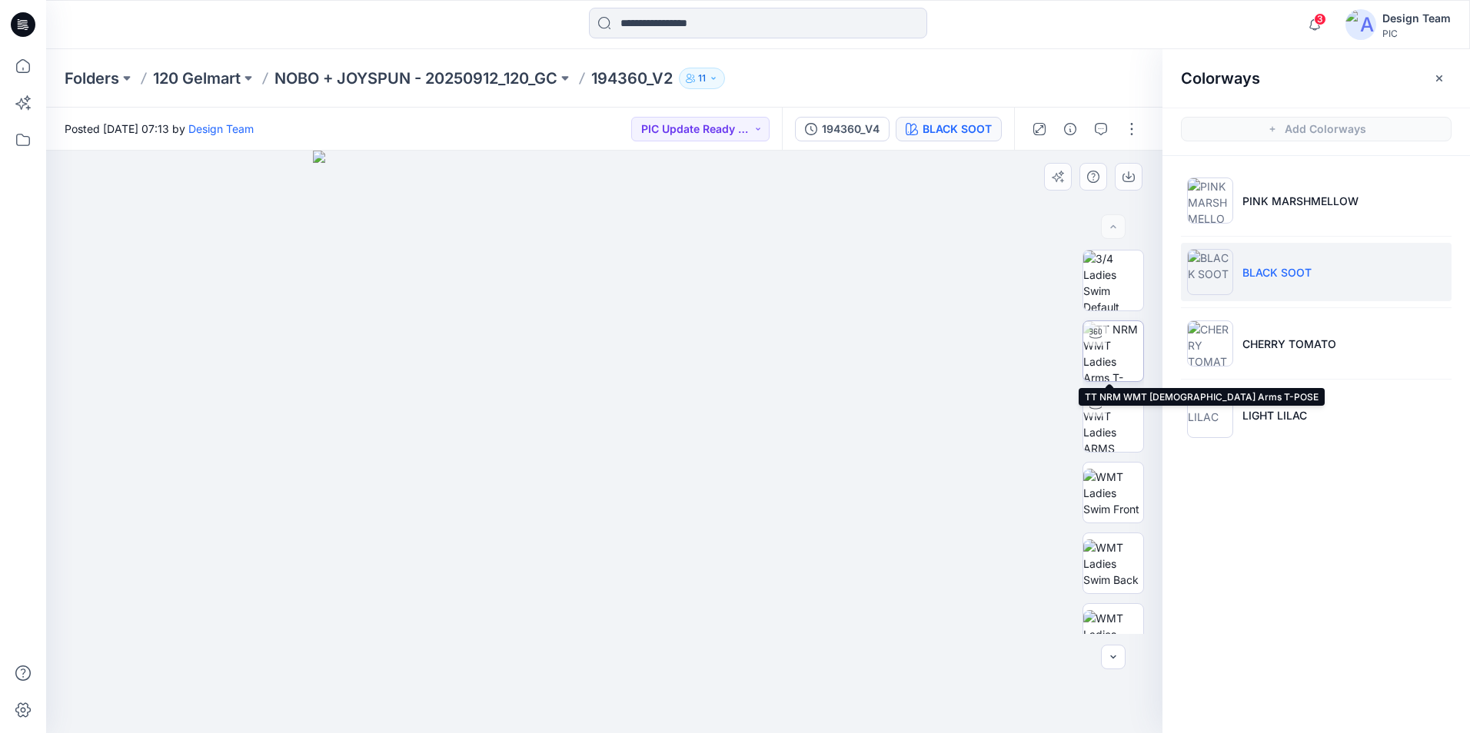
click at [1110, 365] on img at bounding box center [1113, 351] width 60 height 60
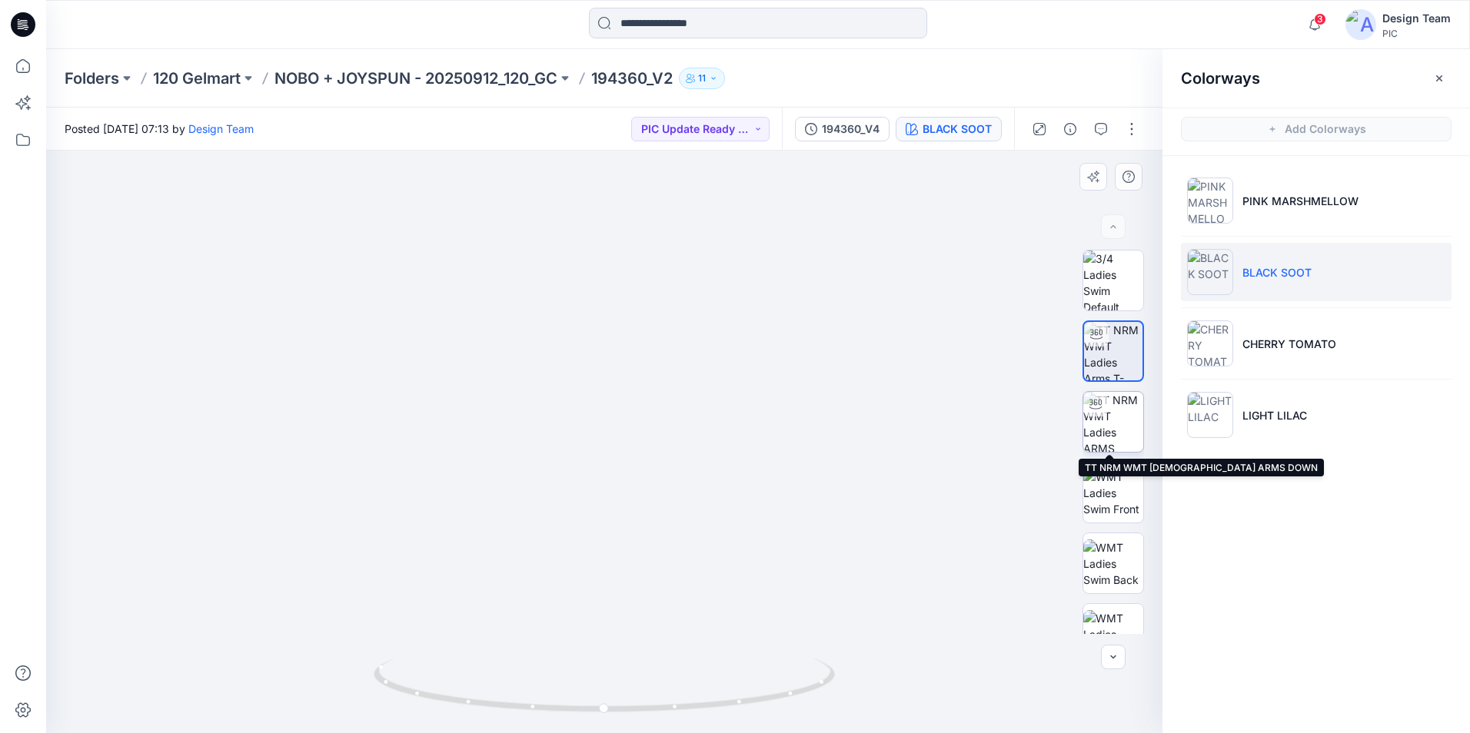
click at [1104, 437] on img at bounding box center [1113, 422] width 60 height 60
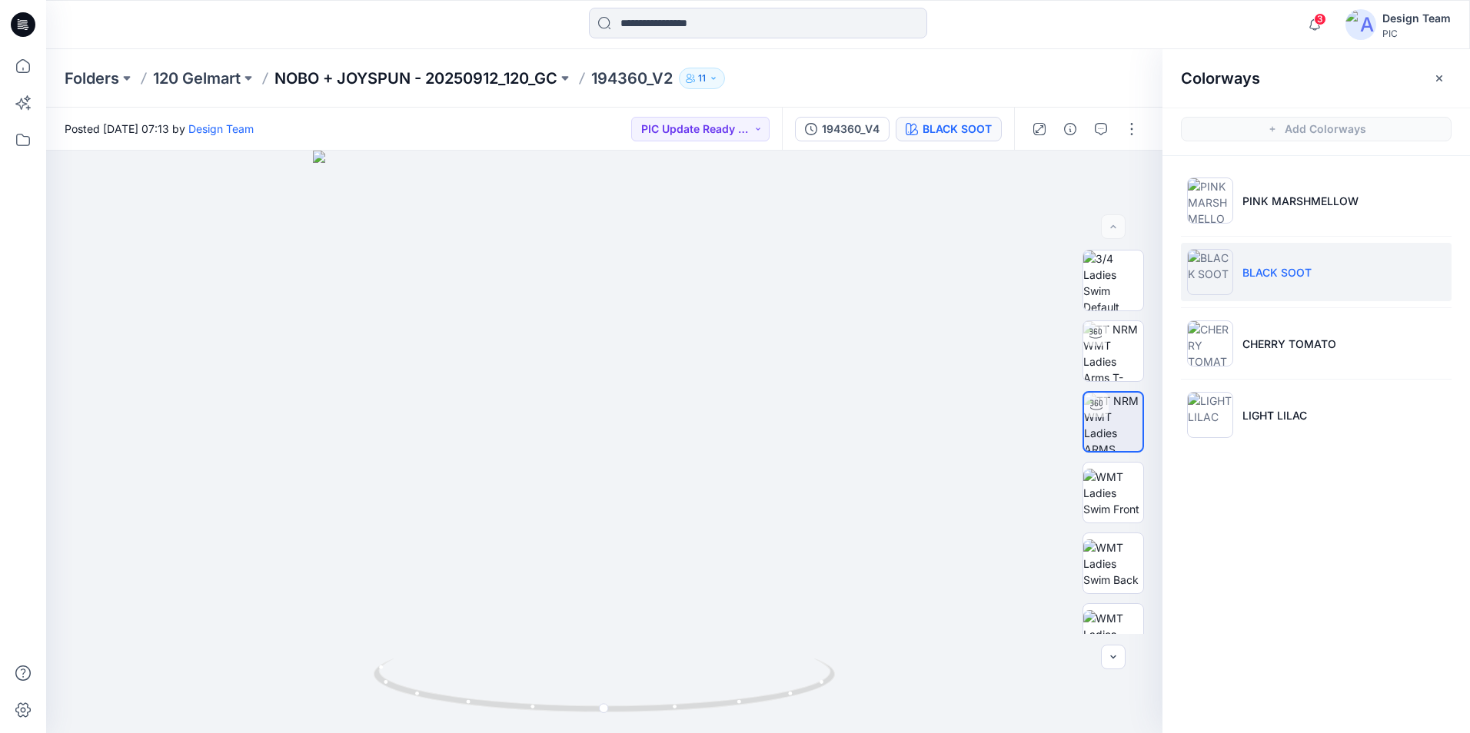
click at [469, 80] on p "NOBO + JOYSPUN - 20250912_120_GC" at bounding box center [415, 79] width 283 height 22
